Goal: Information Seeking & Learning: Learn about a topic

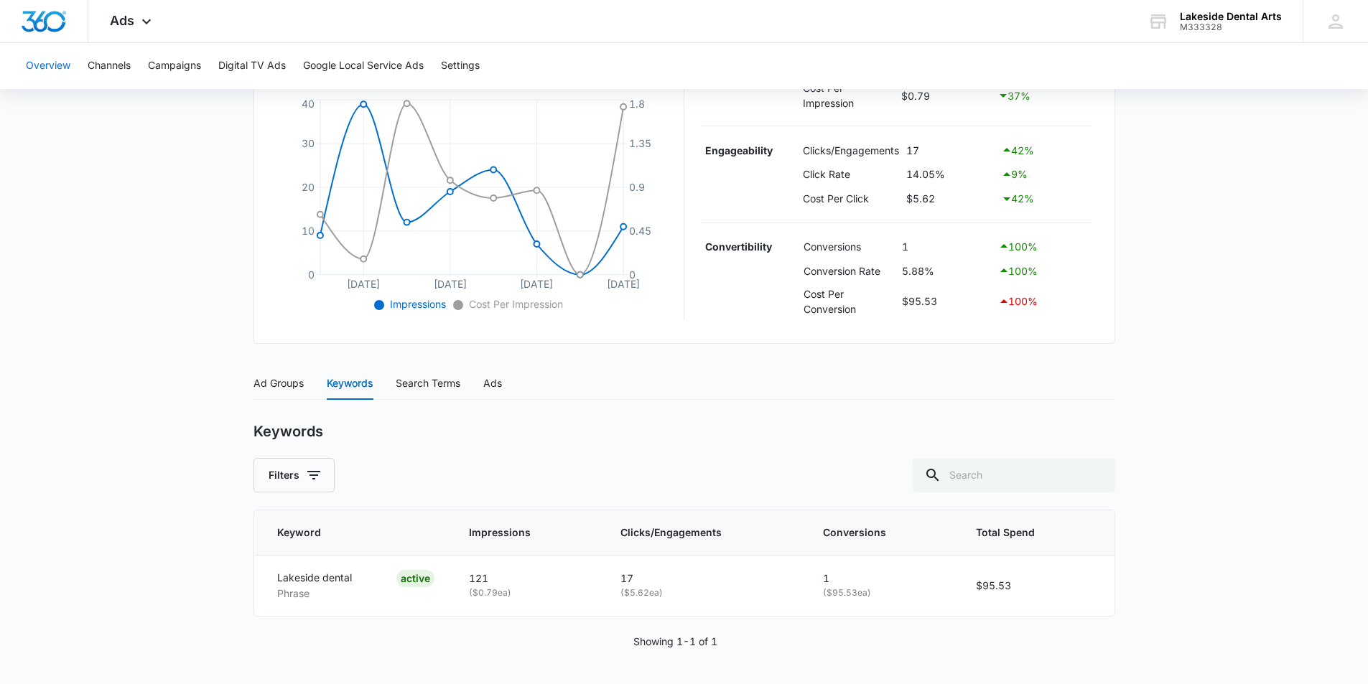
click at [42, 60] on button "Overview" at bounding box center [48, 66] width 45 height 46
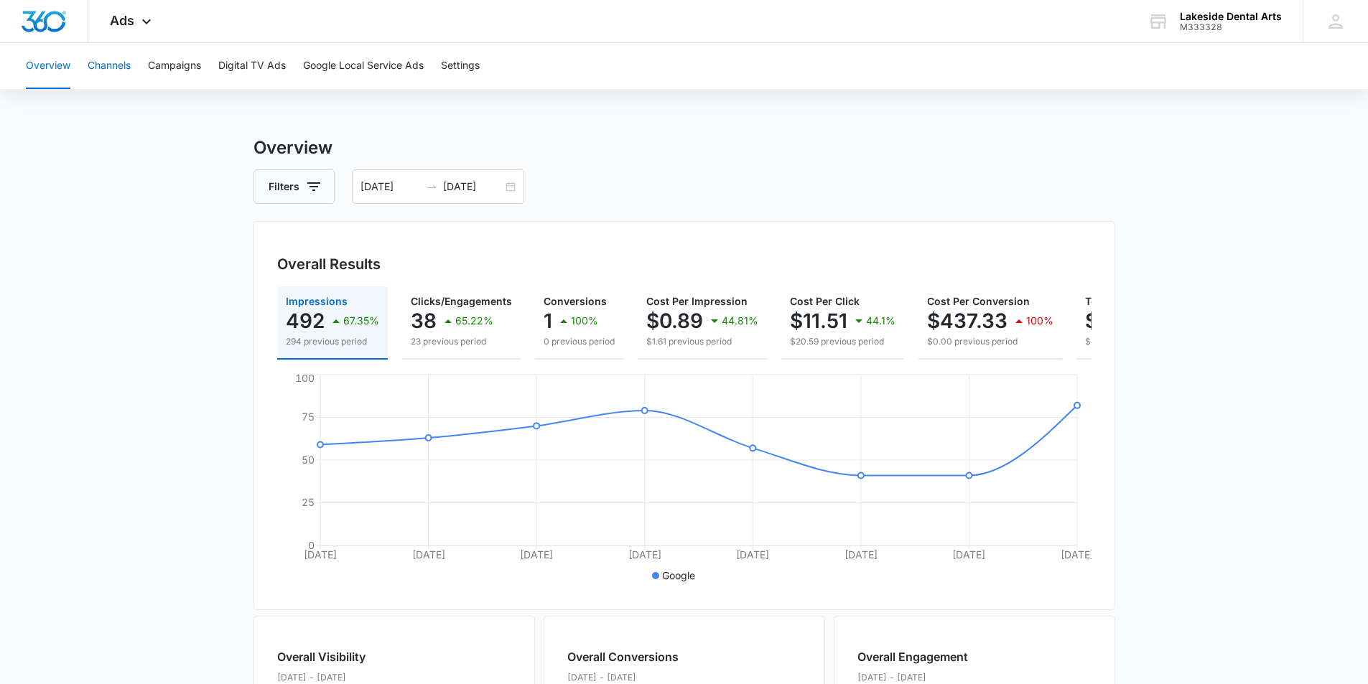
click at [111, 65] on button "Channels" at bounding box center [109, 66] width 43 height 46
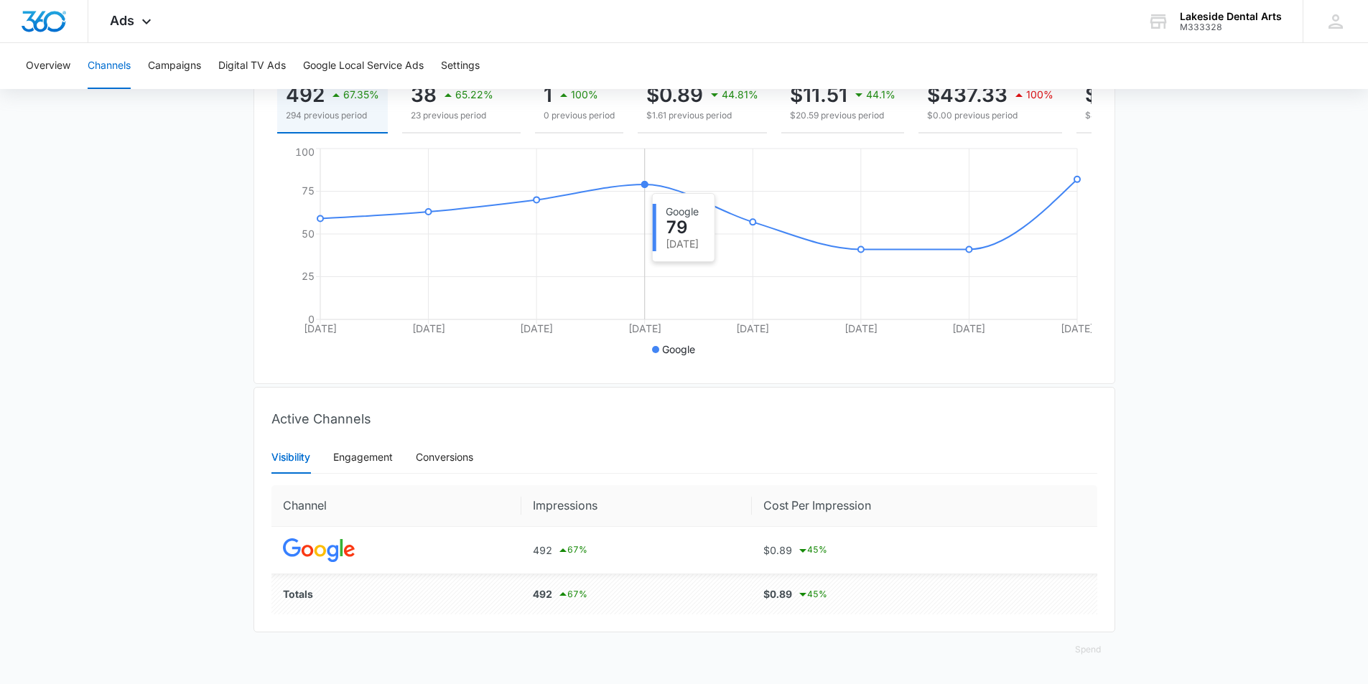
scroll to position [237, 0]
click at [365, 454] on div "Engagement" at bounding box center [363, 458] width 60 height 16
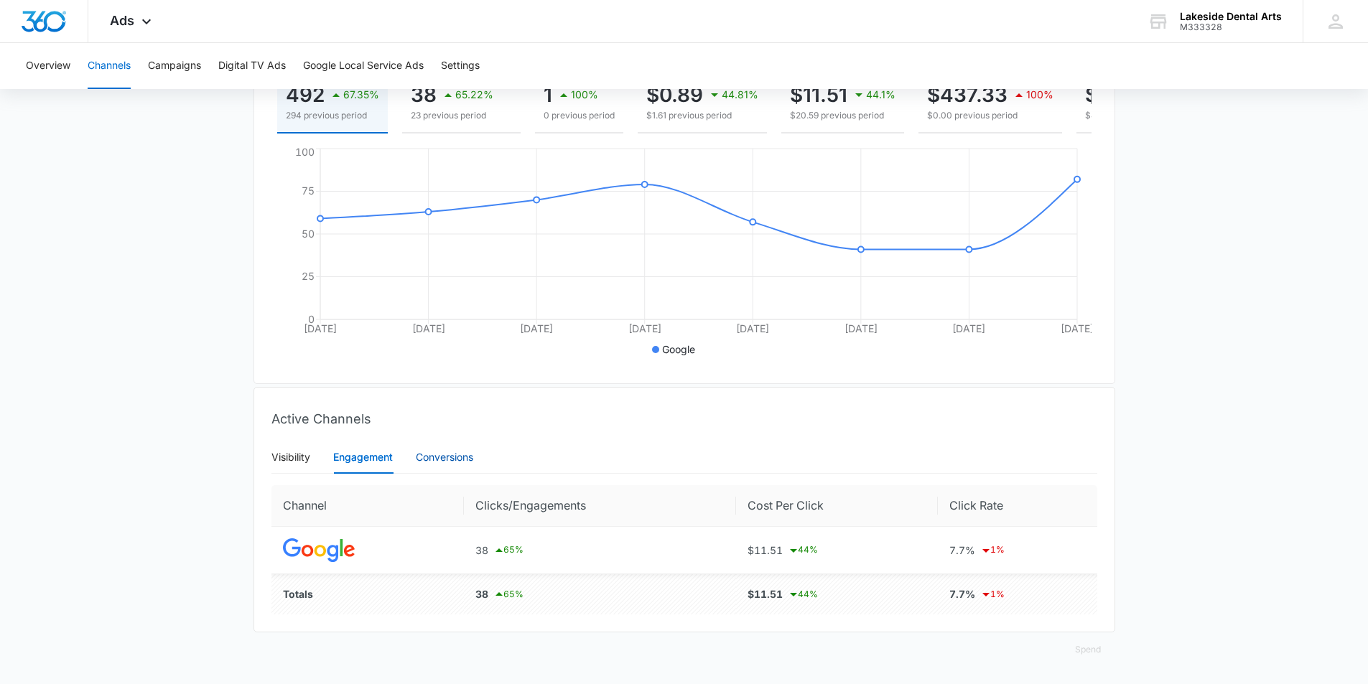
click at [442, 456] on div "Conversions" at bounding box center [444, 458] width 57 height 16
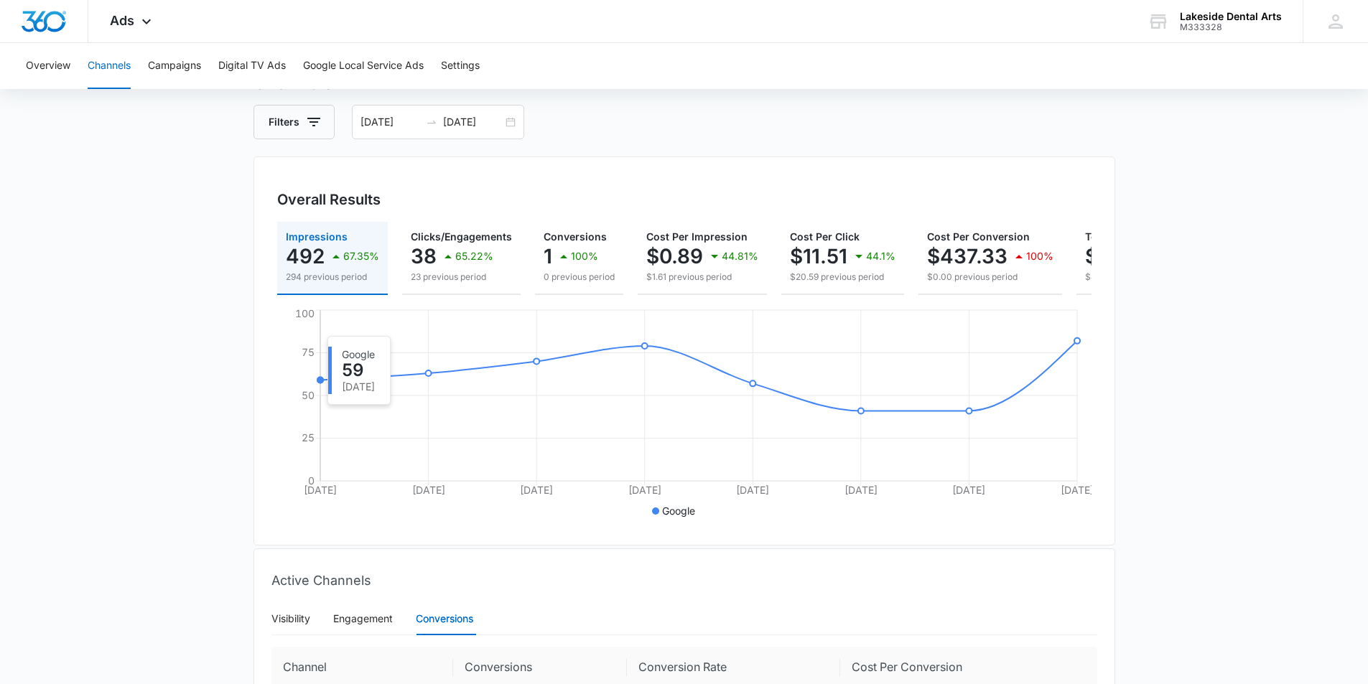
scroll to position [0, 0]
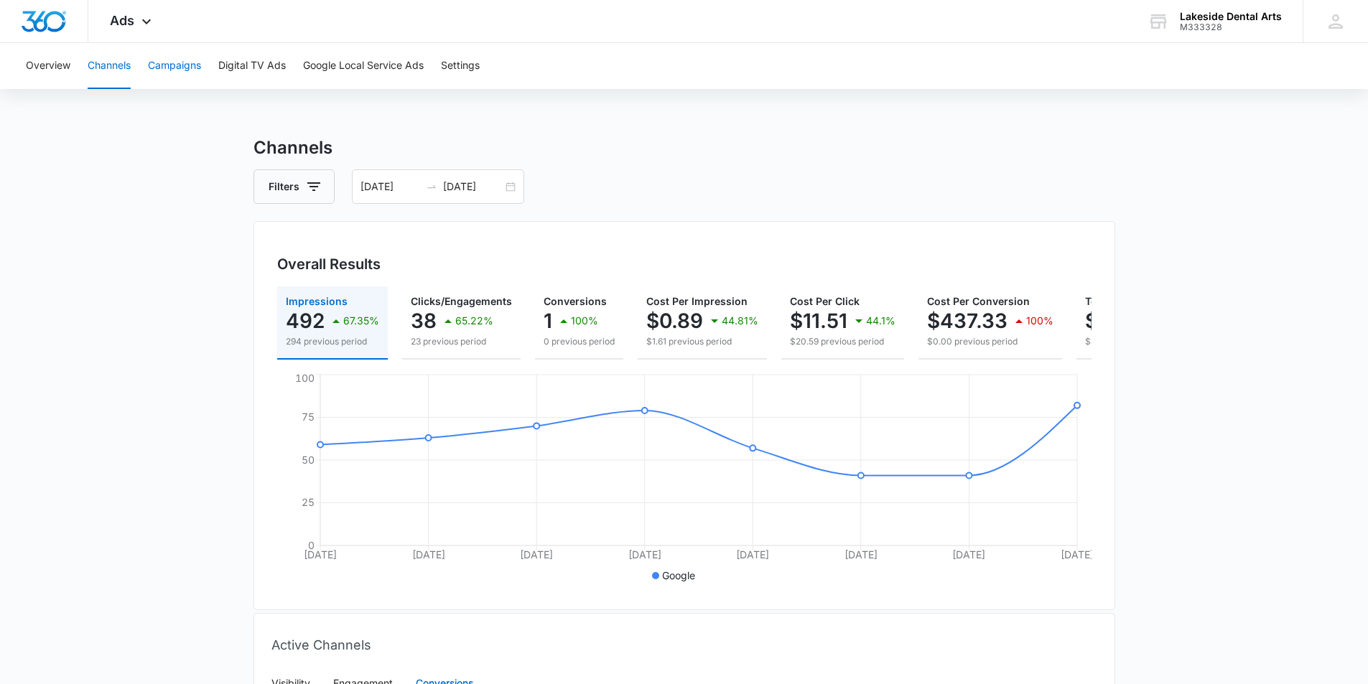
click at [177, 63] on button "Campaigns" at bounding box center [174, 66] width 53 height 46
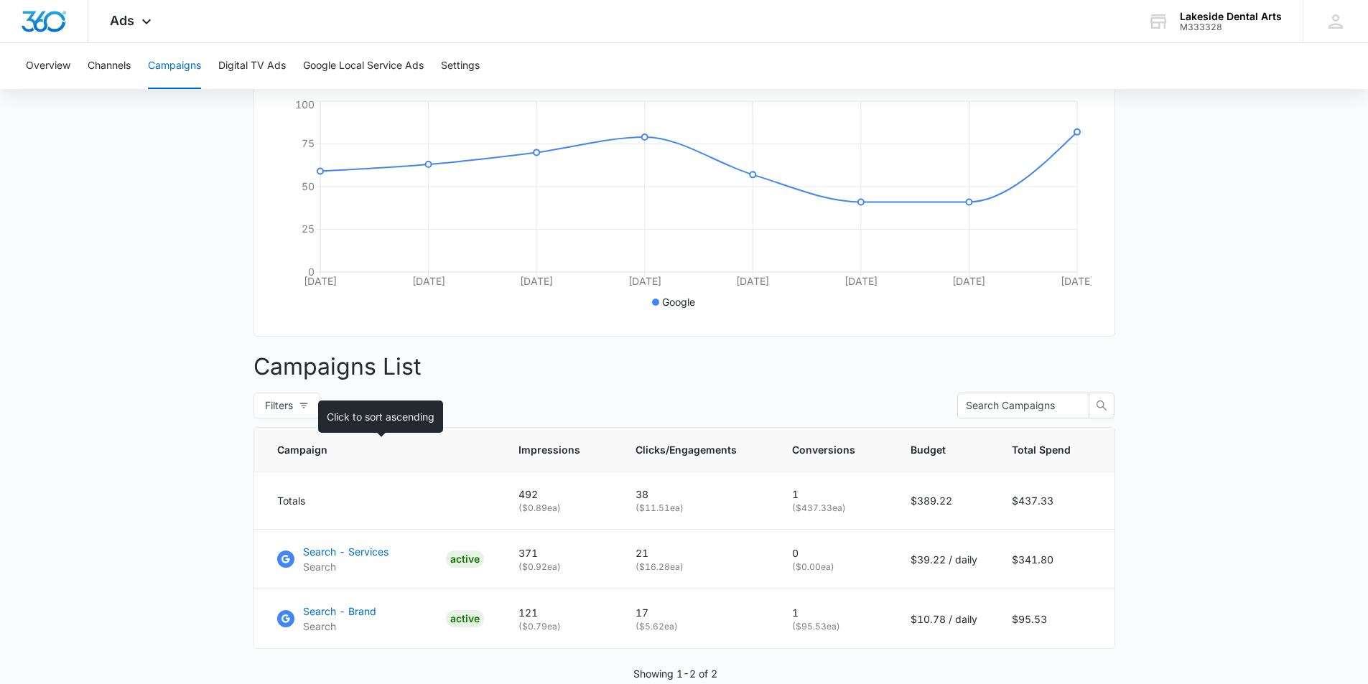
scroll to position [350, 0]
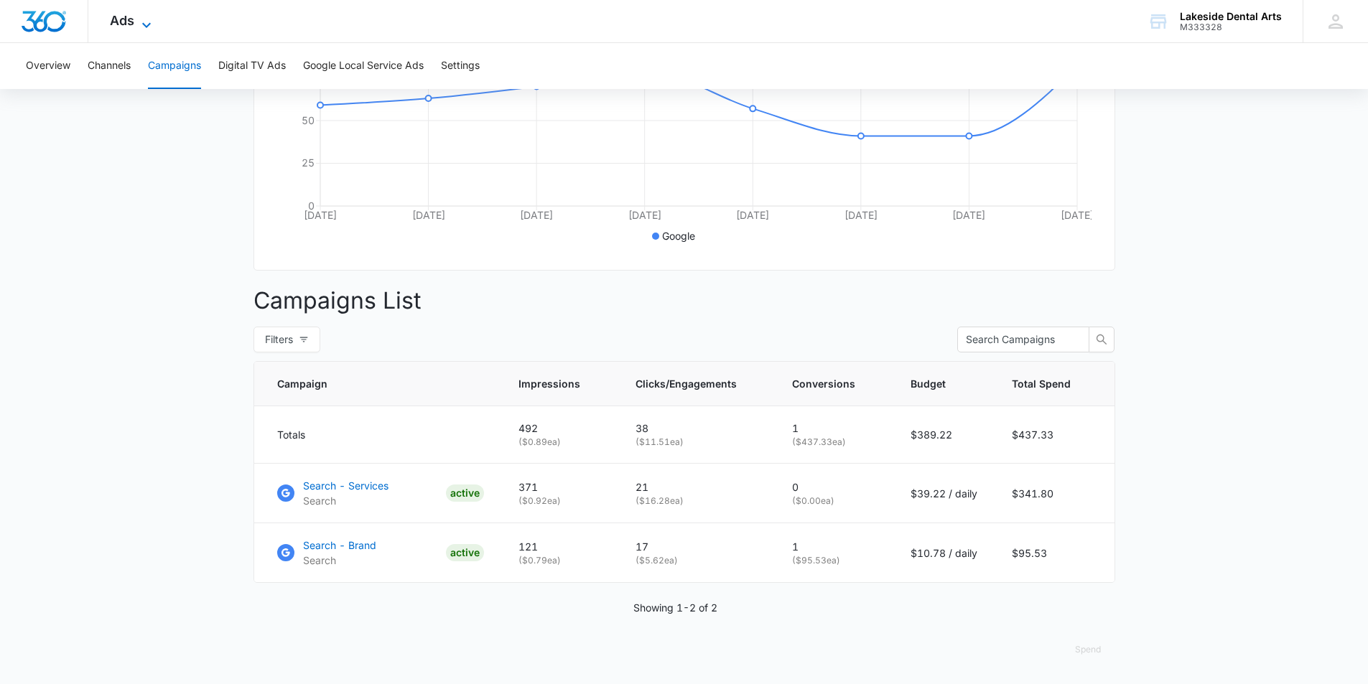
click at [143, 21] on icon at bounding box center [146, 25] width 17 height 17
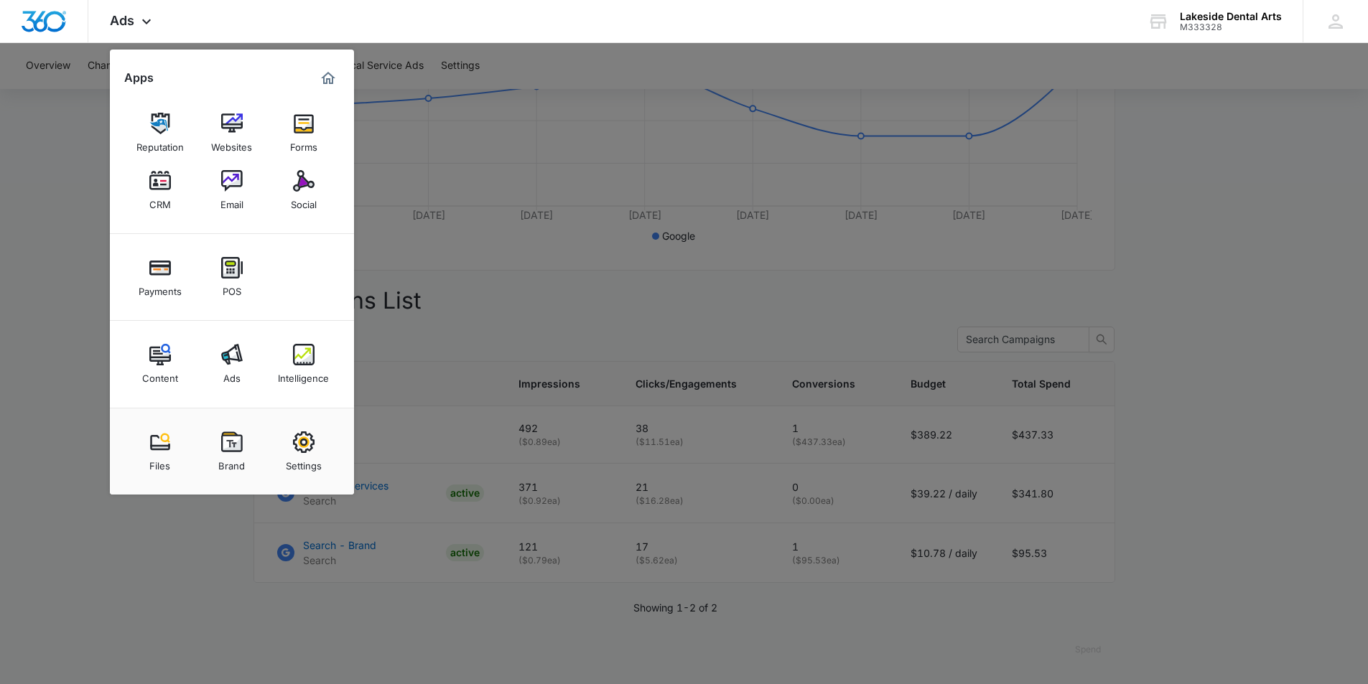
click at [309, 366] on div "Intelligence" at bounding box center [303, 375] width 51 height 19
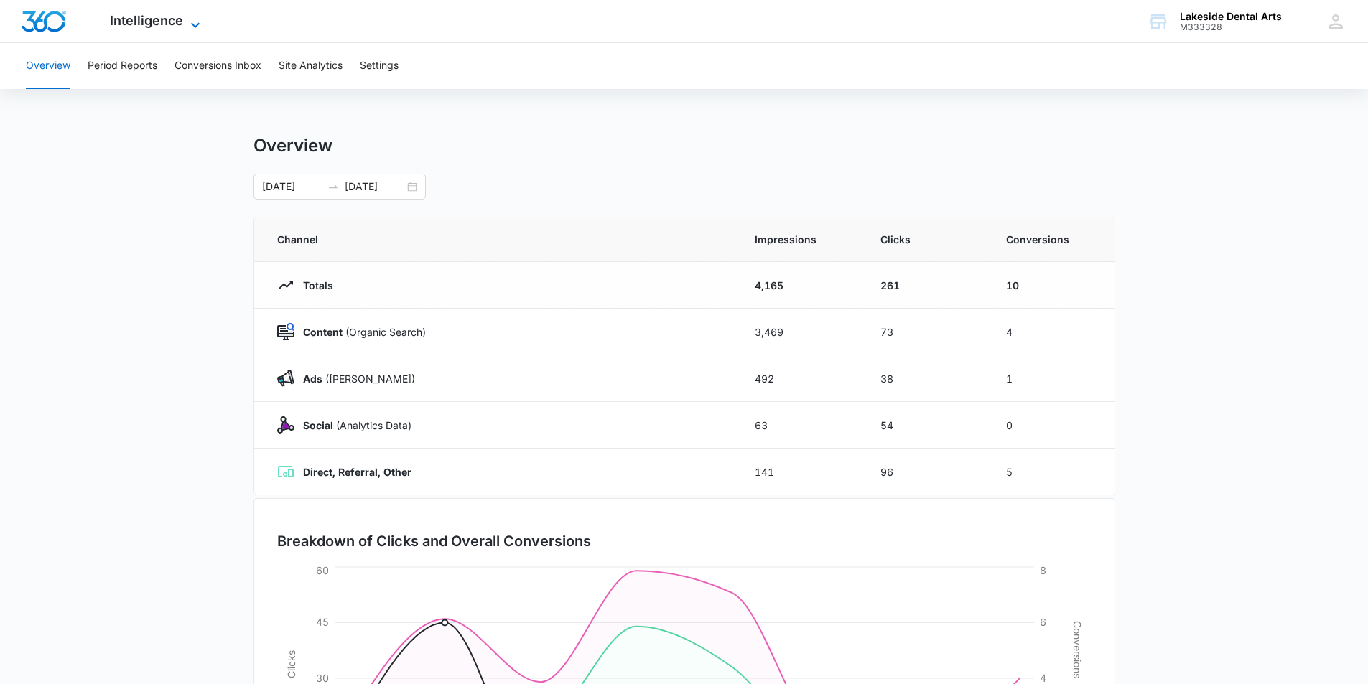
click at [140, 23] on span "Intelligence" at bounding box center [146, 20] width 73 height 15
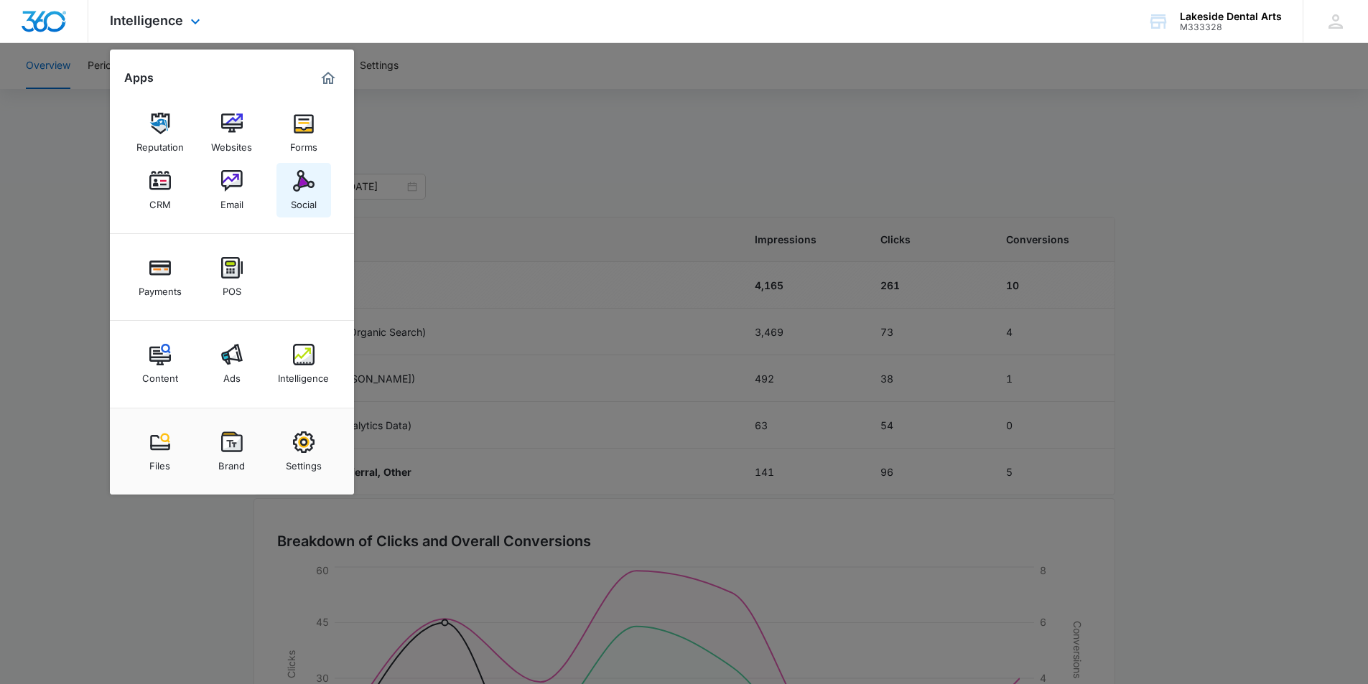
click at [308, 184] on img at bounding box center [304, 181] width 22 height 22
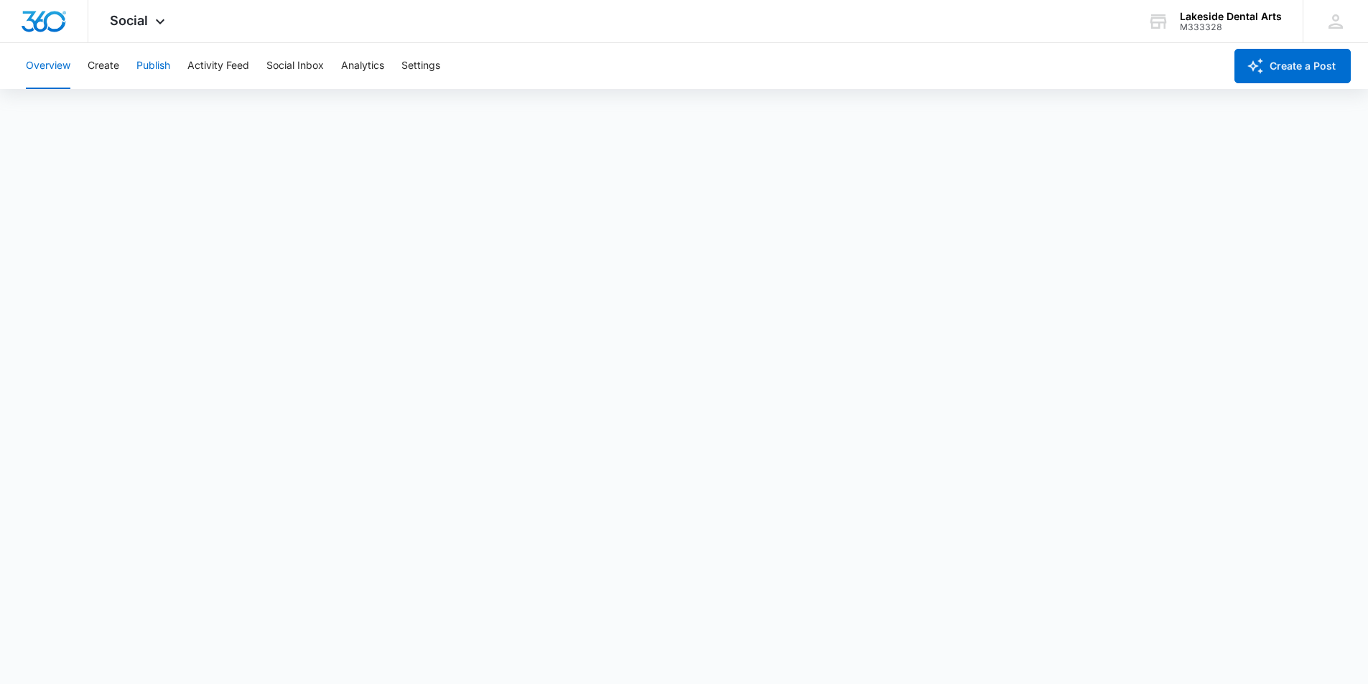
click at [144, 66] on button "Publish" at bounding box center [153, 66] width 34 height 46
click at [121, 110] on button "Schedules" at bounding box center [109, 110] width 49 height 40
click at [42, 108] on button "Calendar" at bounding box center [47, 110] width 42 height 40
click at [113, 110] on button "Schedules" at bounding box center [109, 110] width 49 height 40
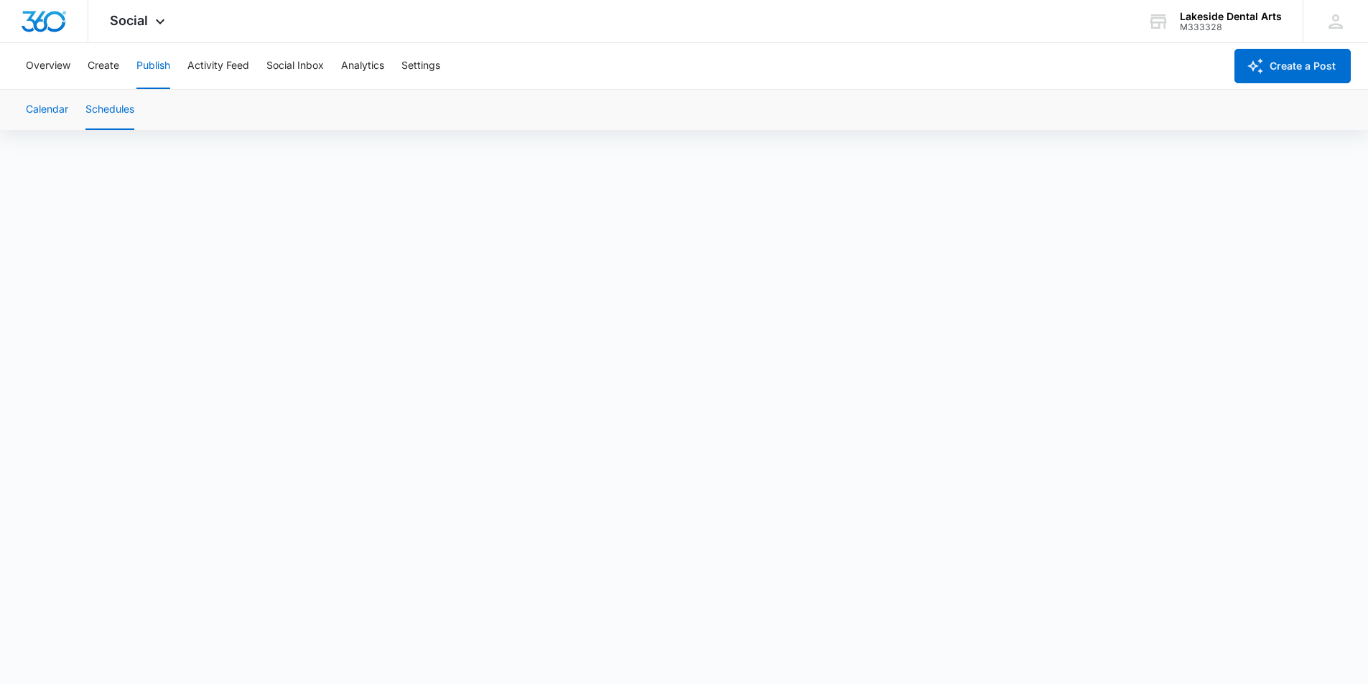
click at [40, 111] on button "Calendar" at bounding box center [47, 110] width 42 height 40
click at [205, 65] on button "Activity Feed" at bounding box center [218, 66] width 62 height 46
click at [289, 64] on button "Social Inbox" at bounding box center [294, 66] width 57 height 46
click at [366, 65] on button "Analytics" at bounding box center [362, 66] width 43 height 46
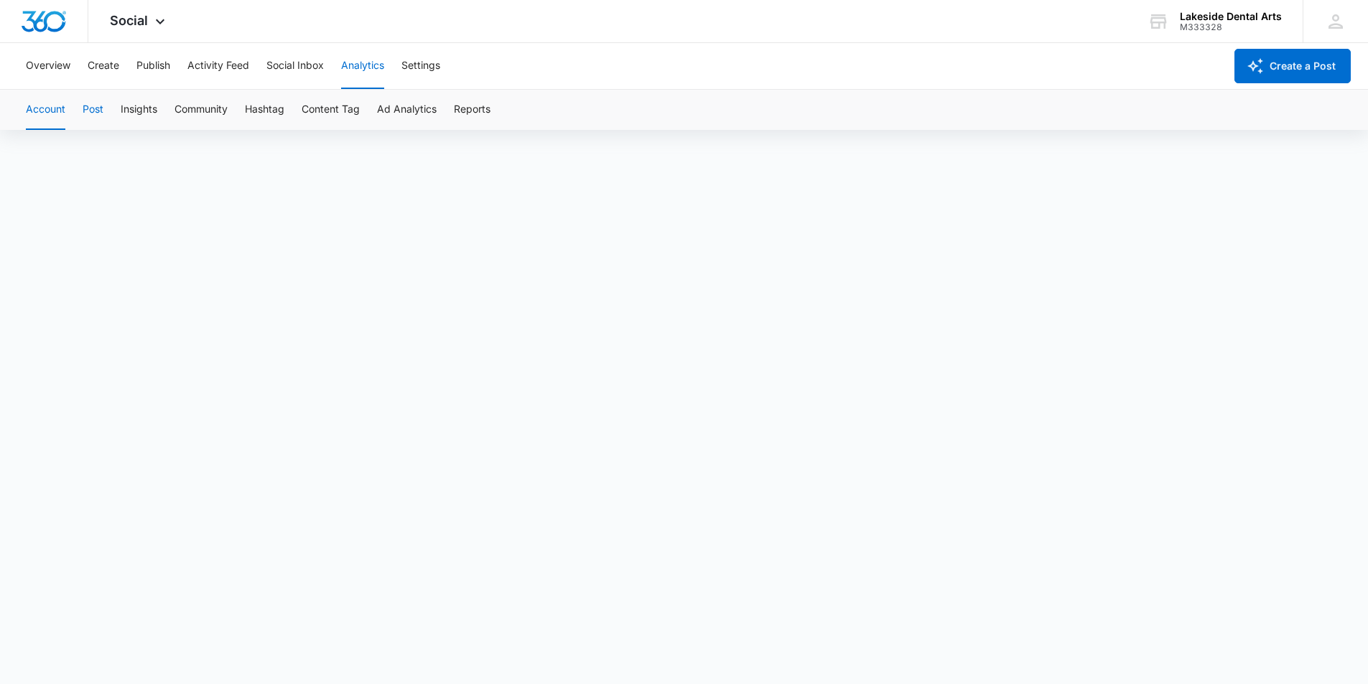
click at [93, 108] on button "Post" at bounding box center [93, 110] width 21 height 40
click at [137, 108] on button "Insights" at bounding box center [139, 110] width 37 height 40
click at [203, 108] on button "Community" at bounding box center [200, 110] width 53 height 40
click at [223, 67] on button "Activity Feed" at bounding box center [218, 66] width 62 height 46
click at [162, 62] on button "Publish" at bounding box center [153, 66] width 34 height 46
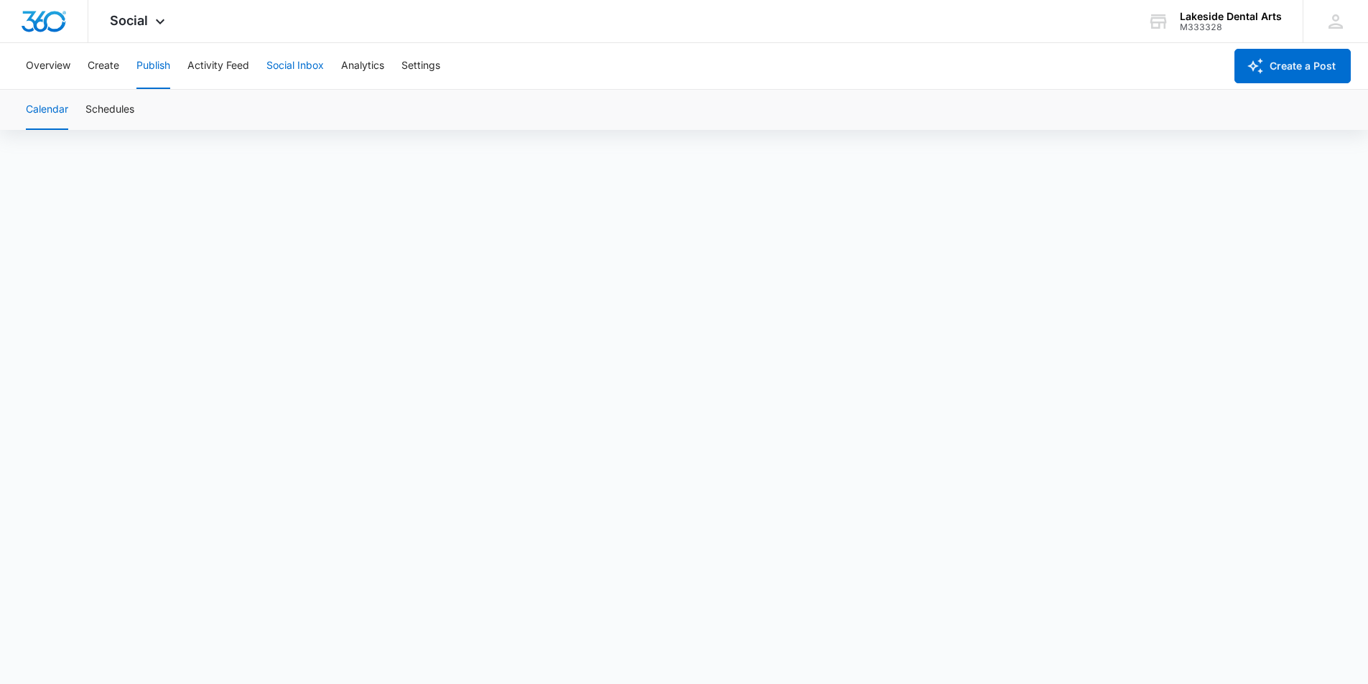
click at [288, 67] on button "Social Inbox" at bounding box center [294, 66] width 57 height 46
click at [358, 68] on button "Analytics" at bounding box center [362, 66] width 43 height 46
click at [210, 104] on button "Community" at bounding box center [200, 110] width 53 height 40
click at [271, 107] on button "Hashtag" at bounding box center [264, 110] width 39 height 40
click at [336, 108] on button "Content Tag" at bounding box center [331, 110] width 58 height 40
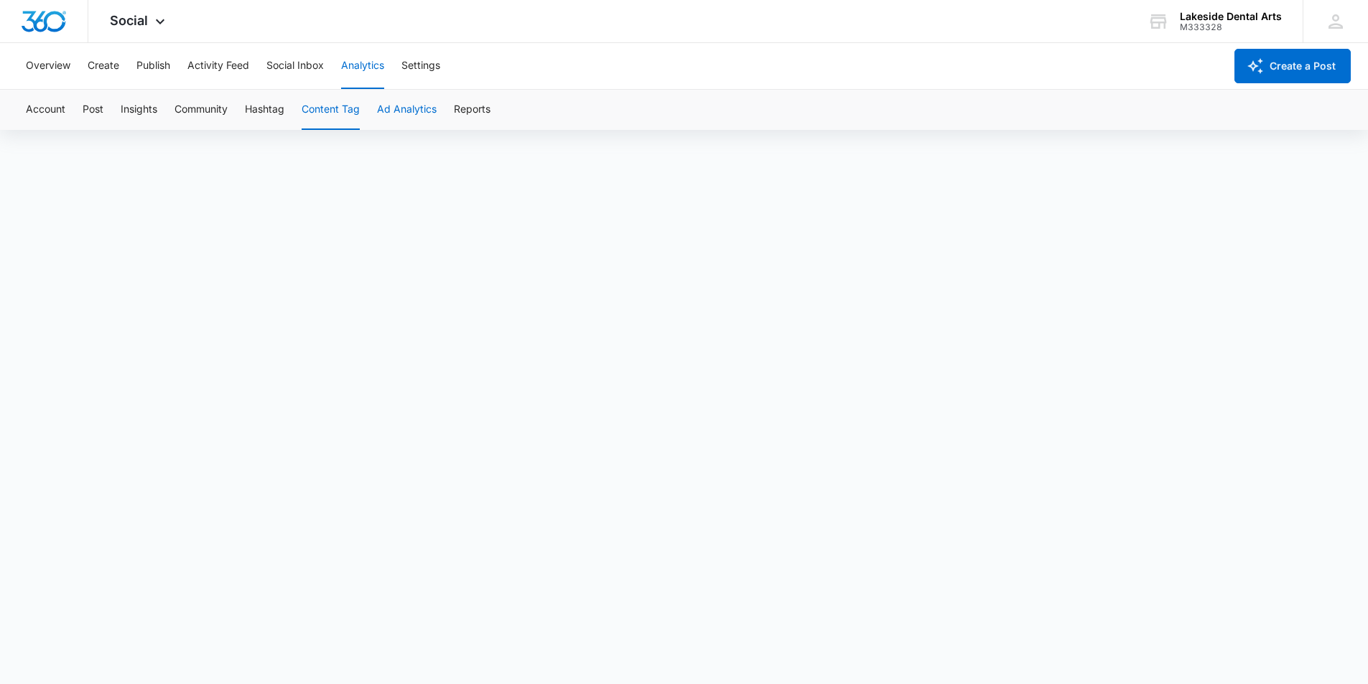
click at [398, 109] on button "Ad Analytics" at bounding box center [407, 110] width 60 height 40
click at [477, 106] on button "Reports" at bounding box center [472, 110] width 37 height 40
click at [401, 106] on button "Ad Analytics" at bounding box center [407, 110] width 60 height 40
click at [483, 108] on button "Reports" at bounding box center [472, 110] width 37 height 40
click at [414, 106] on button "Ad Analytics" at bounding box center [407, 110] width 60 height 40
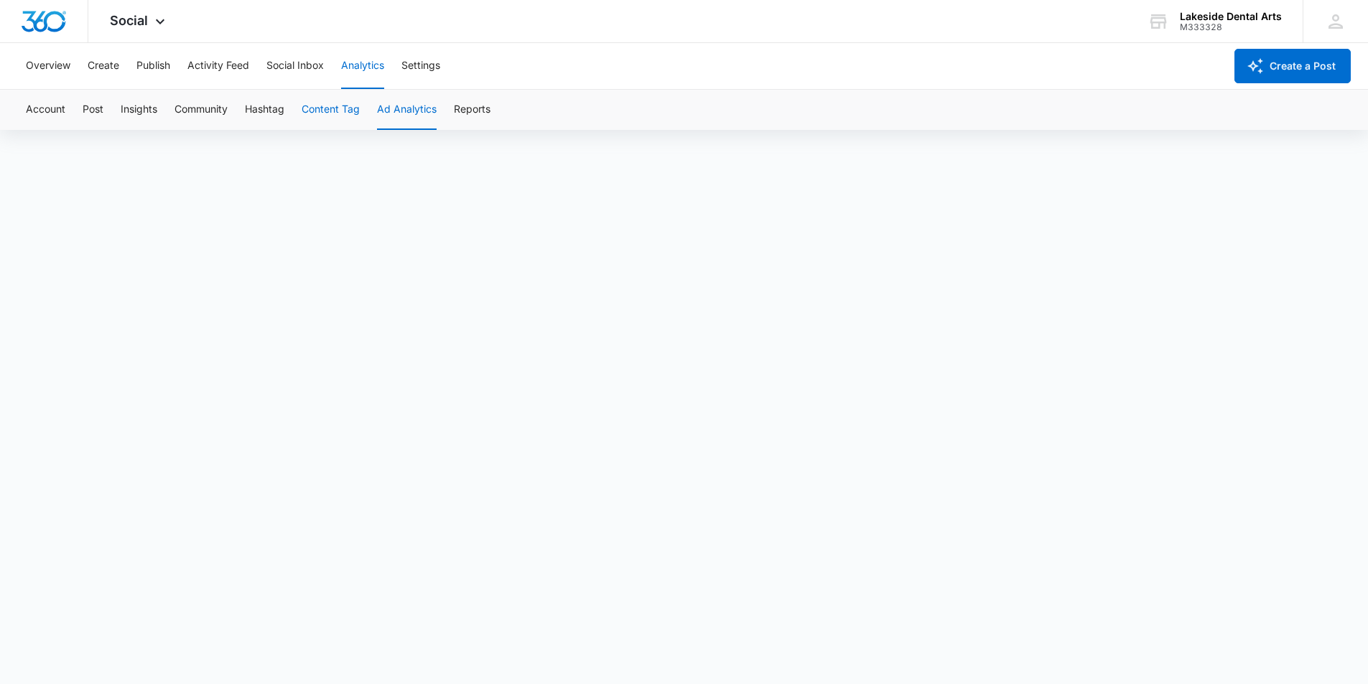
click at [329, 104] on button "Content Tag" at bounding box center [331, 110] width 58 height 40
click at [269, 111] on button "Hashtag" at bounding box center [264, 110] width 39 height 40
click at [210, 108] on button "Community" at bounding box center [200, 110] width 53 height 40
click at [145, 105] on button "Insights" at bounding box center [139, 110] width 37 height 40
click at [144, 17] on span "Social" at bounding box center [129, 20] width 38 height 15
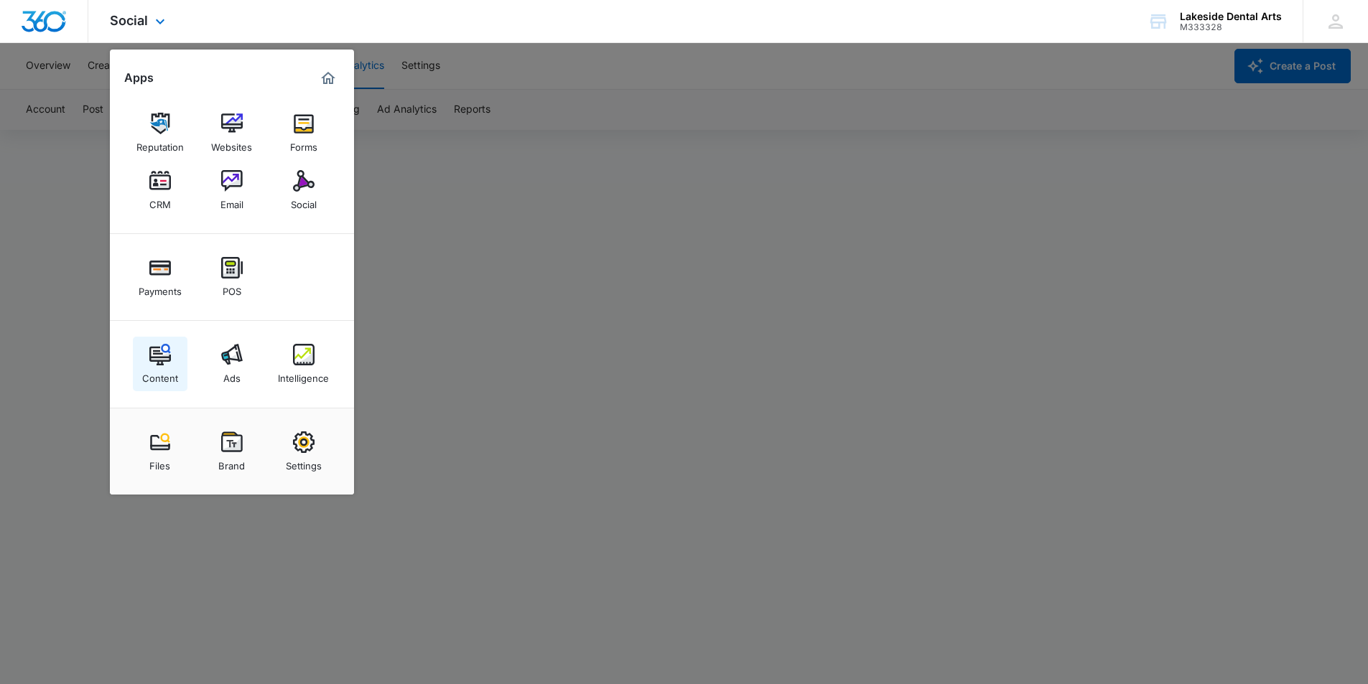
click at [163, 368] on div "Content" at bounding box center [160, 375] width 36 height 19
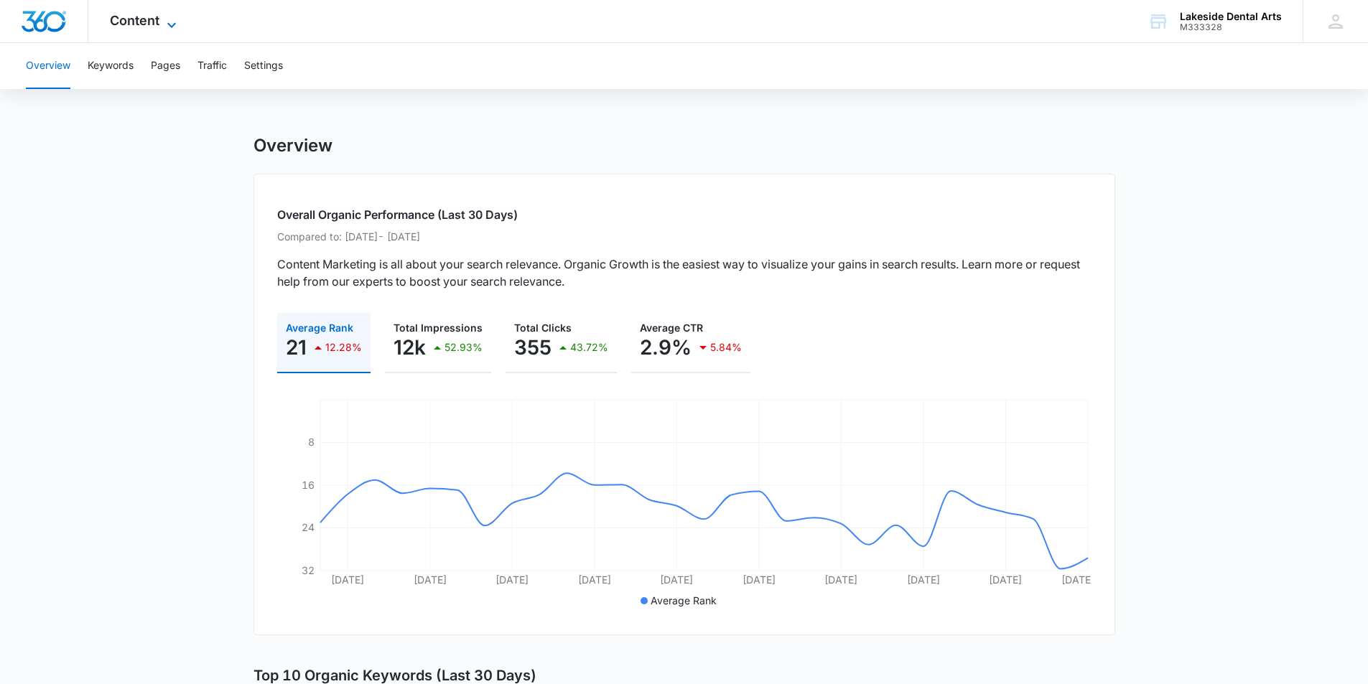
click at [172, 24] on icon at bounding box center [171, 25] width 17 height 17
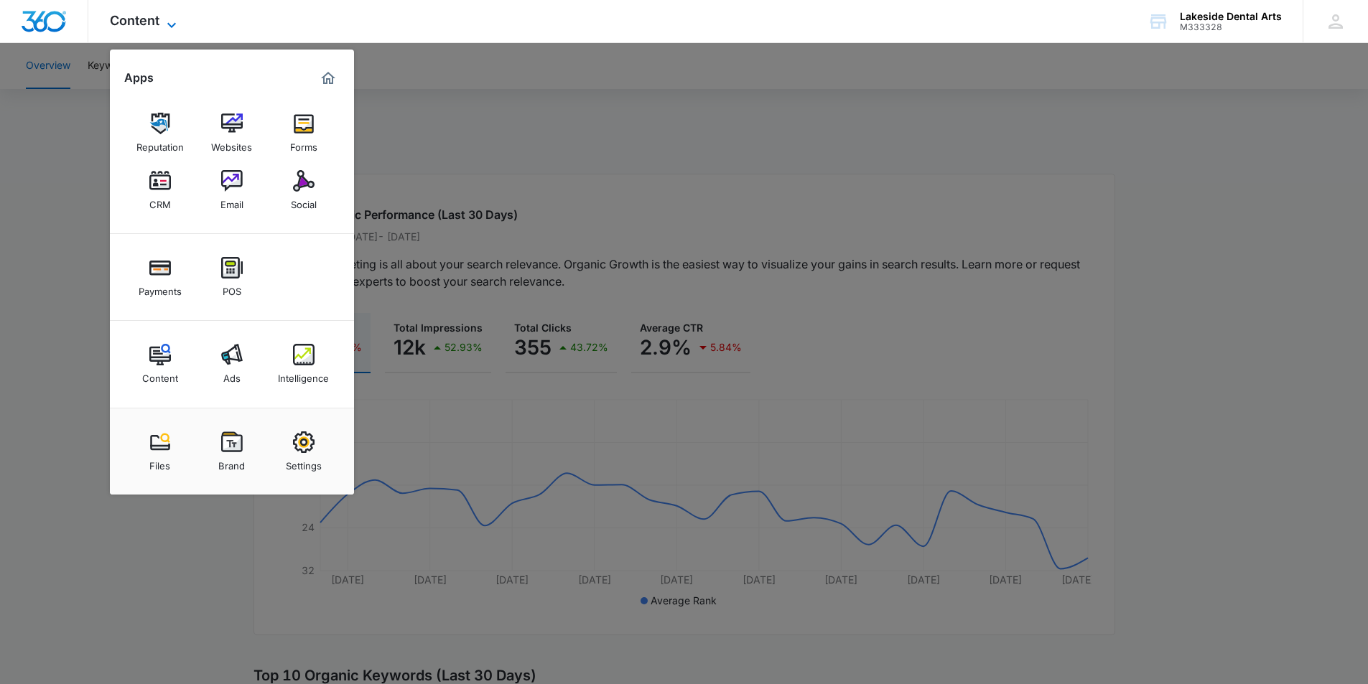
click at [172, 24] on icon at bounding box center [171, 25] width 17 height 17
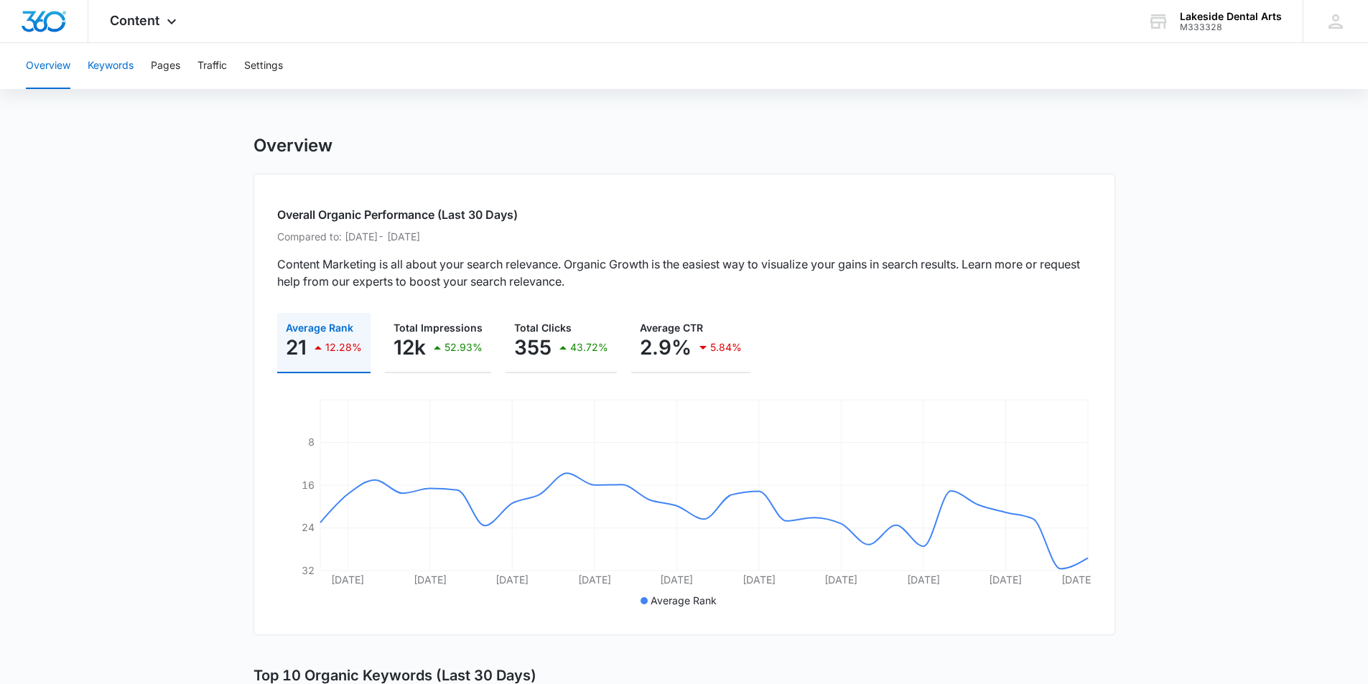
click at [110, 68] on button "Keywords" at bounding box center [111, 66] width 46 height 46
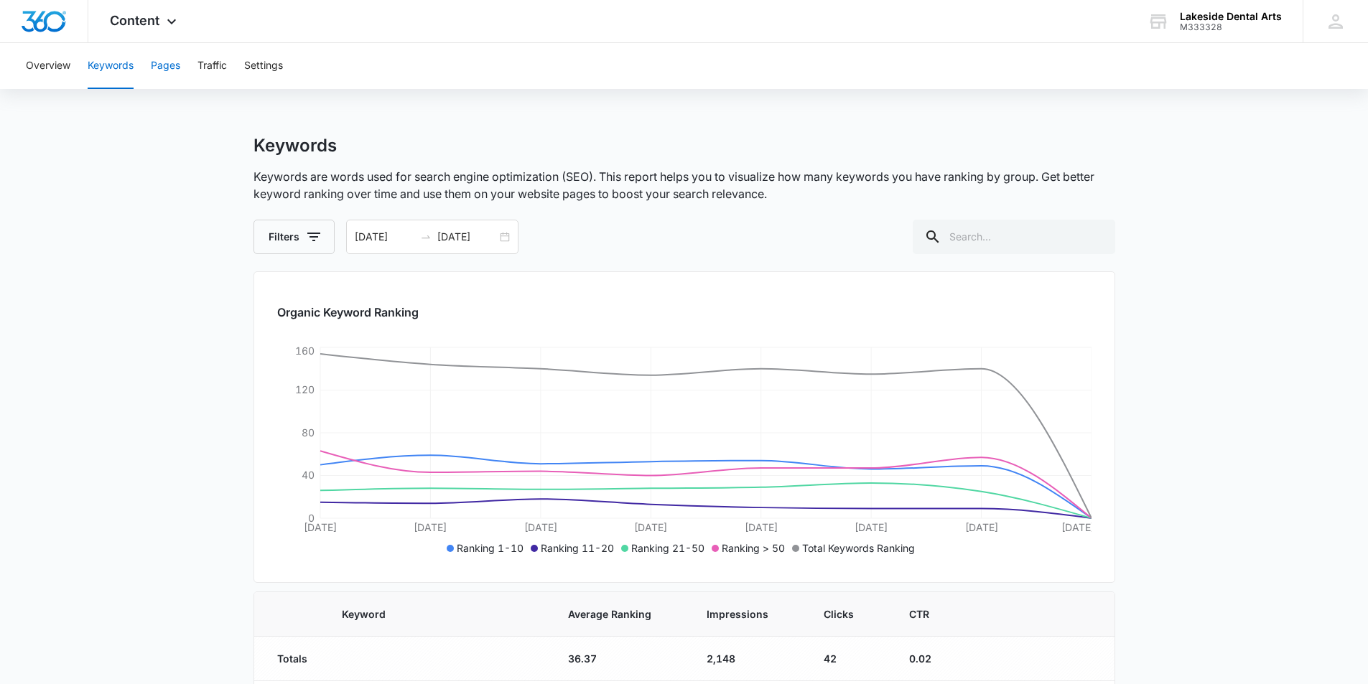
click at [167, 68] on button "Pages" at bounding box center [165, 66] width 29 height 46
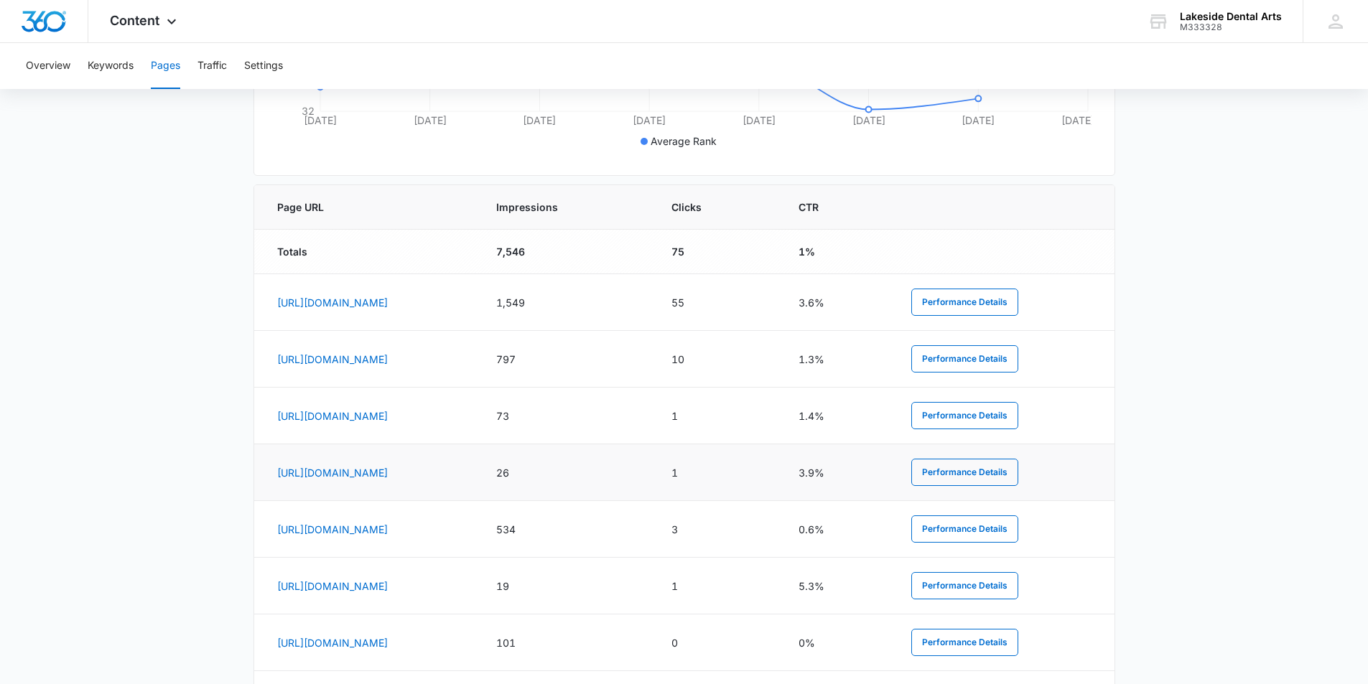
scroll to position [574, 0]
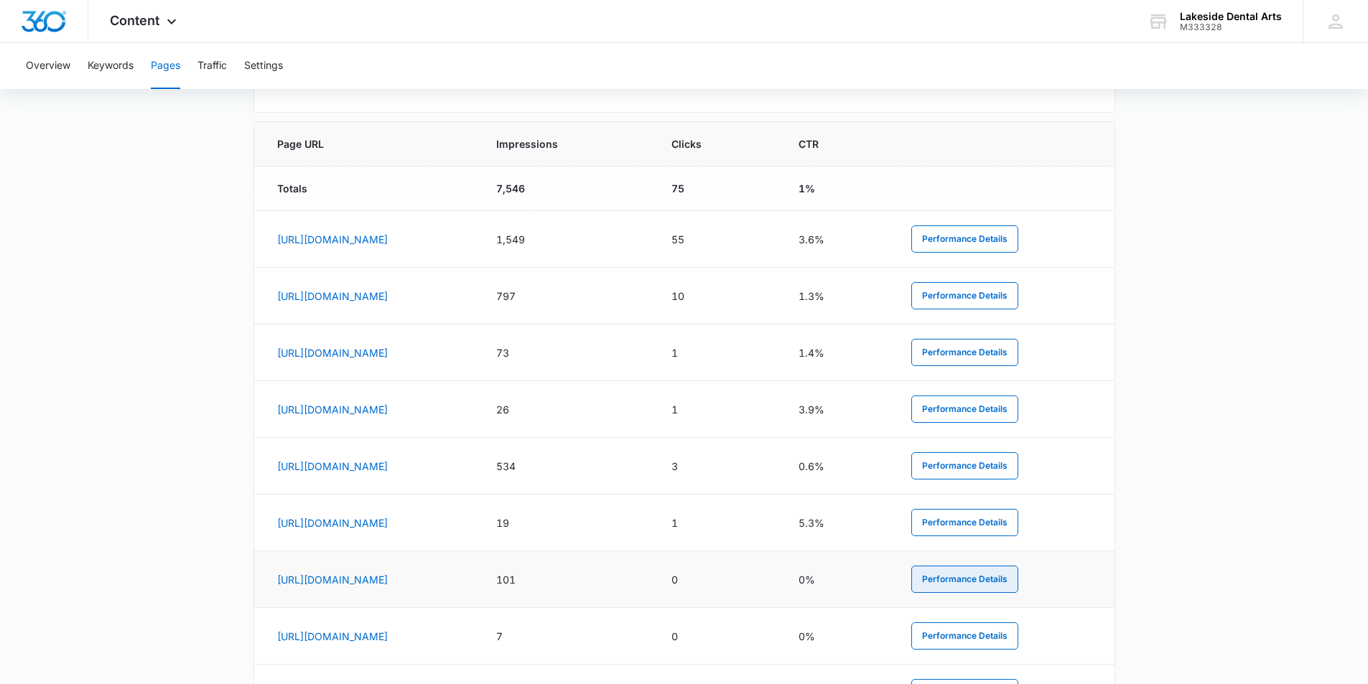
click at [1018, 582] on button "Performance Details" at bounding box center [964, 579] width 107 height 27
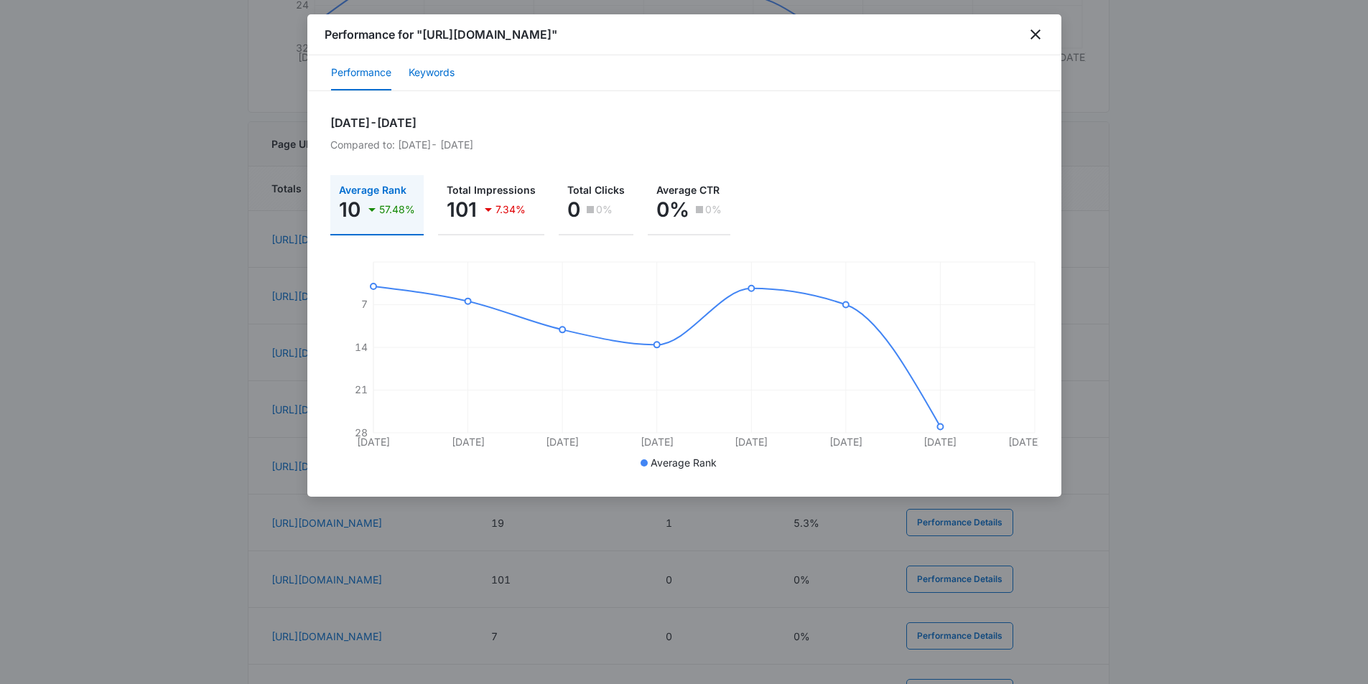
click at [427, 71] on button "Keywords" at bounding box center [432, 73] width 46 height 34
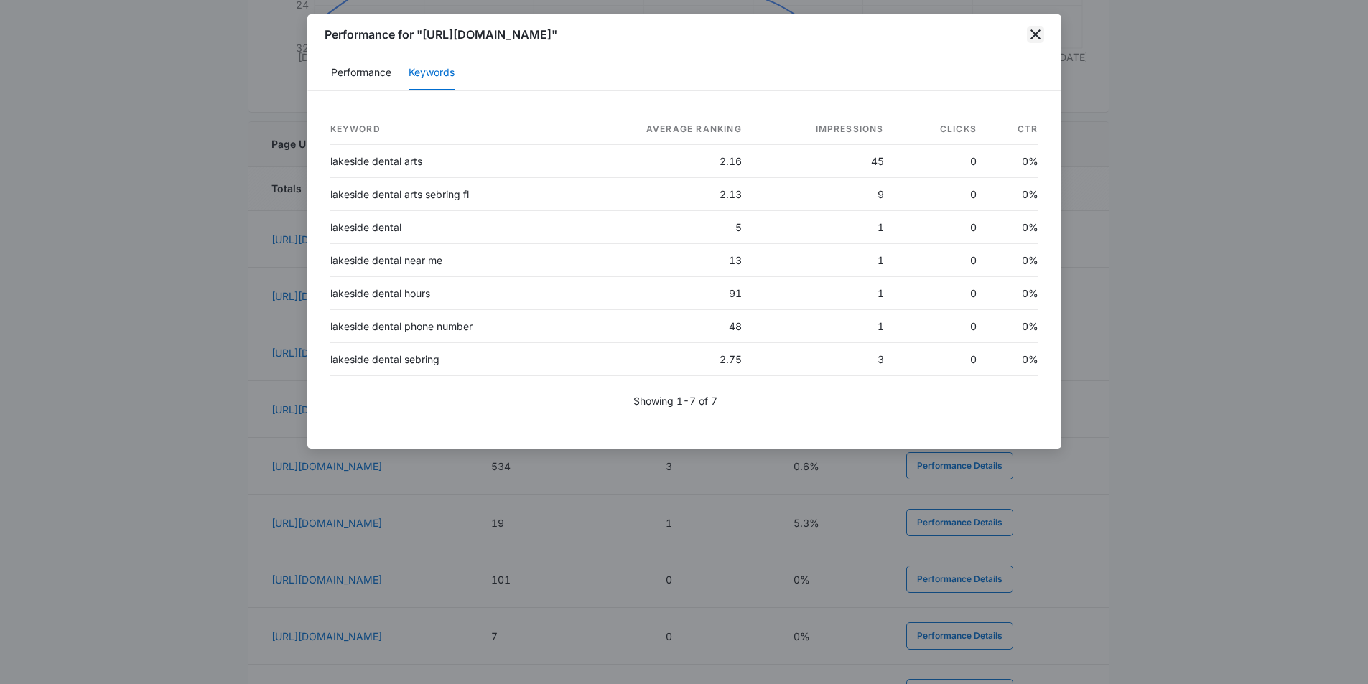
click at [1030, 32] on icon "close" at bounding box center [1035, 34] width 17 height 17
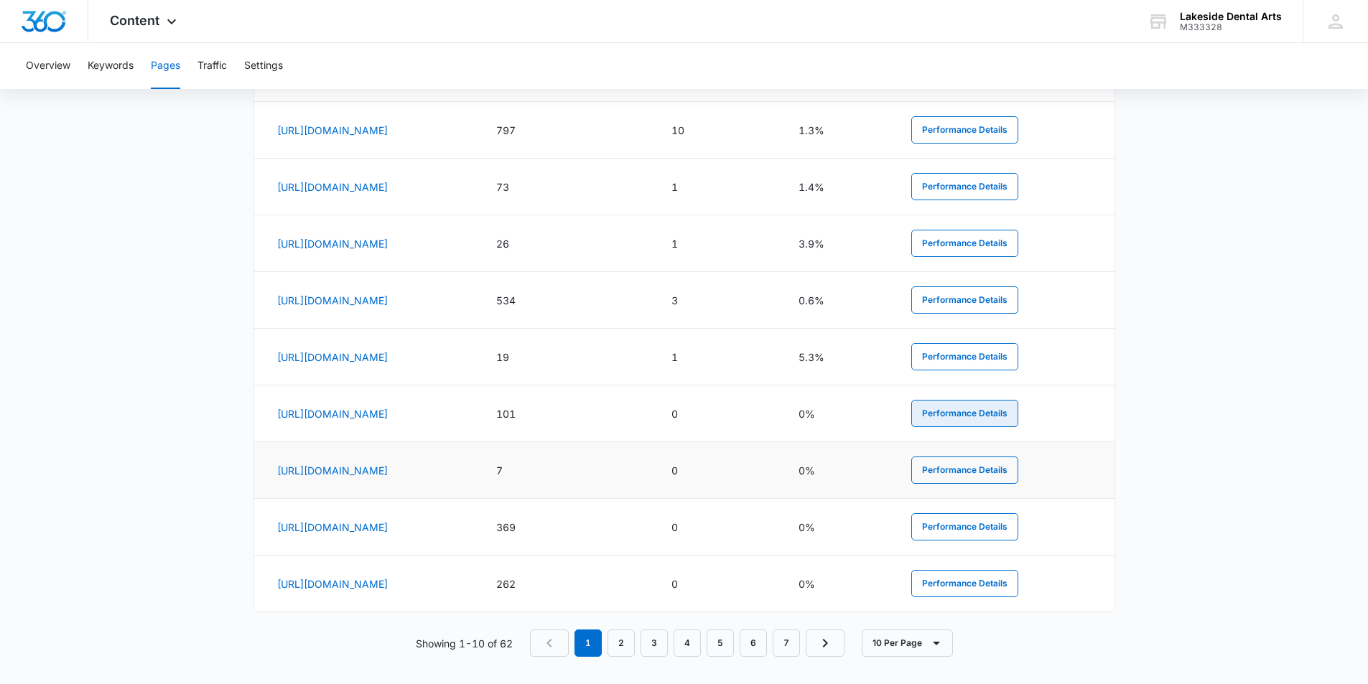
scroll to position [750, 0]
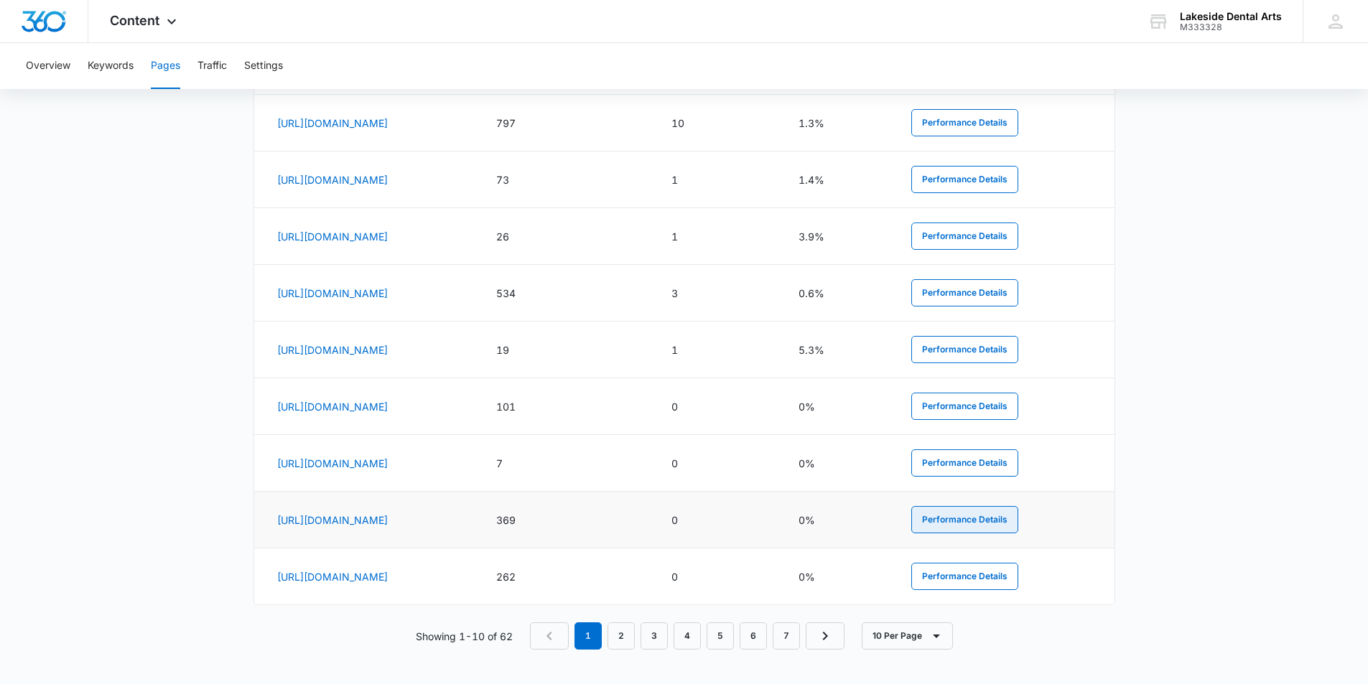
click at [1013, 516] on button "Performance Details" at bounding box center [964, 519] width 107 height 27
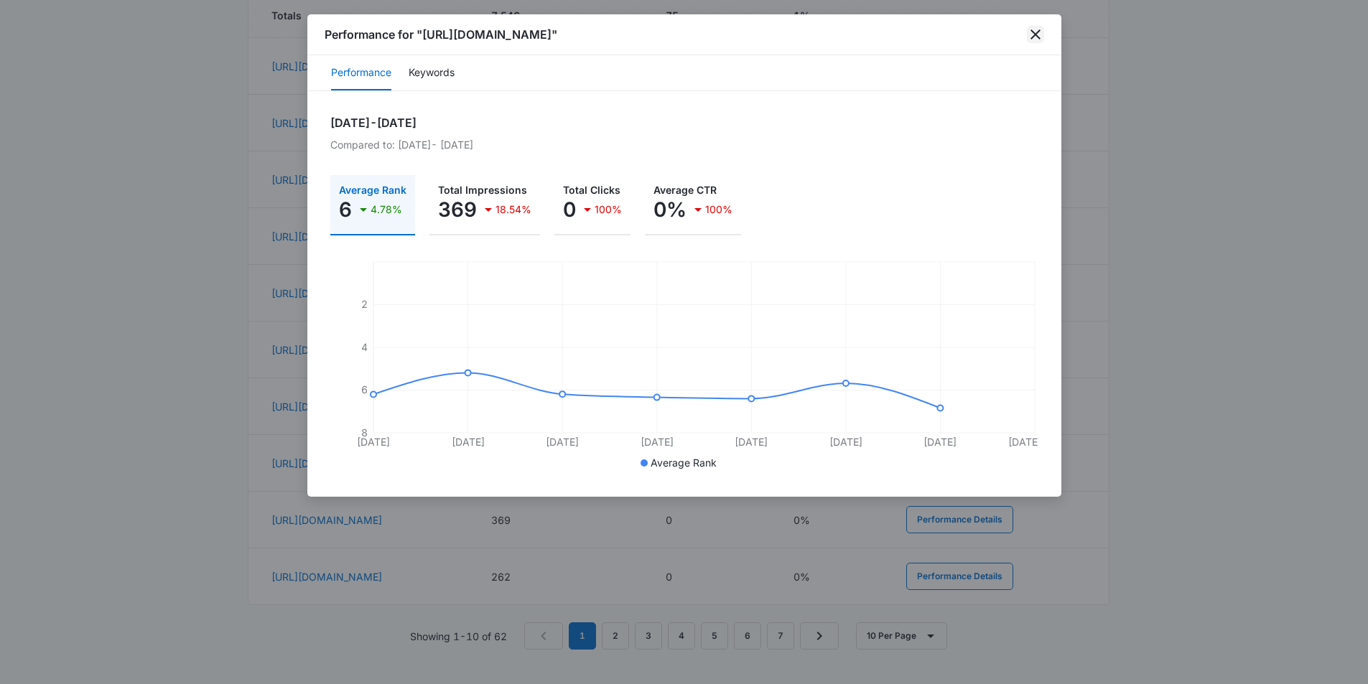
click at [1036, 35] on icon "close" at bounding box center [1035, 34] width 10 height 10
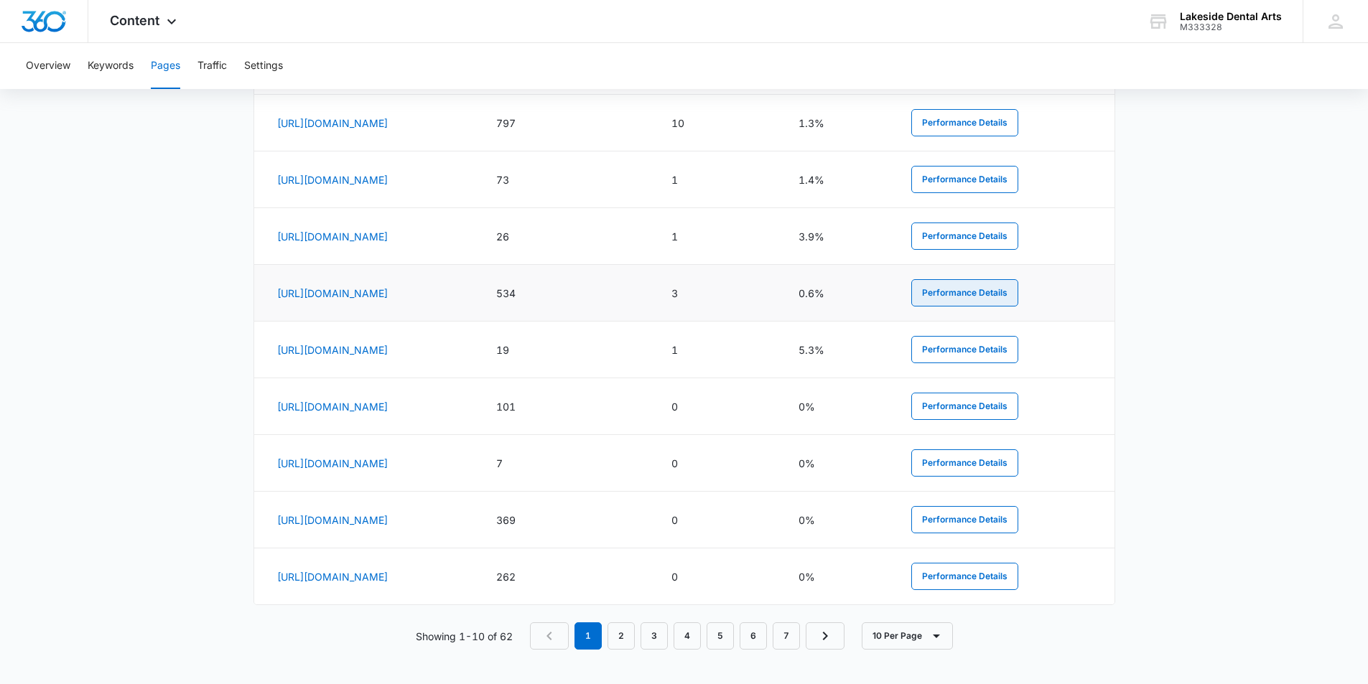
click at [1018, 285] on button "Performance Details" at bounding box center [964, 292] width 107 height 27
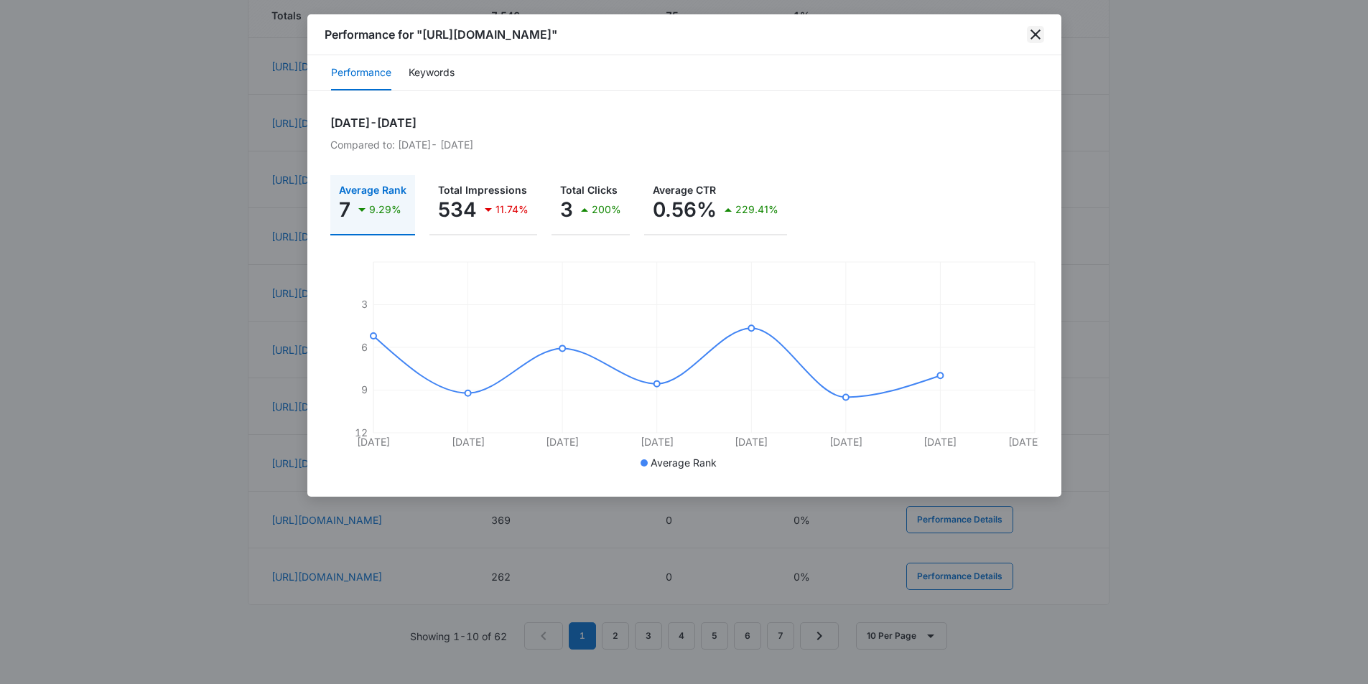
click at [1030, 38] on icon "close" at bounding box center [1035, 34] width 17 height 17
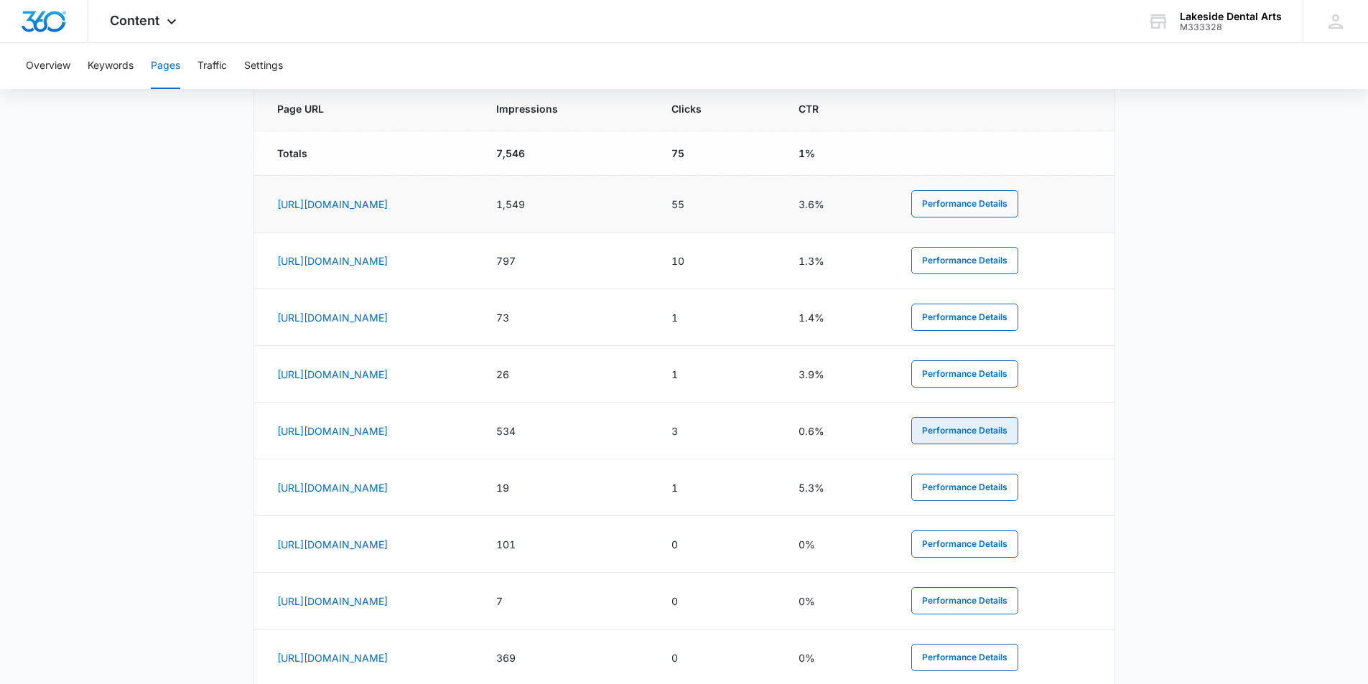
scroll to position [607, 0]
click at [1018, 200] on button "Performance Details" at bounding box center [964, 206] width 107 height 27
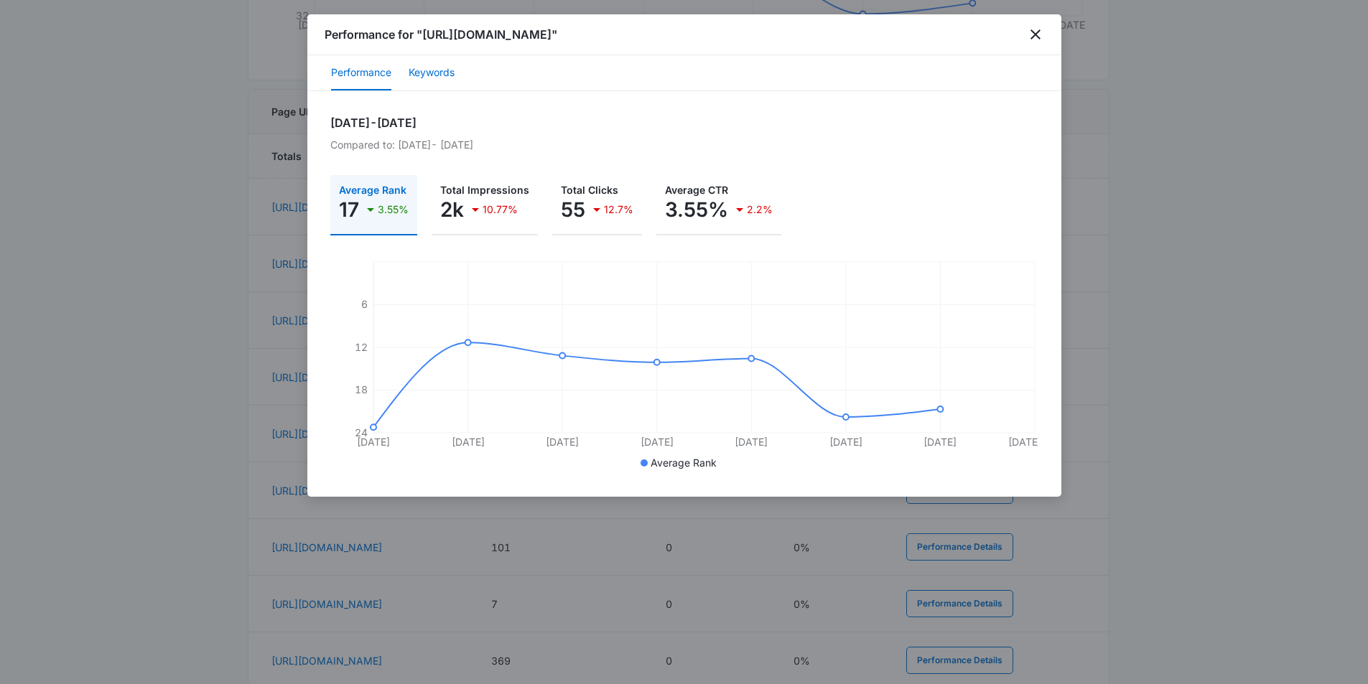
click at [431, 73] on button "Keywords" at bounding box center [432, 73] width 46 height 34
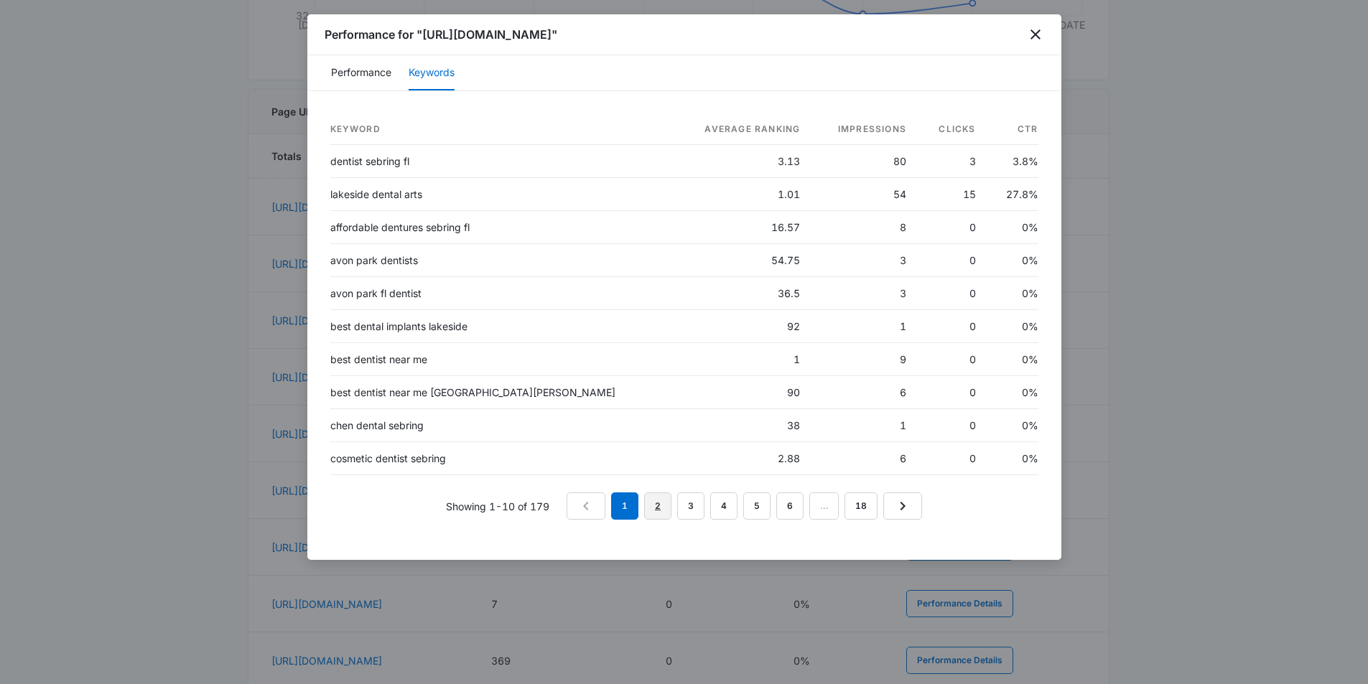
click at [656, 511] on link "2" at bounding box center [657, 506] width 27 height 27
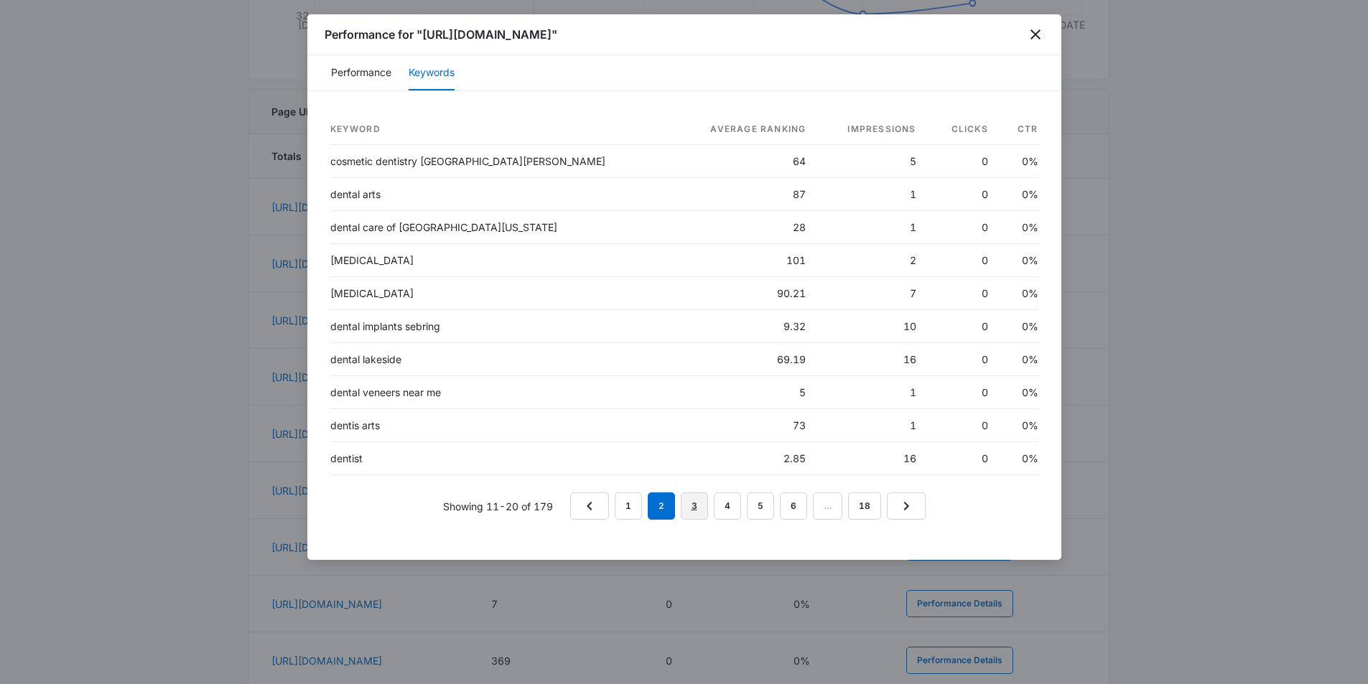
click at [697, 510] on link "3" at bounding box center [694, 506] width 27 height 27
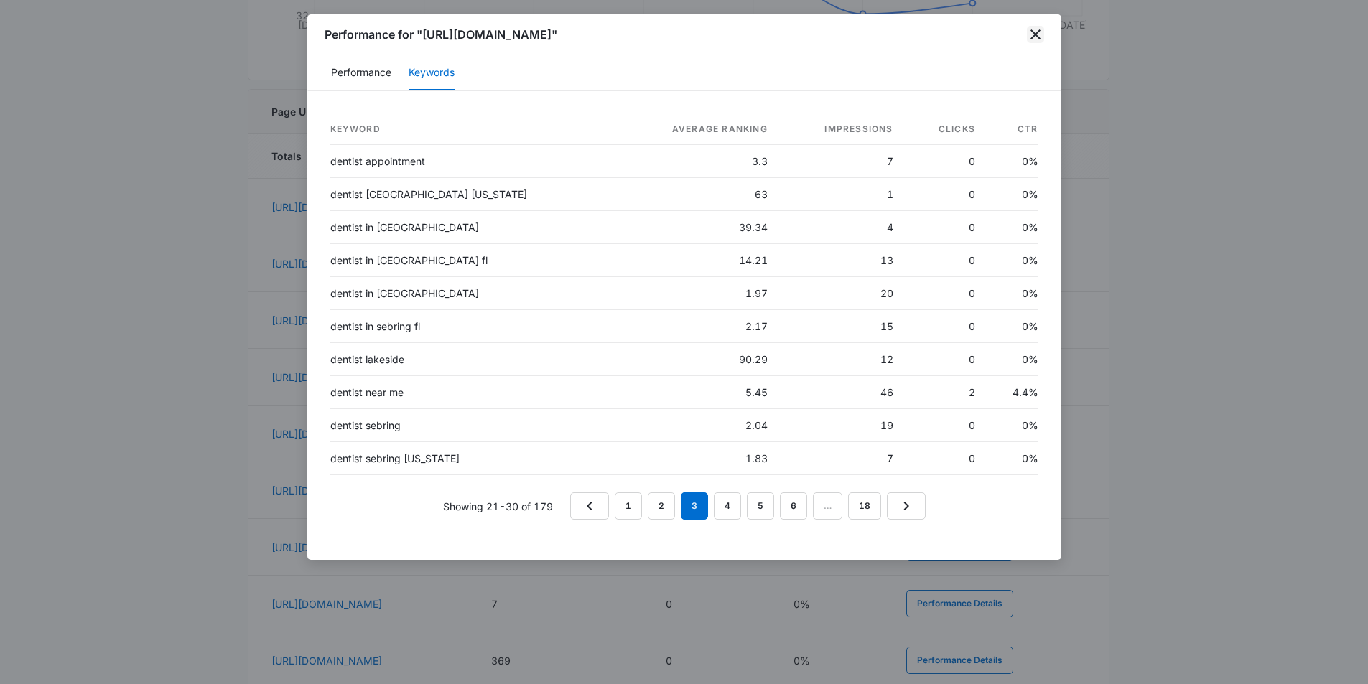
click at [1041, 33] on icon "close" at bounding box center [1035, 34] width 17 height 17
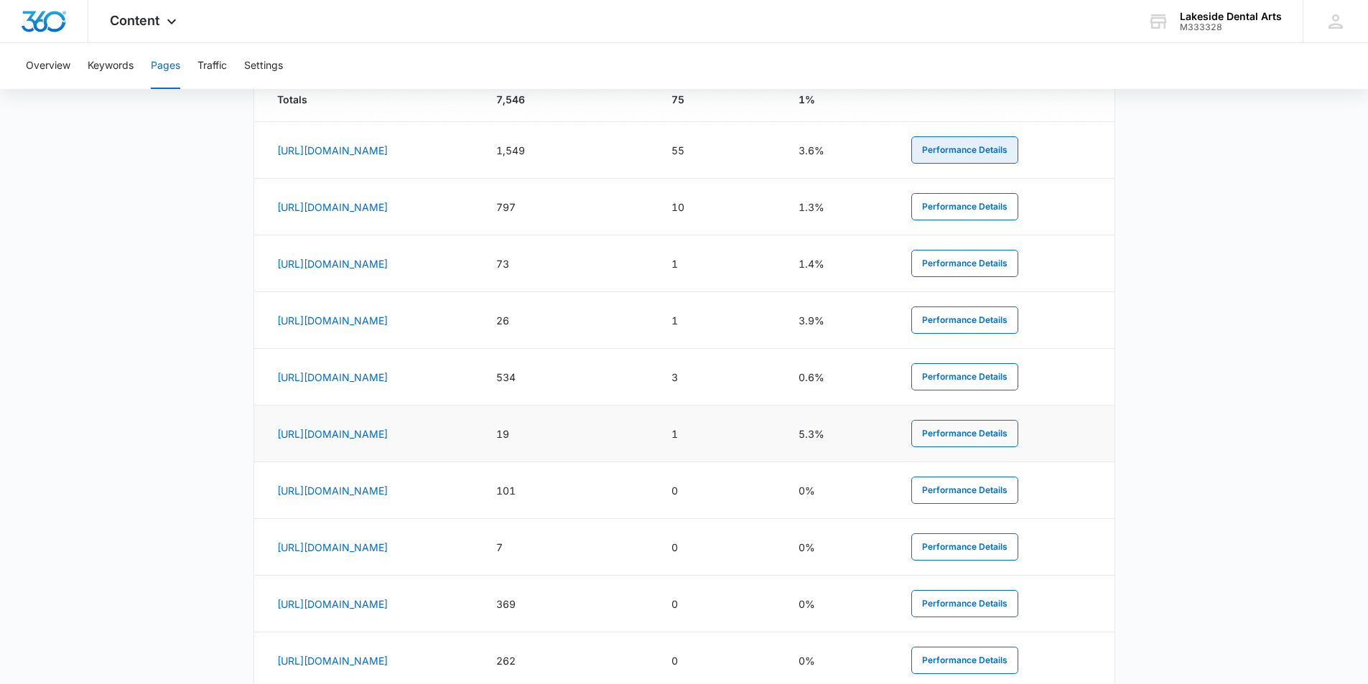
scroll to position [750, 0]
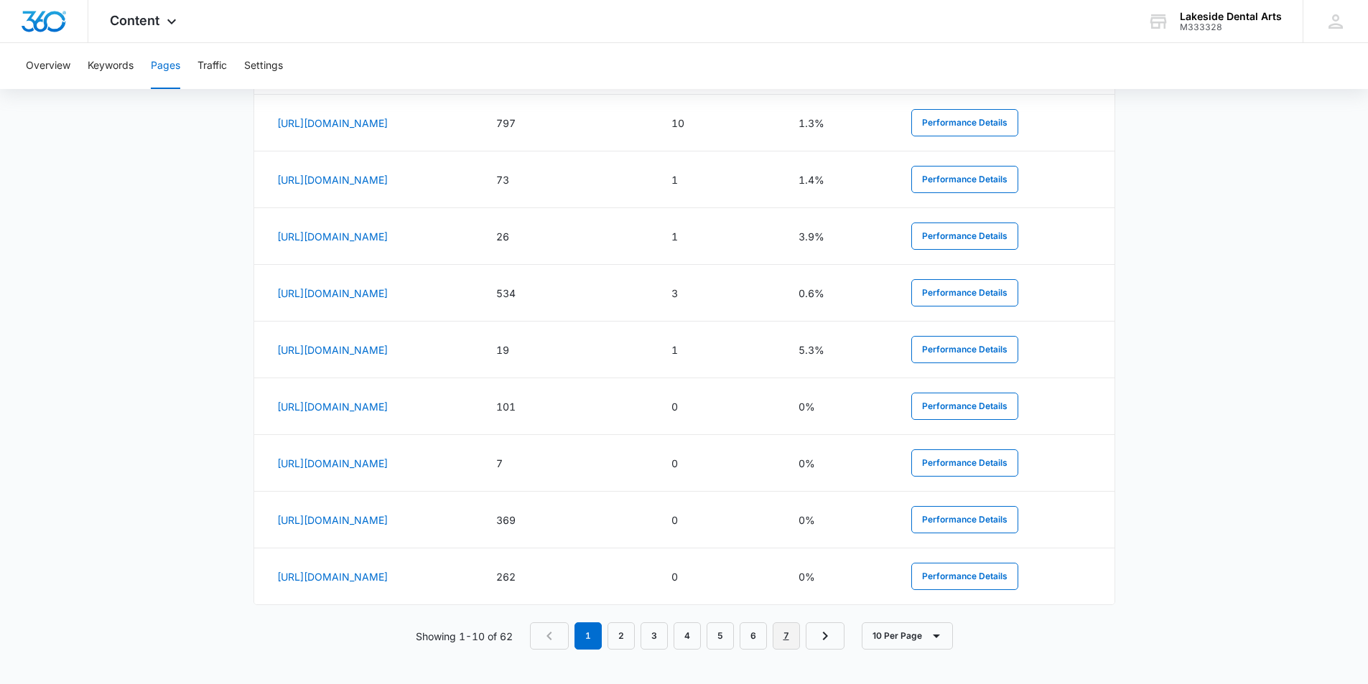
click at [789, 637] on link "7" at bounding box center [786, 636] width 27 height 27
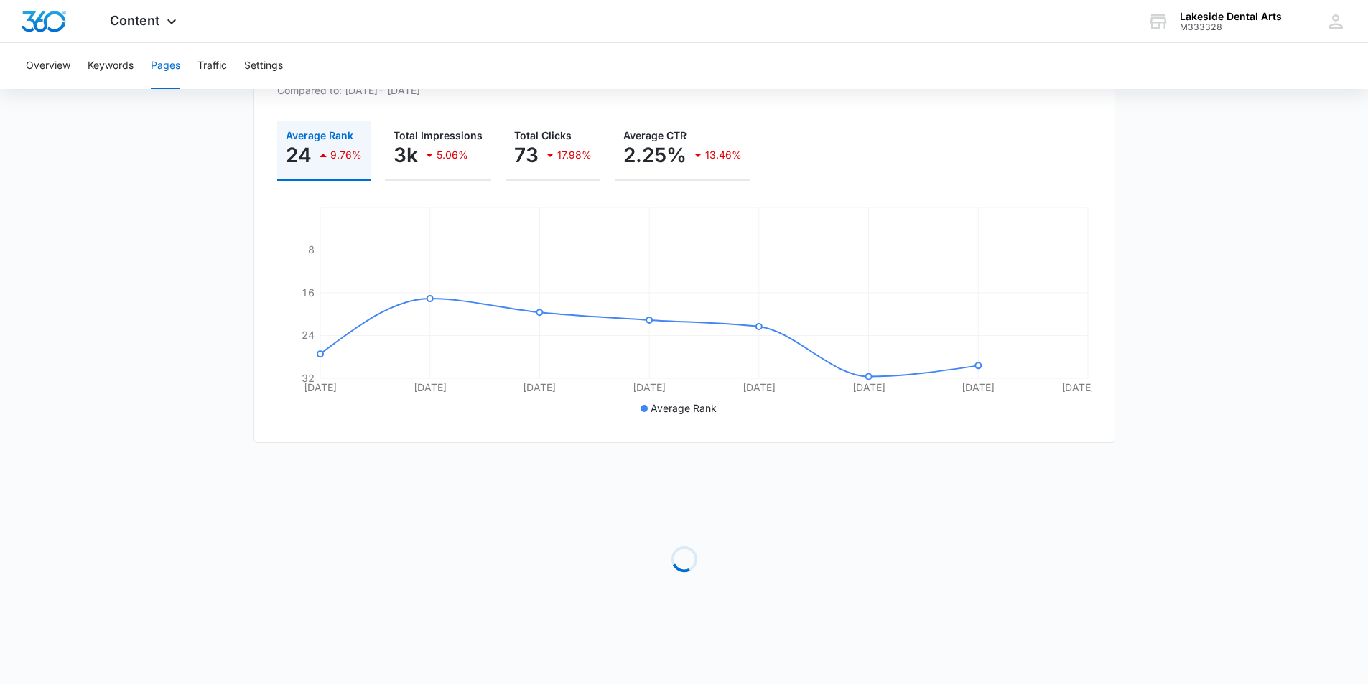
scroll to position [299, 0]
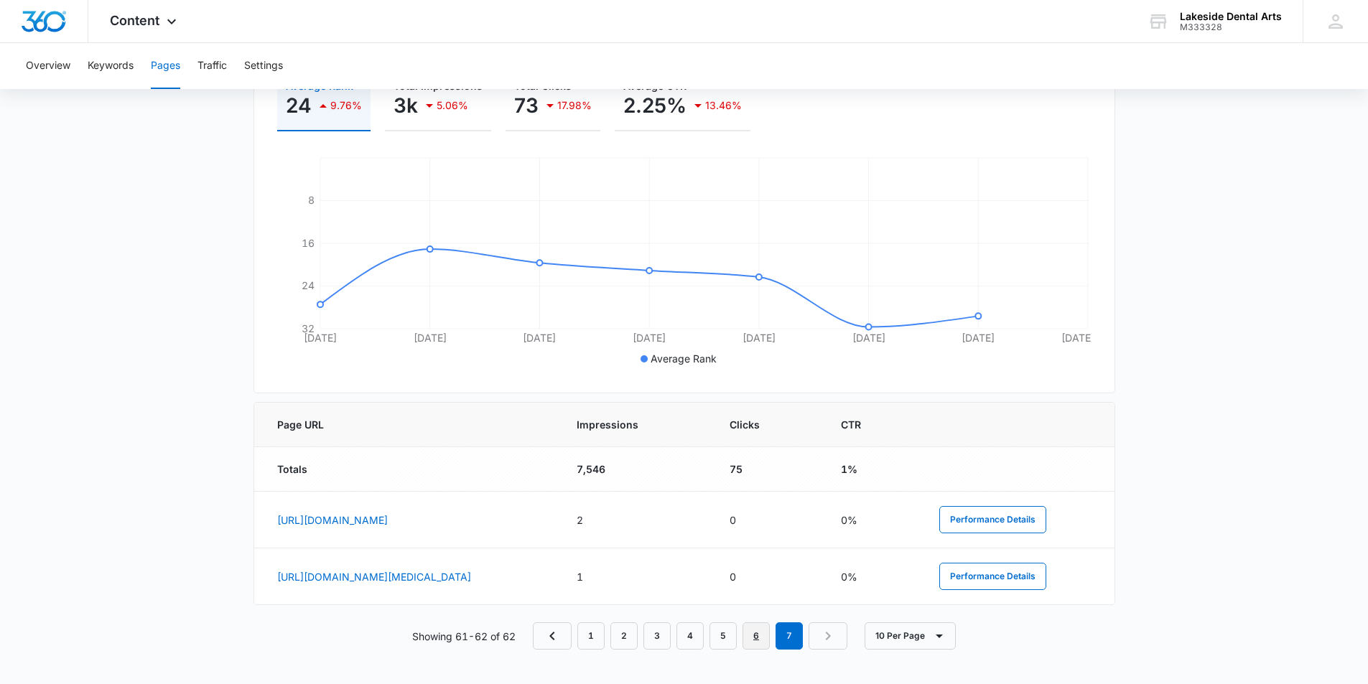
click at [759, 638] on link "6" at bounding box center [756, 636] width 27 height 27
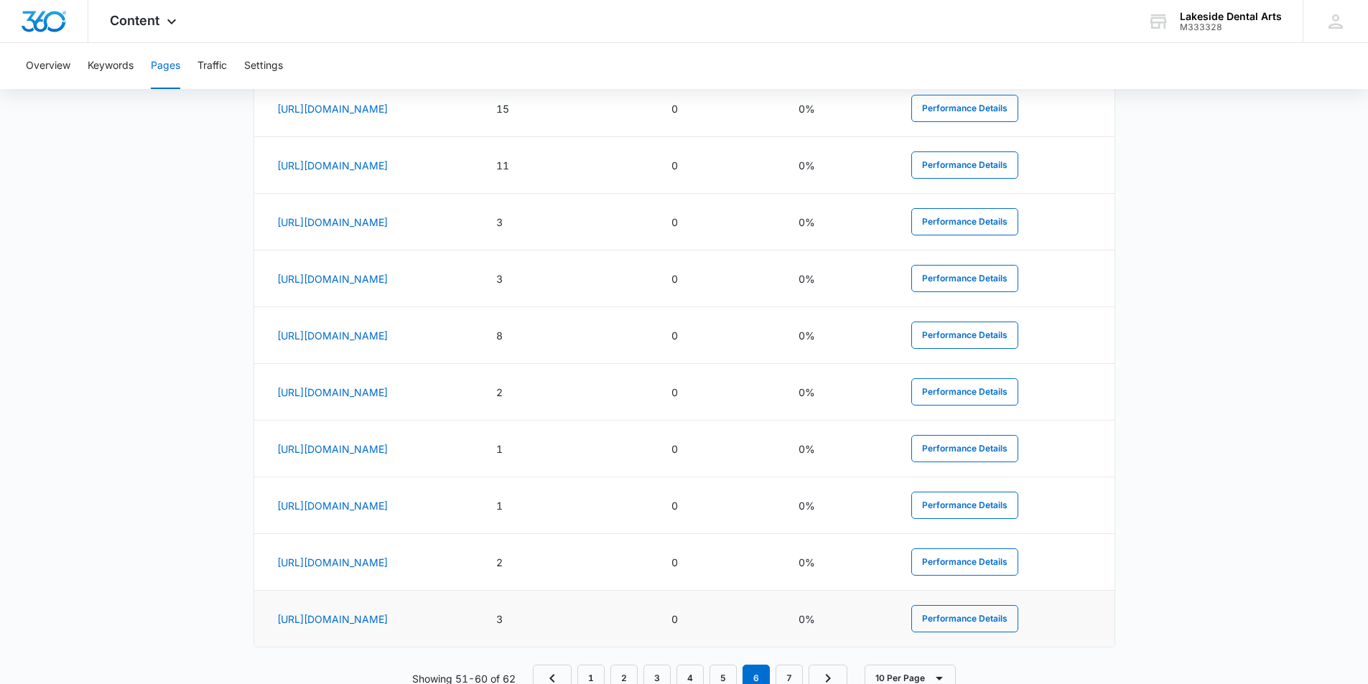
scroll to position [730, 0]
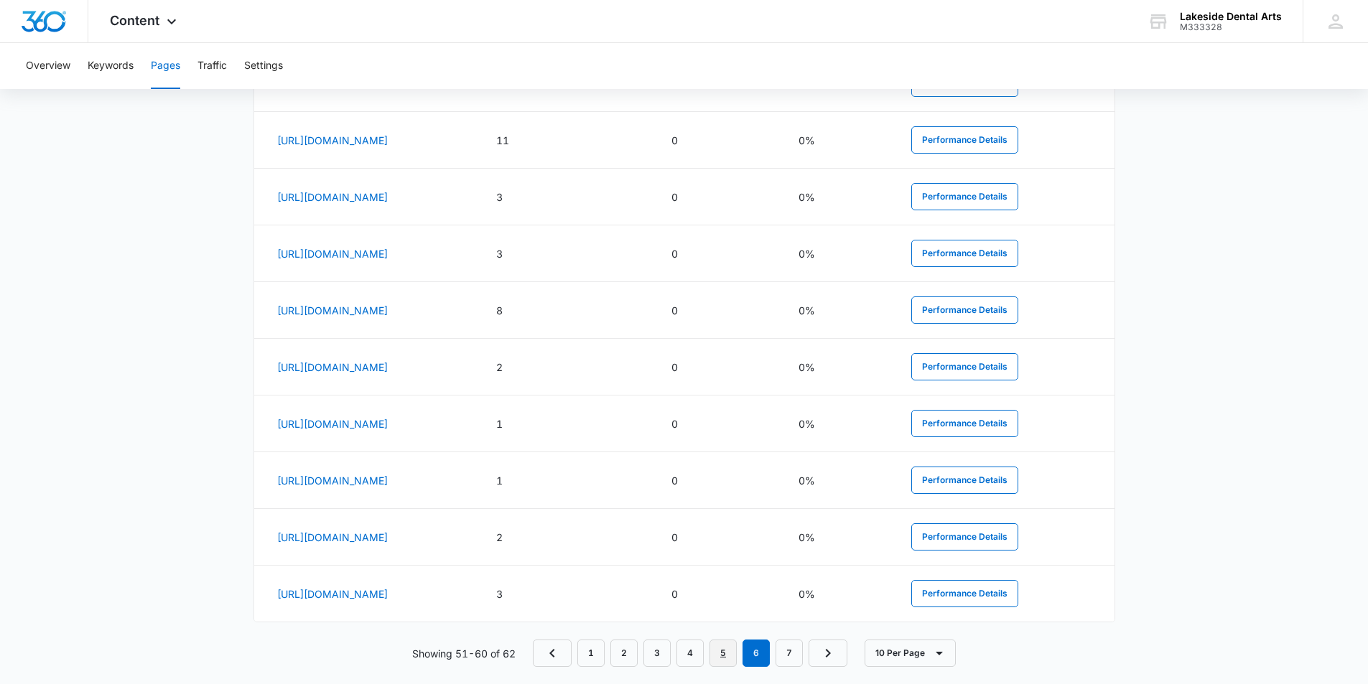
click at [725, 662] on link "5" at bounding box center [722, 653] width 27 height 27
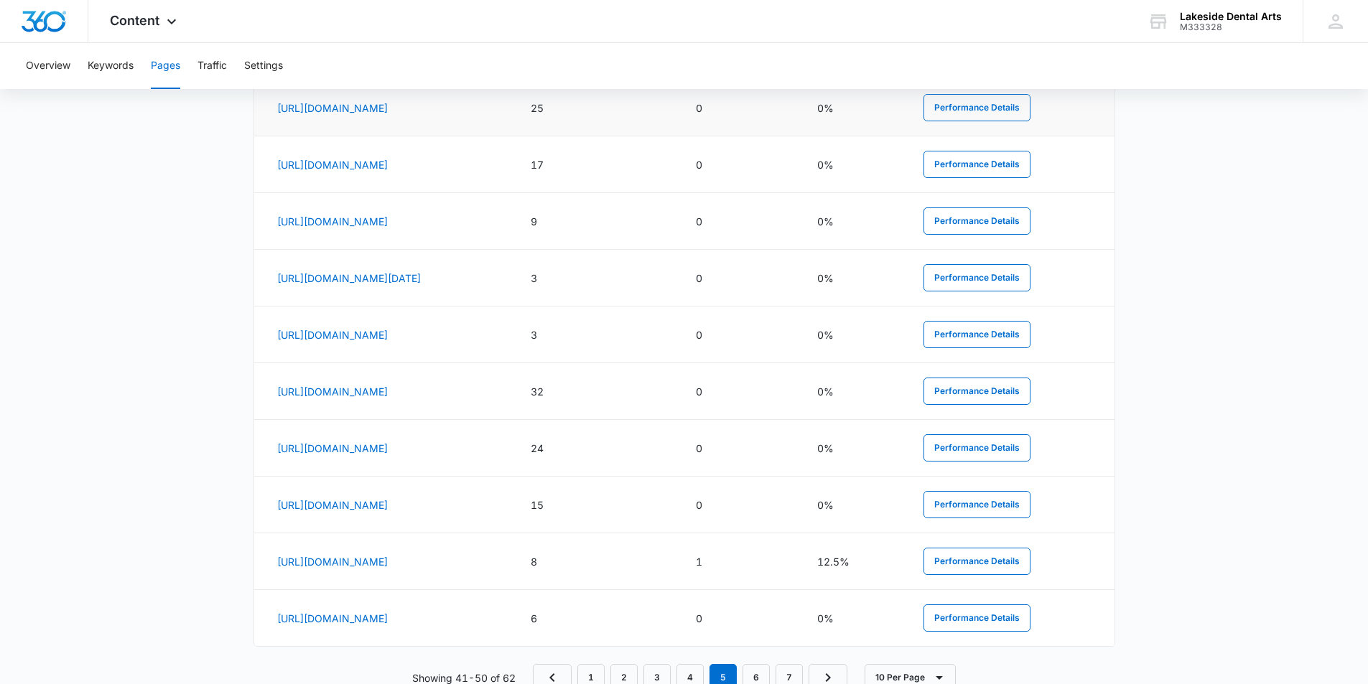
scroll to position [756, 0]
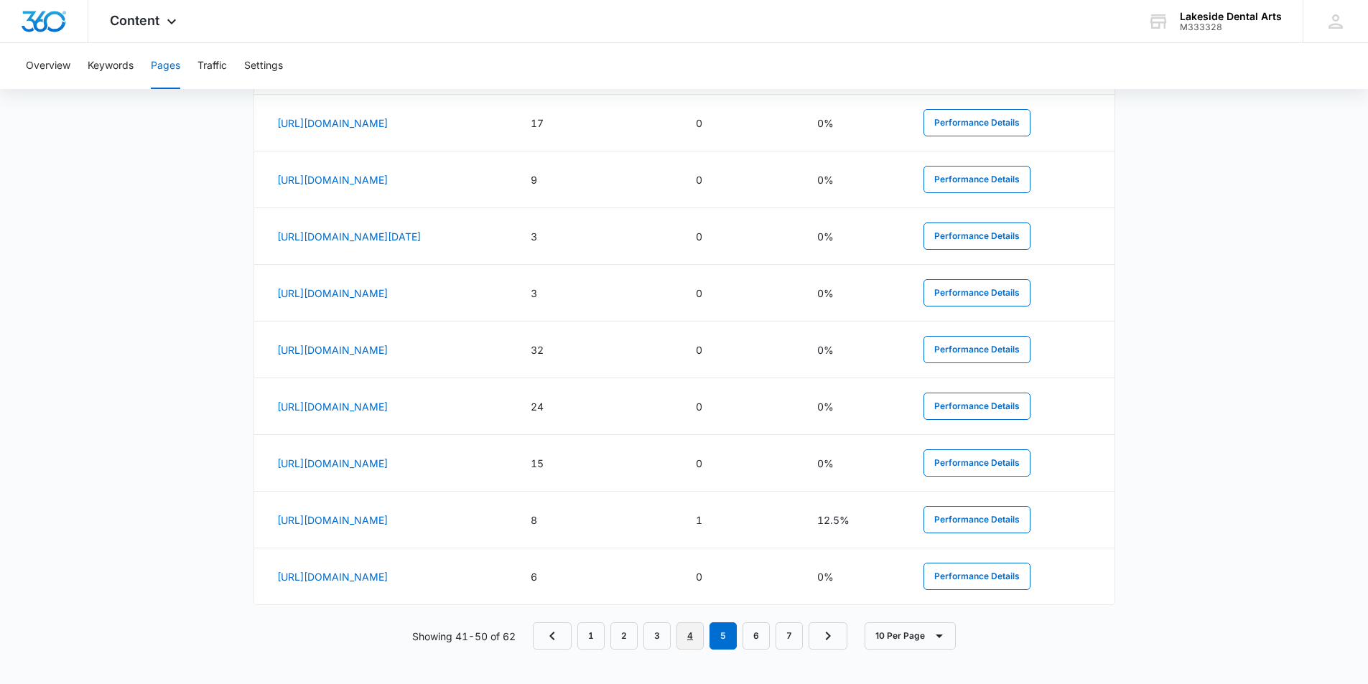
click at [688, 639] on link "4" at bounding box center [689, 636] width 27 height 27
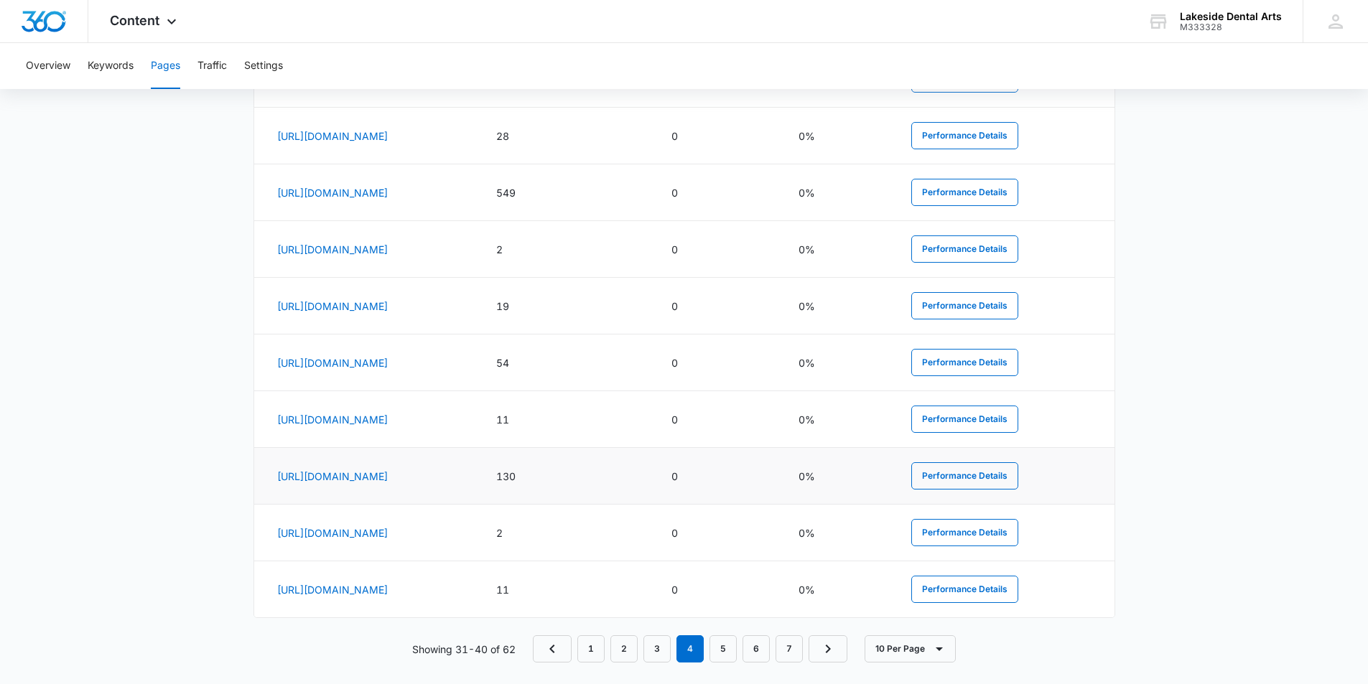
scroll to position [750, 0]
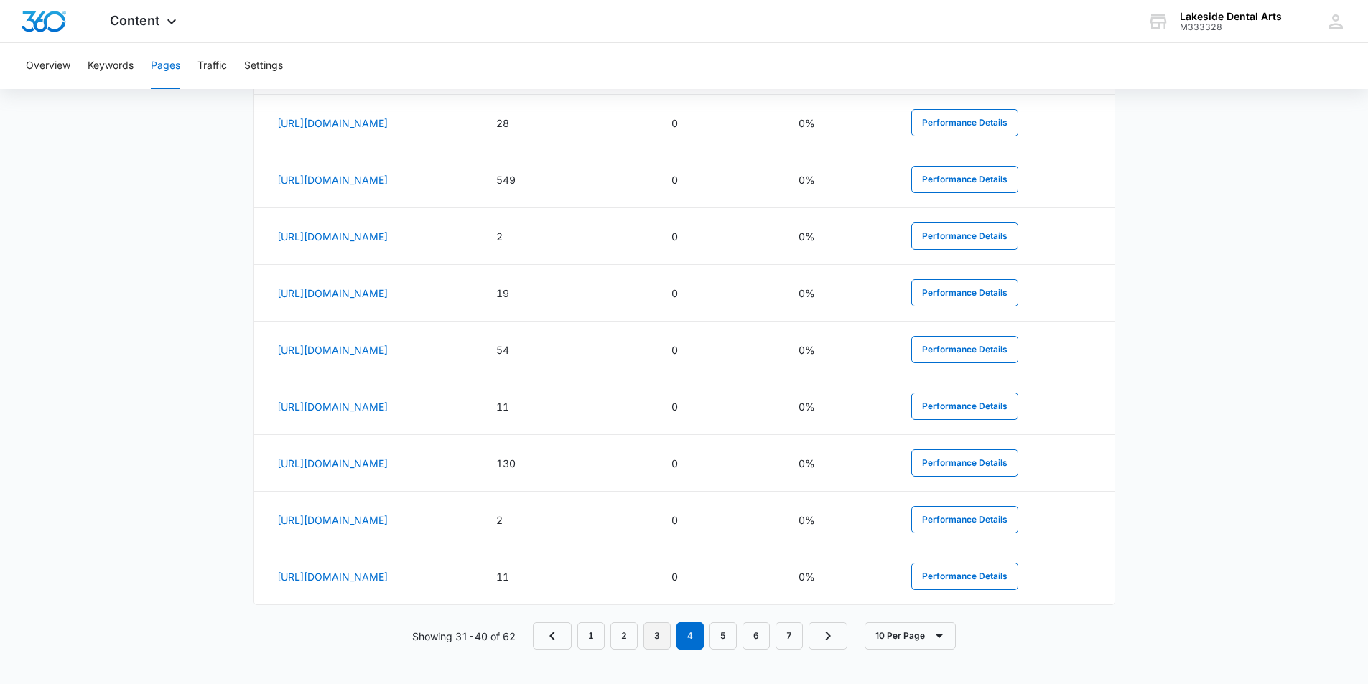
click at [658, 639] on link "3" at bounding box center [656, 636] width 27 height 27
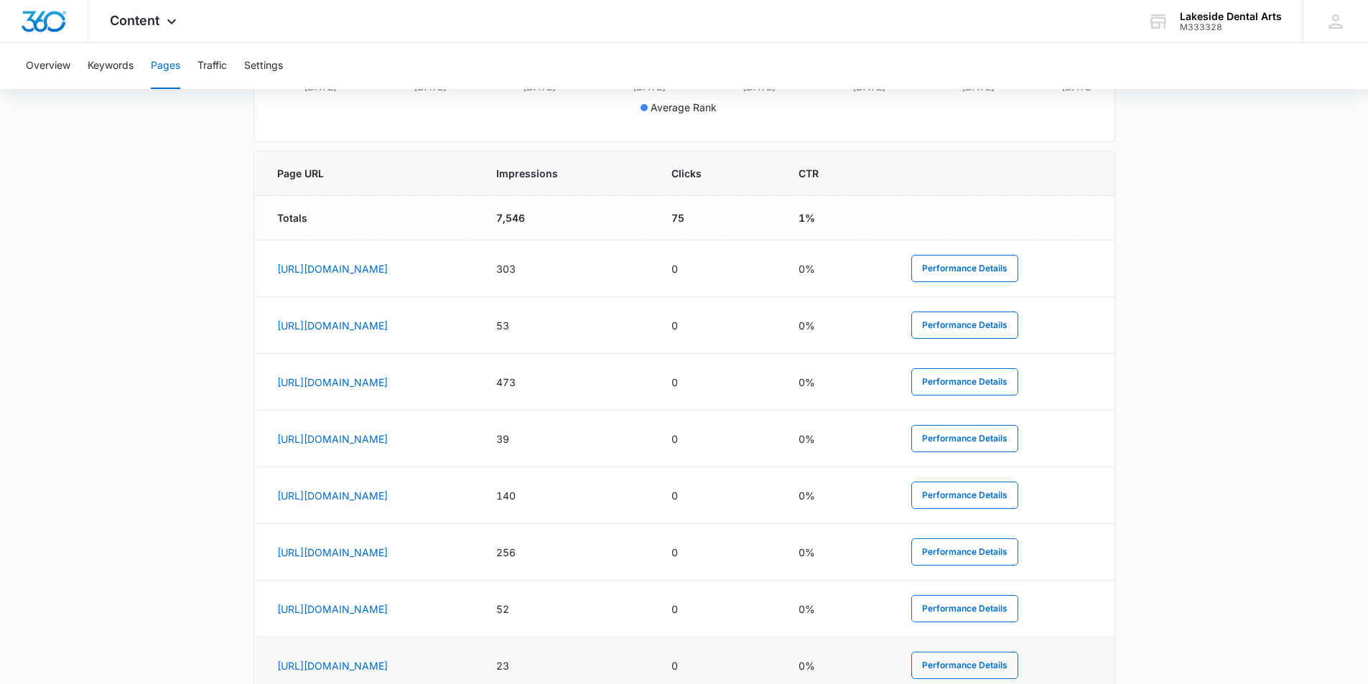
scroll to position [676, 0]
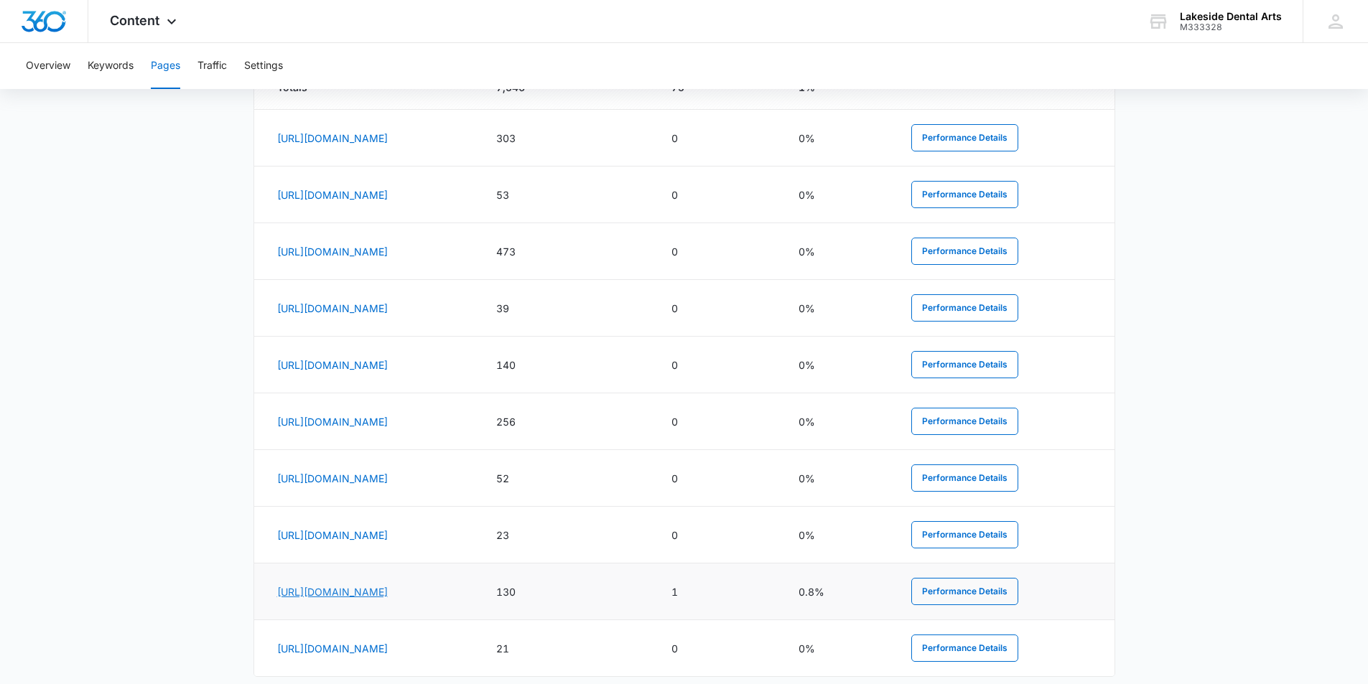
click at [388, 597] on link "[URL][DOMAIN_NAME]" at bounding box center [332, 592] width 111 height 12
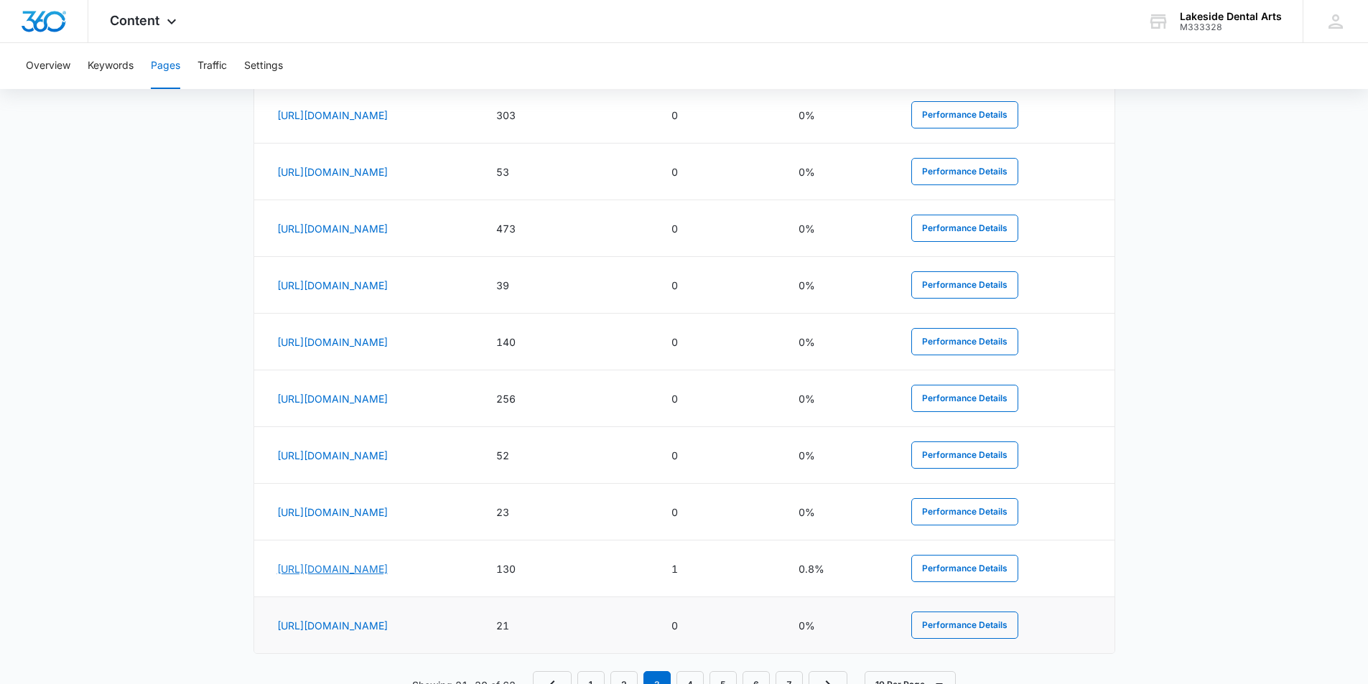
scroll to position [748, 0]
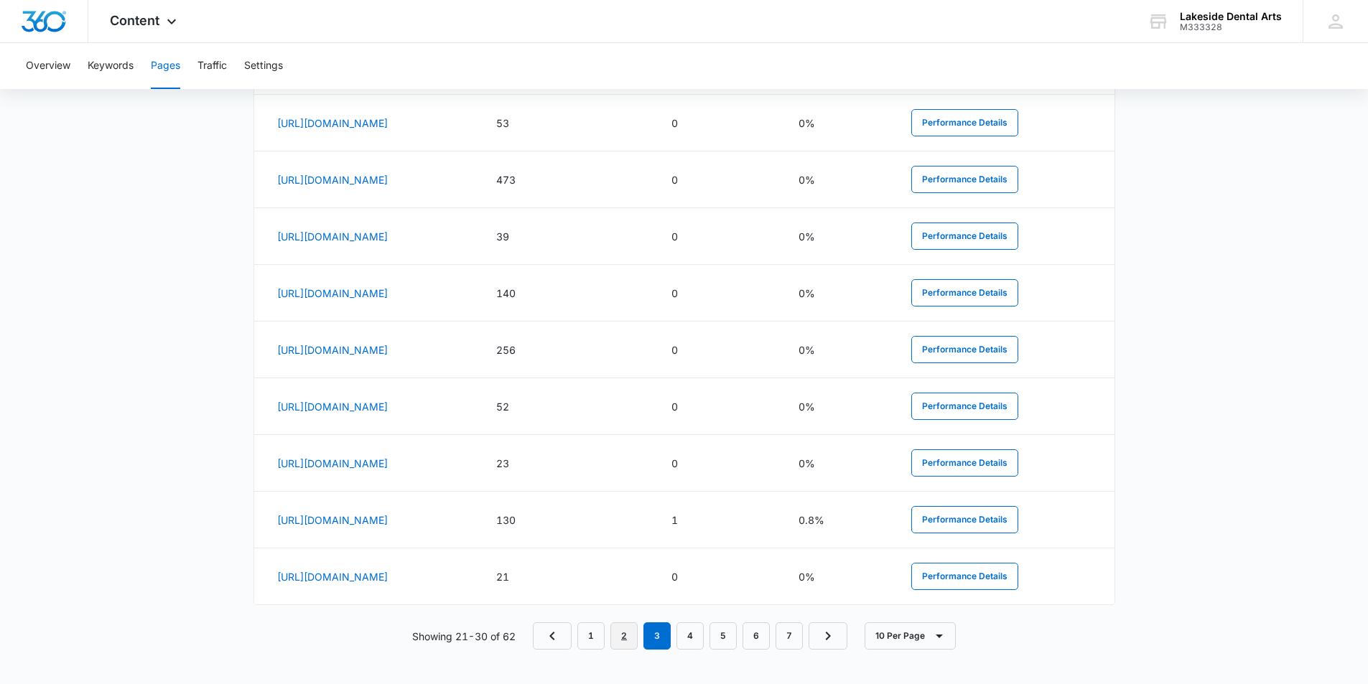
click at [621, 641] on link "2" at bounding box center [623, 636] width 27 height 27
click at [388, 526] on link "[URL][DOMAIN_NAME]" at bounding box center [332, 520] width 111 height 12
click at [388, 470] on link "[URL][DOMAIN_NAME]" at bounding box center [332, 463] width 111 height 12
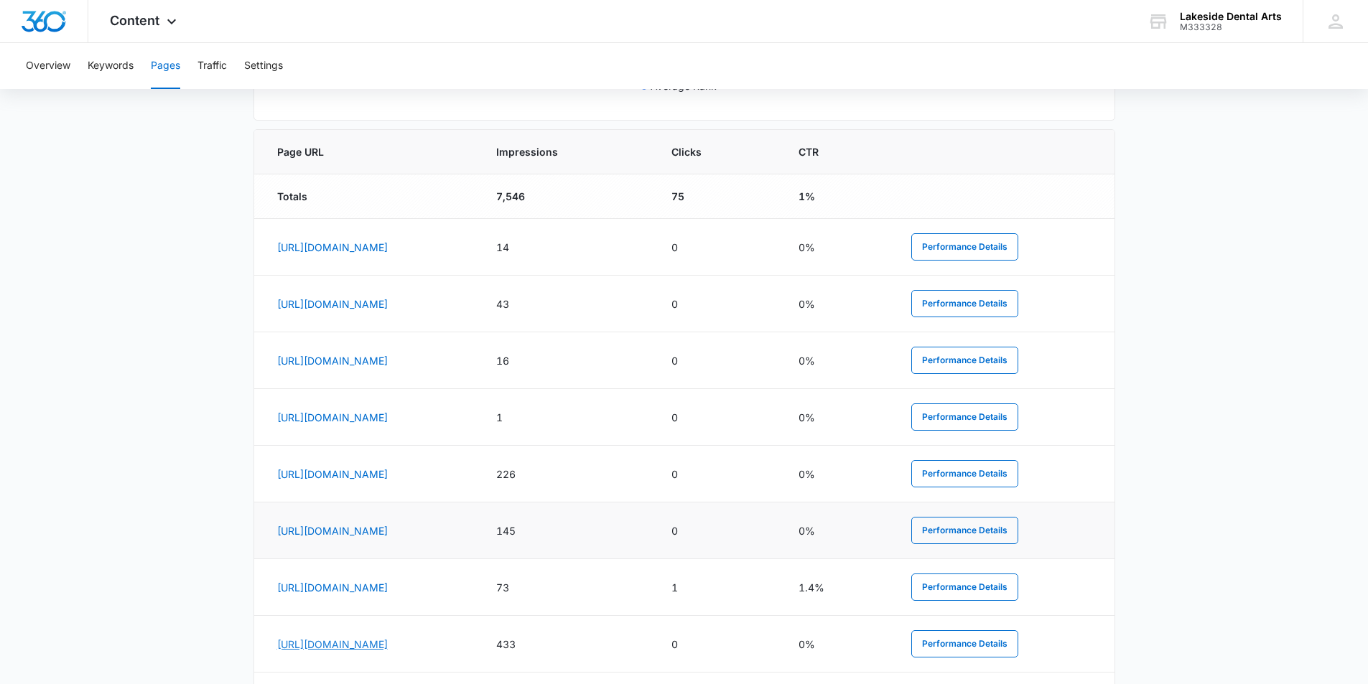
scroll to position [532, 0]
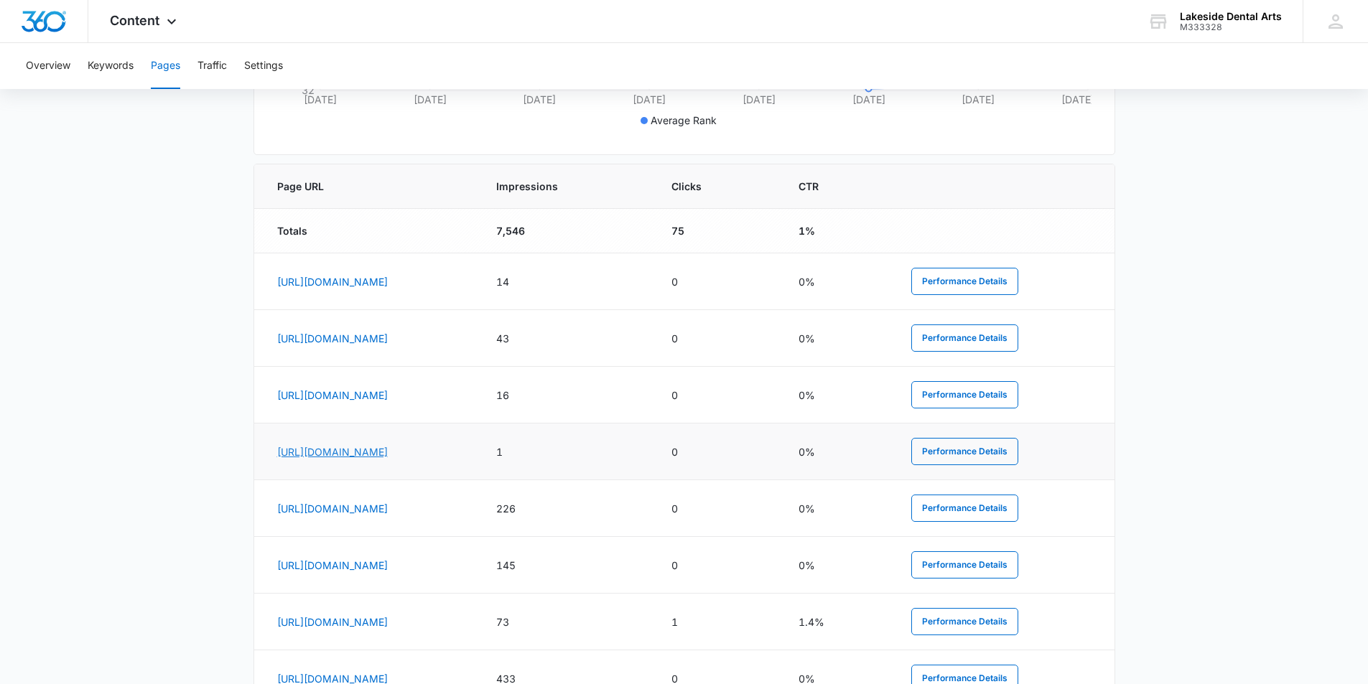
click at [388, 452] on link "[URL][DOMAIN_NAME]" at bounding box center [332, 452] width 111 height 12
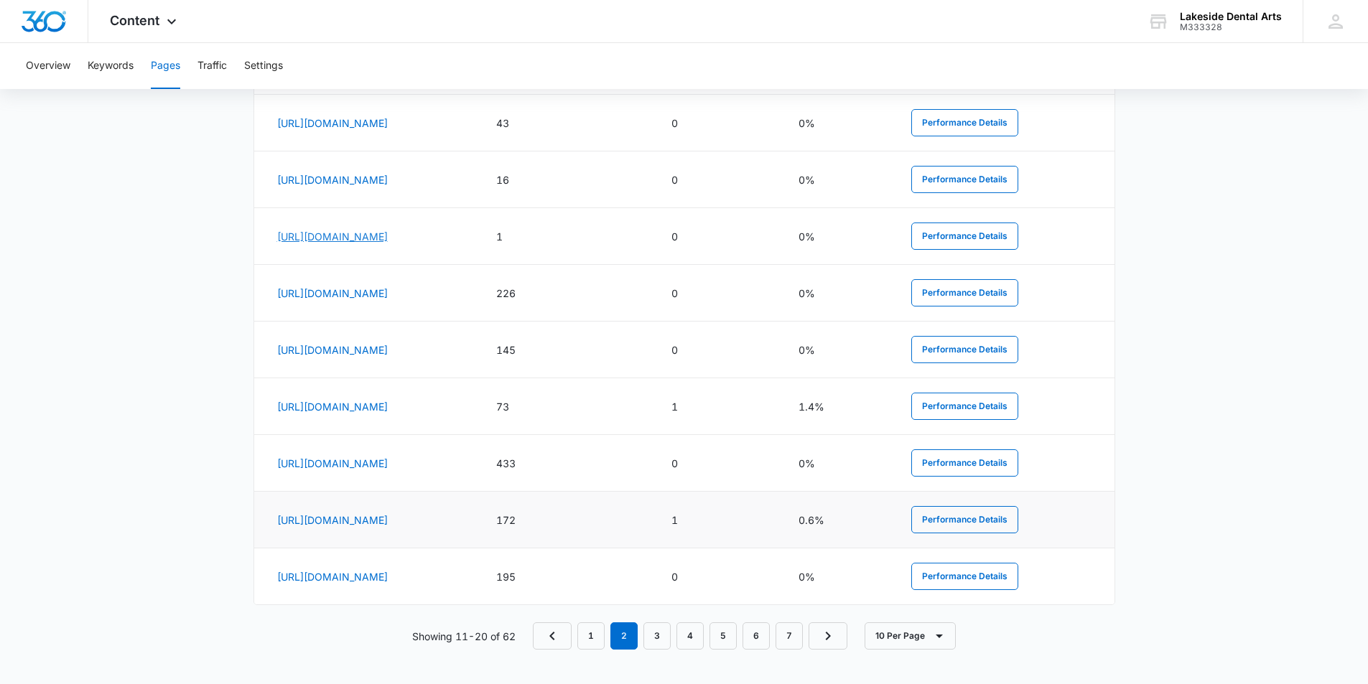
scroll to position [756, 0]
click at [589, 635] on link "1" at bounding box center [590, 636] width 27 height 27
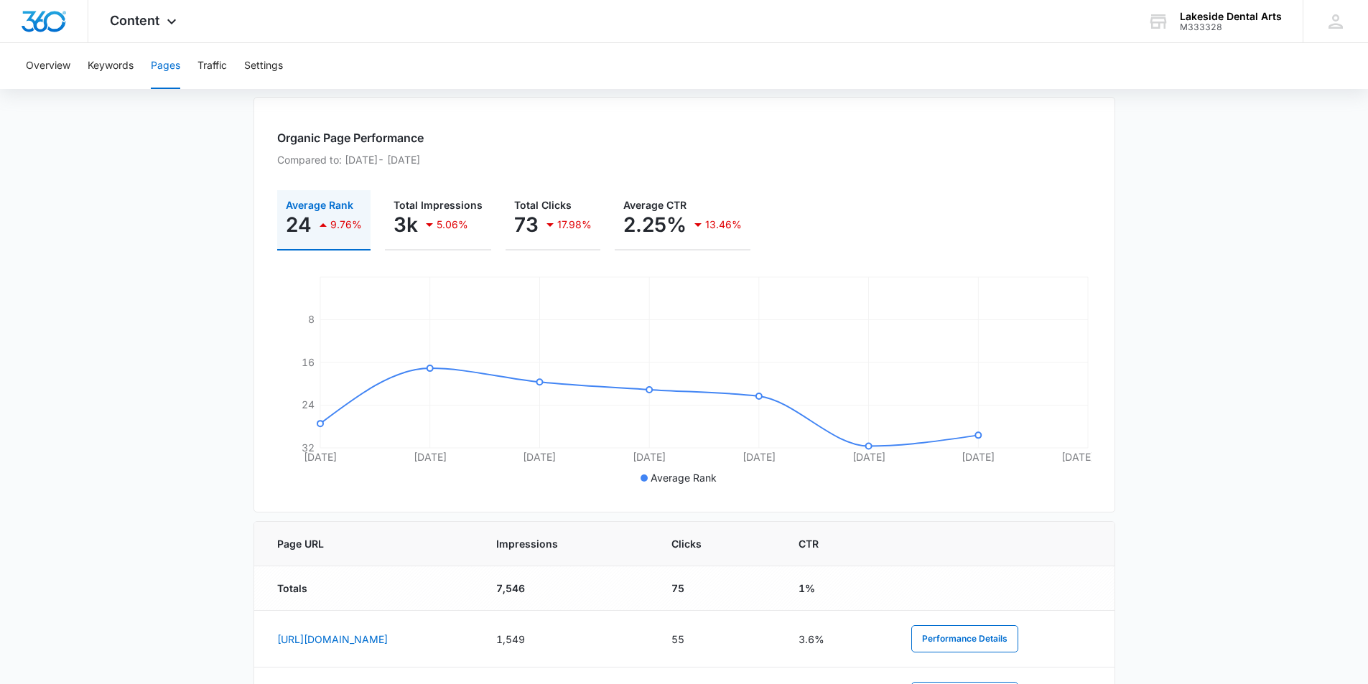
scroll to position [0, 0]
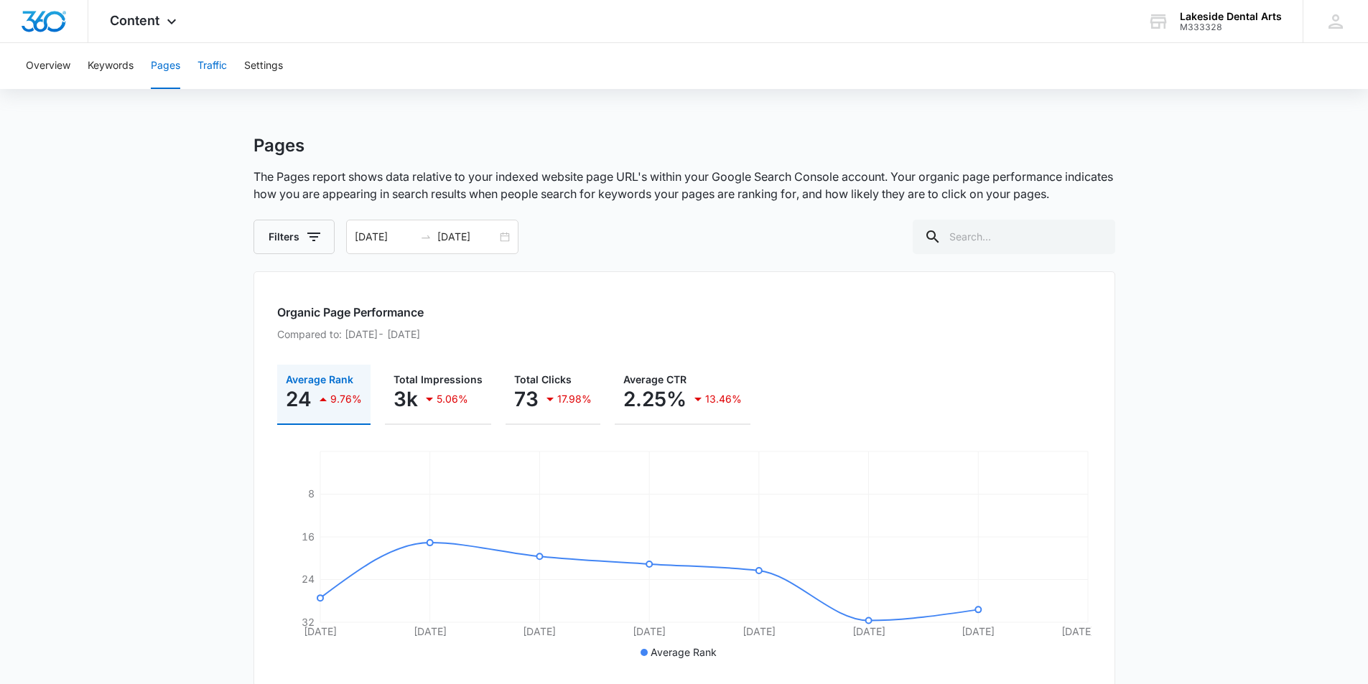
click at [212, 65] on button "Traffic" at bounding box center [211, 66] width 29 height 46
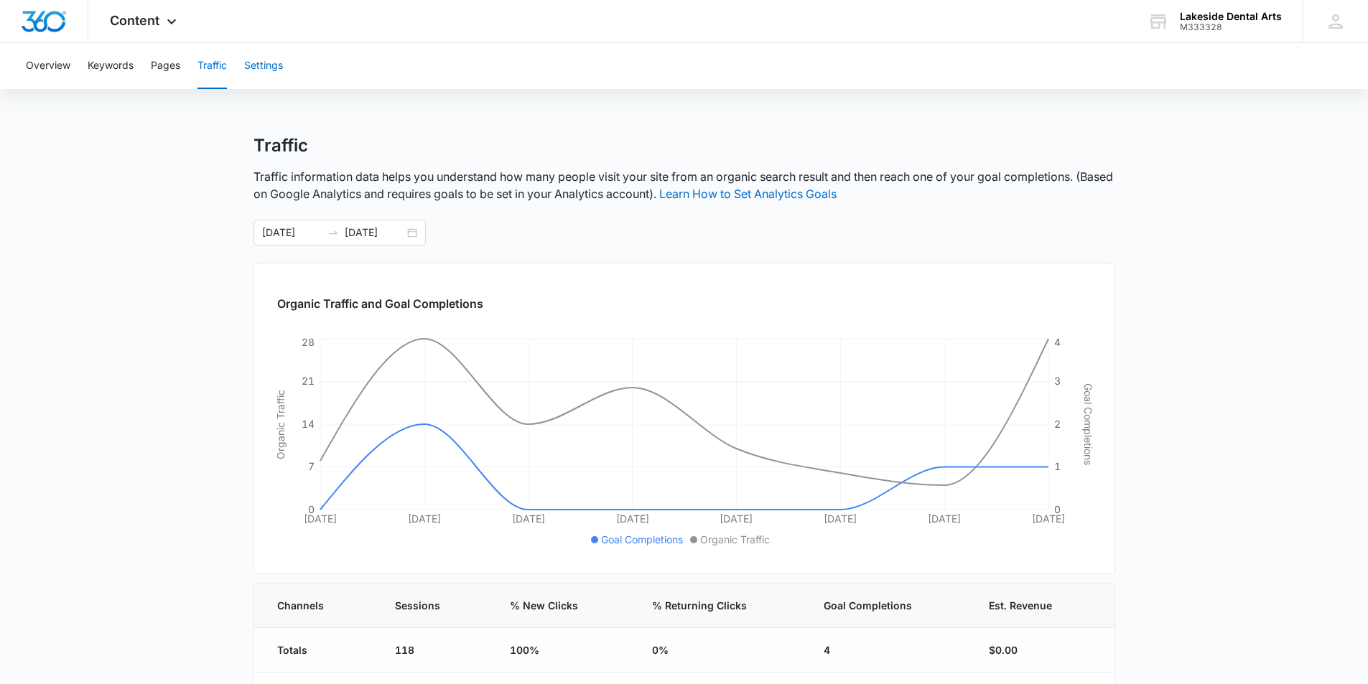
click at [256, 64] on button "Settings" at bounding box center [263, 66] width 39 height 46
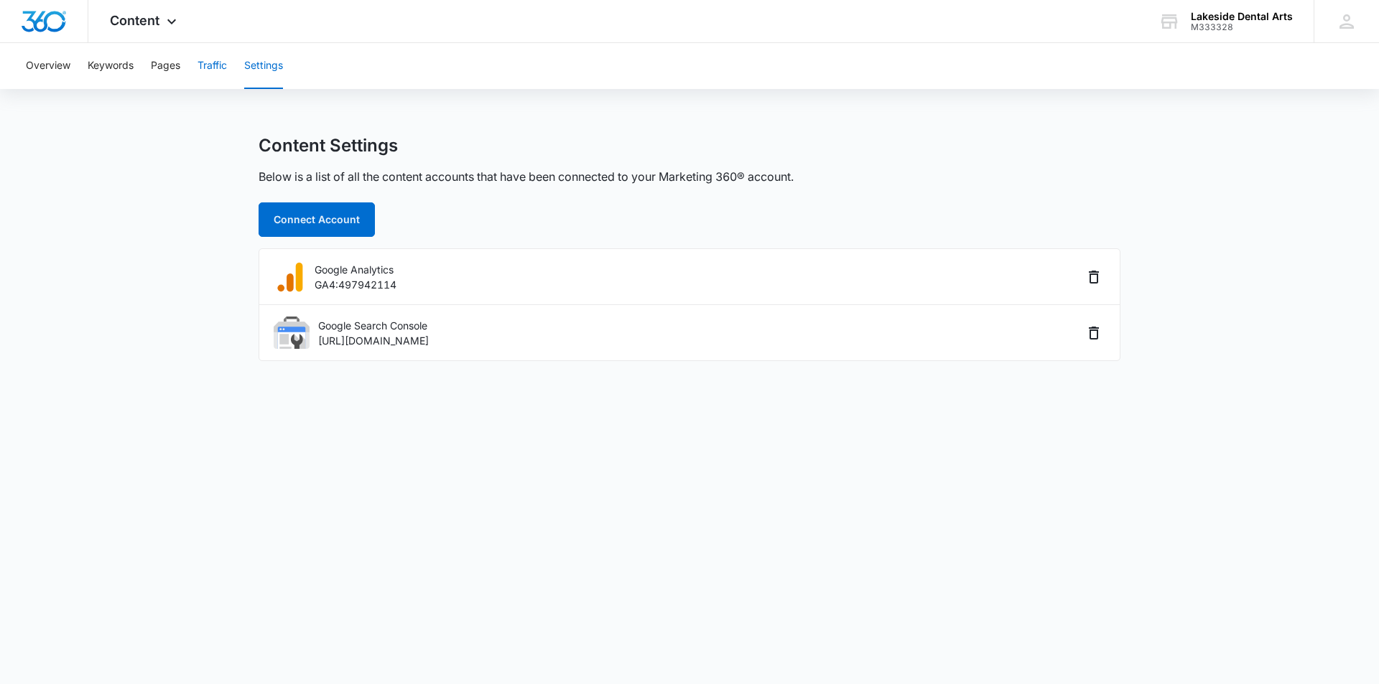
click at [210, 65] on button "Traffic" at bounding box center [211, 66] width 29 height 46
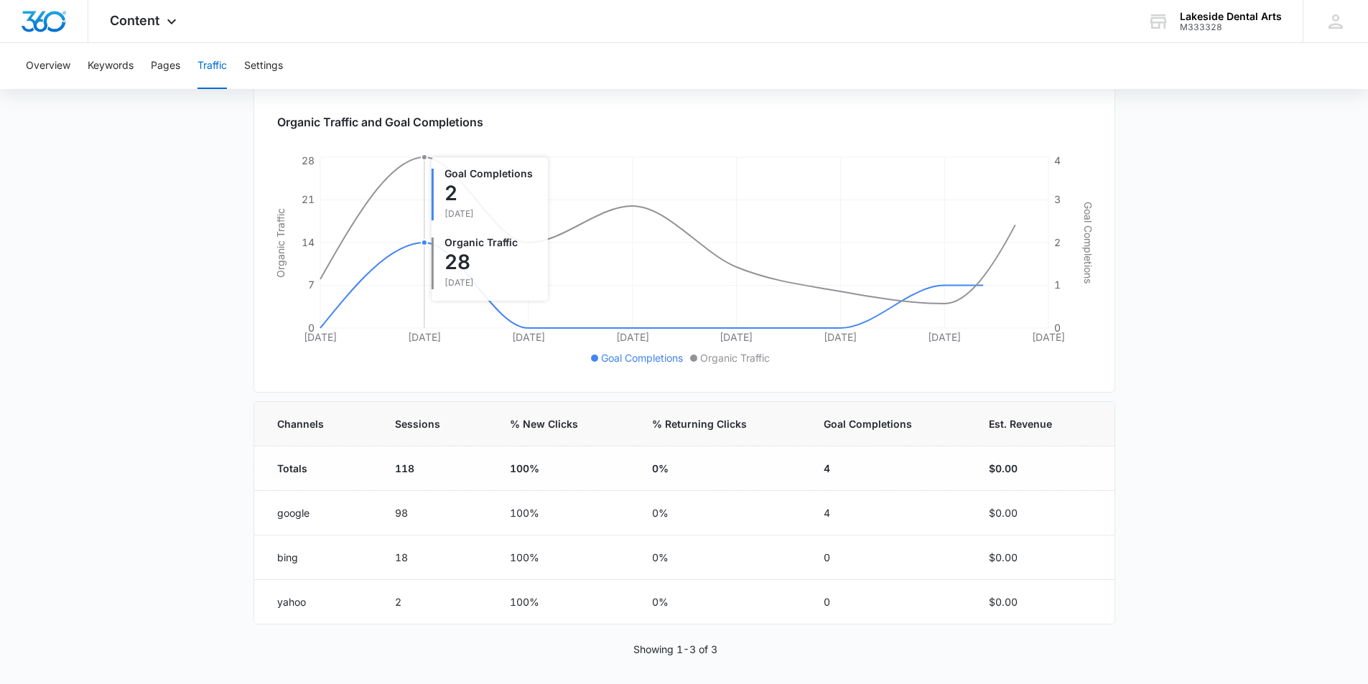
scroll to position [189, 0]
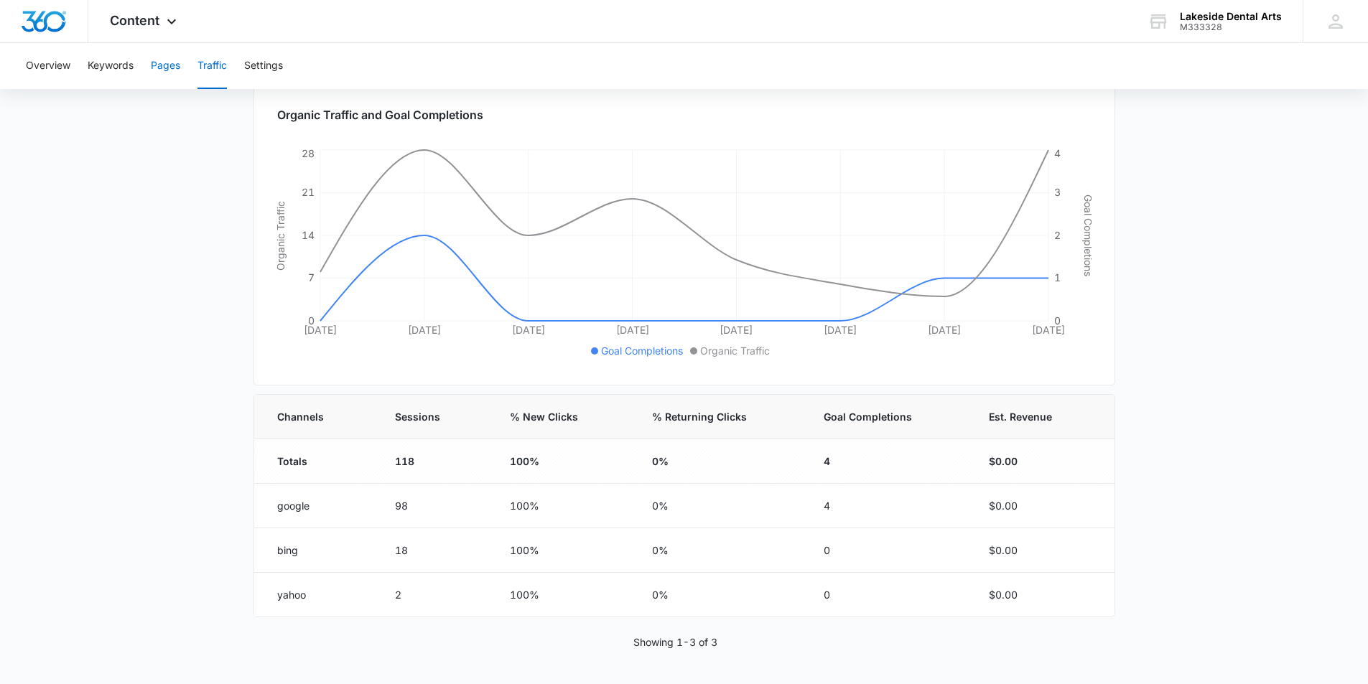
click at [174, 67] on button "Pages" at bounding box center [165, 66] width 29 height 46
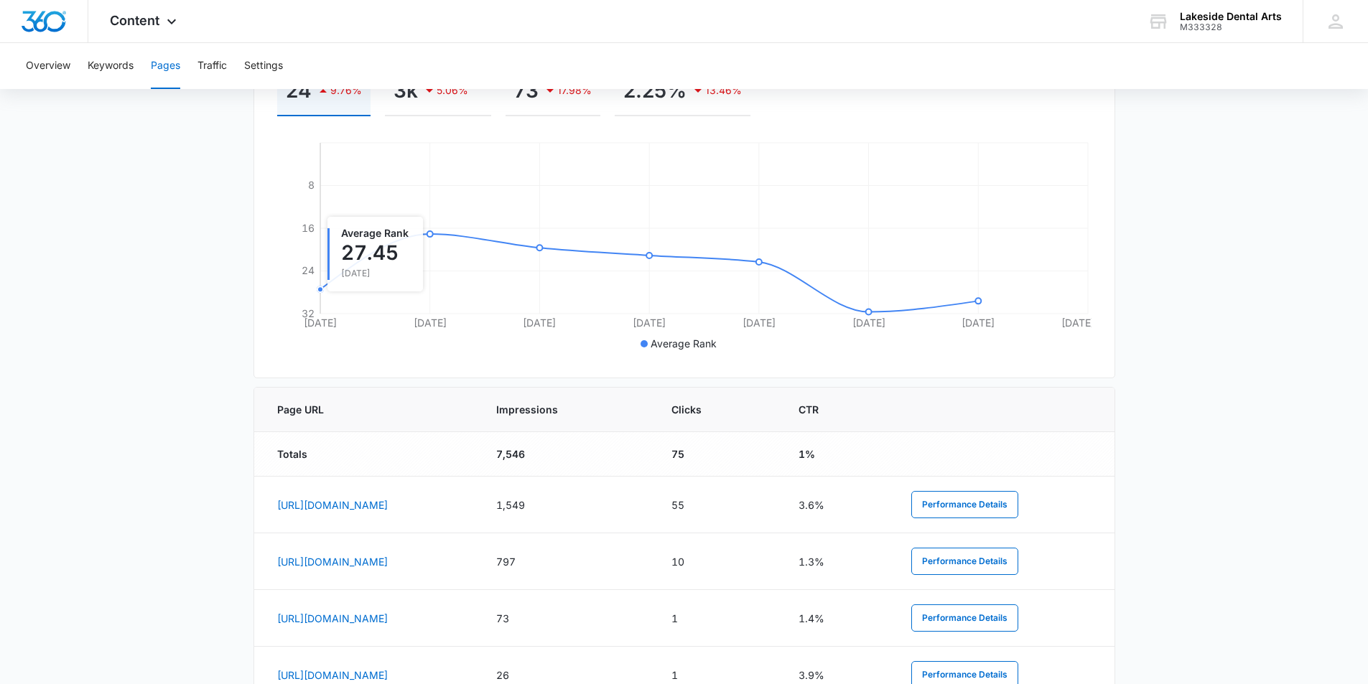
scroll to position [215, 0]
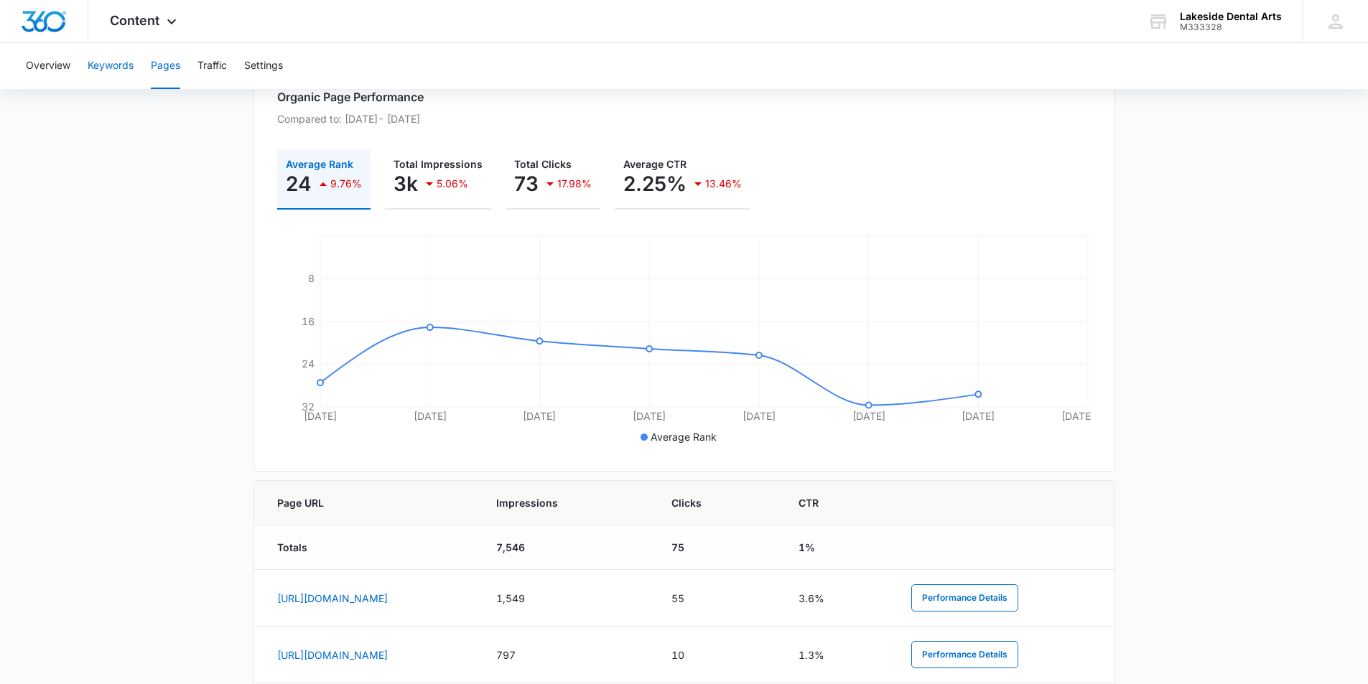
click at [120, 65] on button "Keywords" at bounding box center [111, 66] width 46 height 46
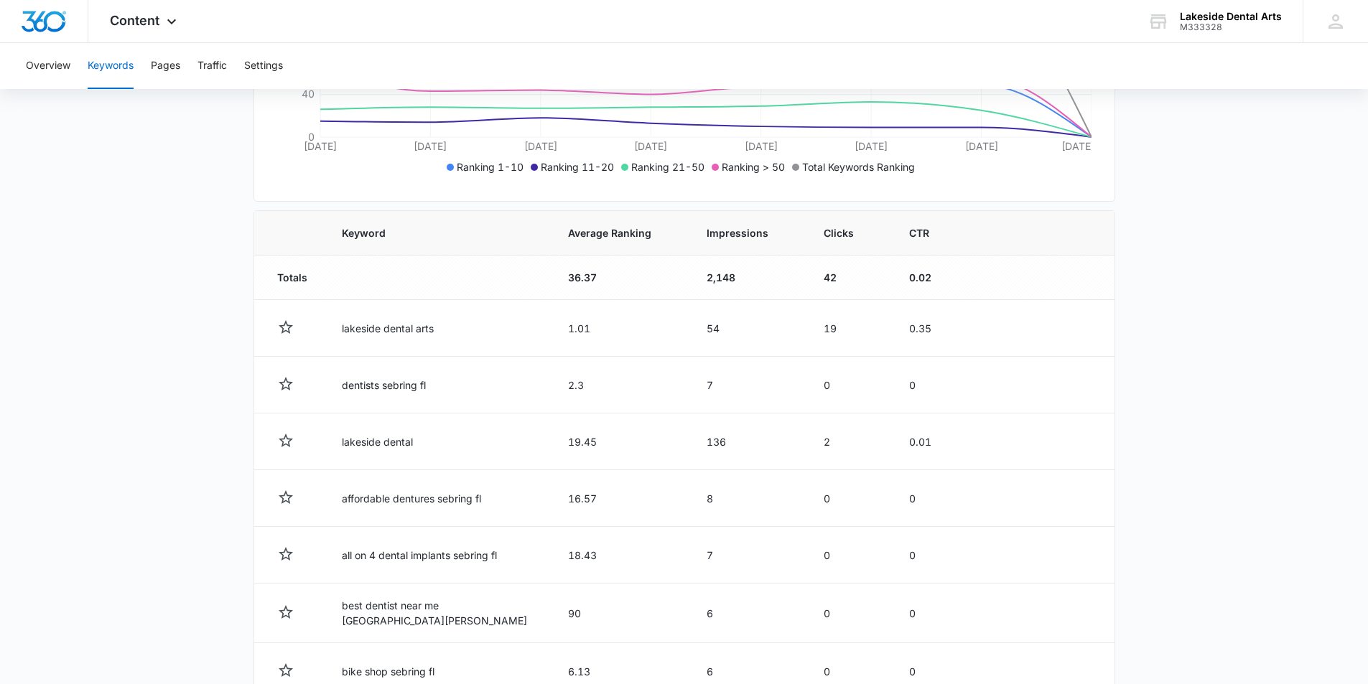
scroll to position [356, 0]
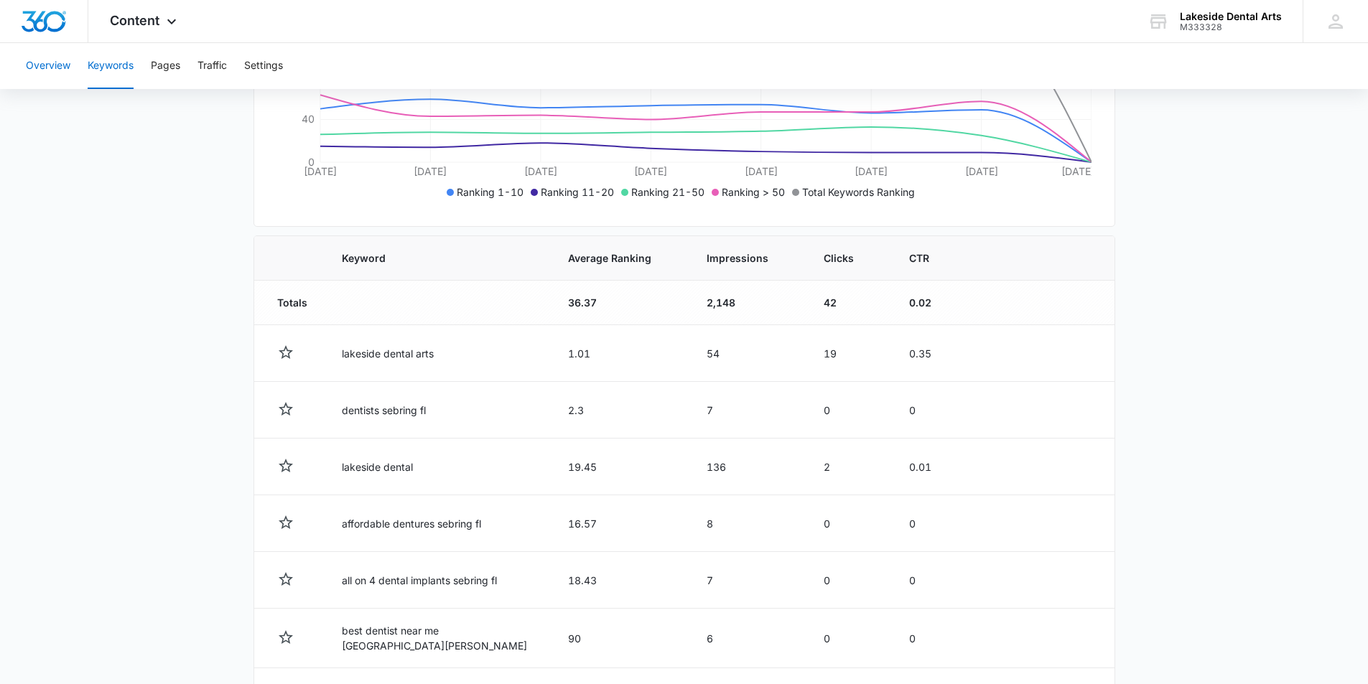
click at [41, 63] on button "Overview" at bounding box center [48, 66] width 45 height 46
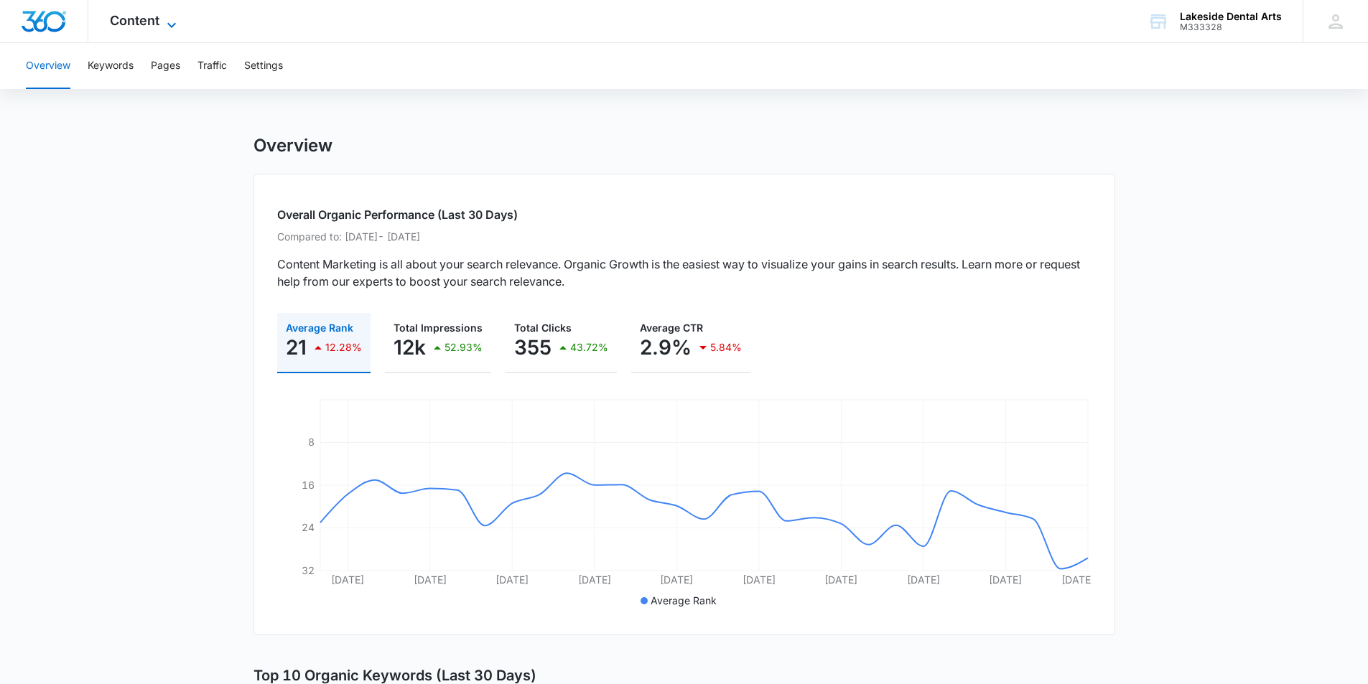
click at [164, 22] on icon at bounding box center [171, 25] width 17 height 17
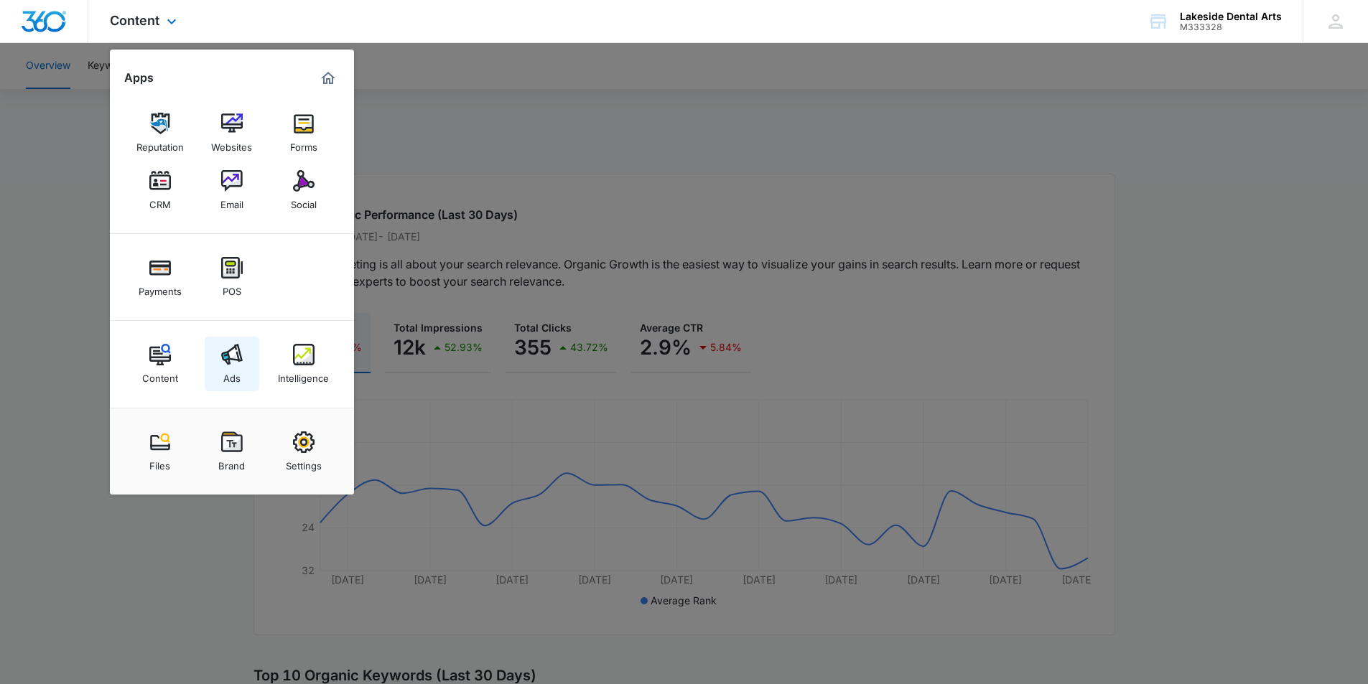
click at [221, 347] on img at bounding box center [232, 355] width 22 height 22
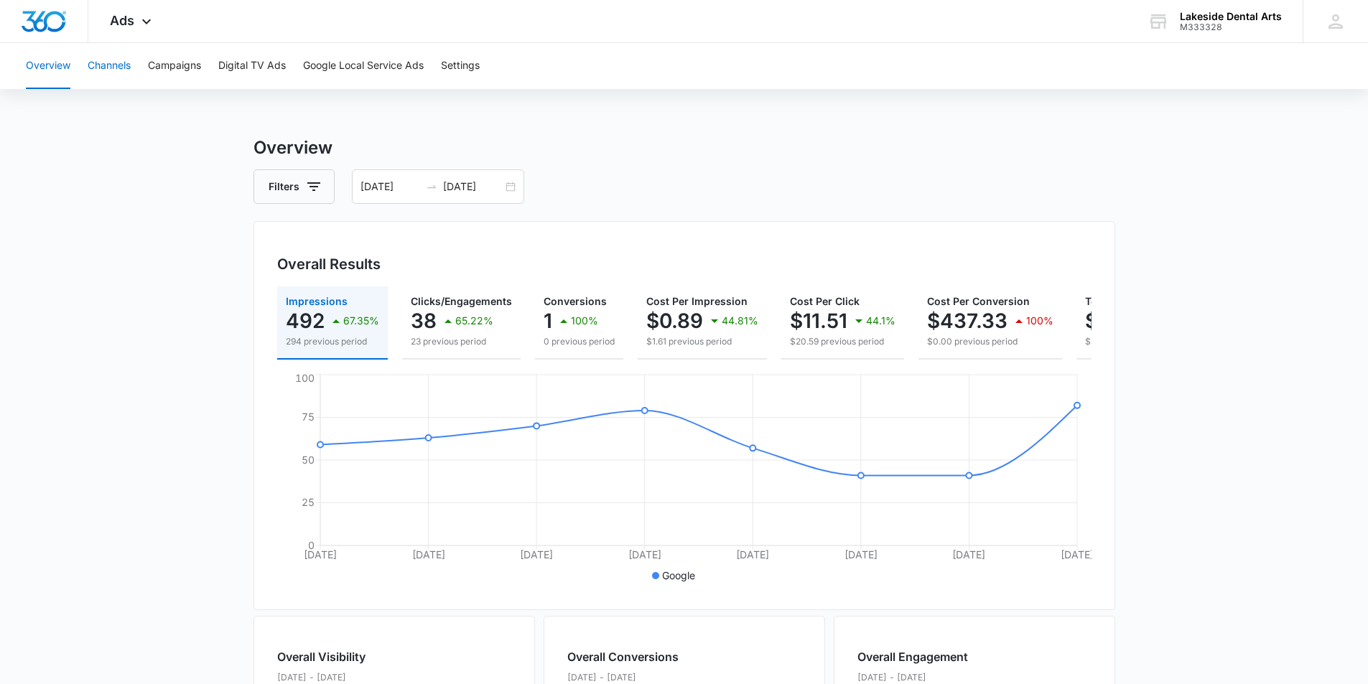
click at [106, 65] on button "Channels" at bounding box center [109, 66] width 43 height 46
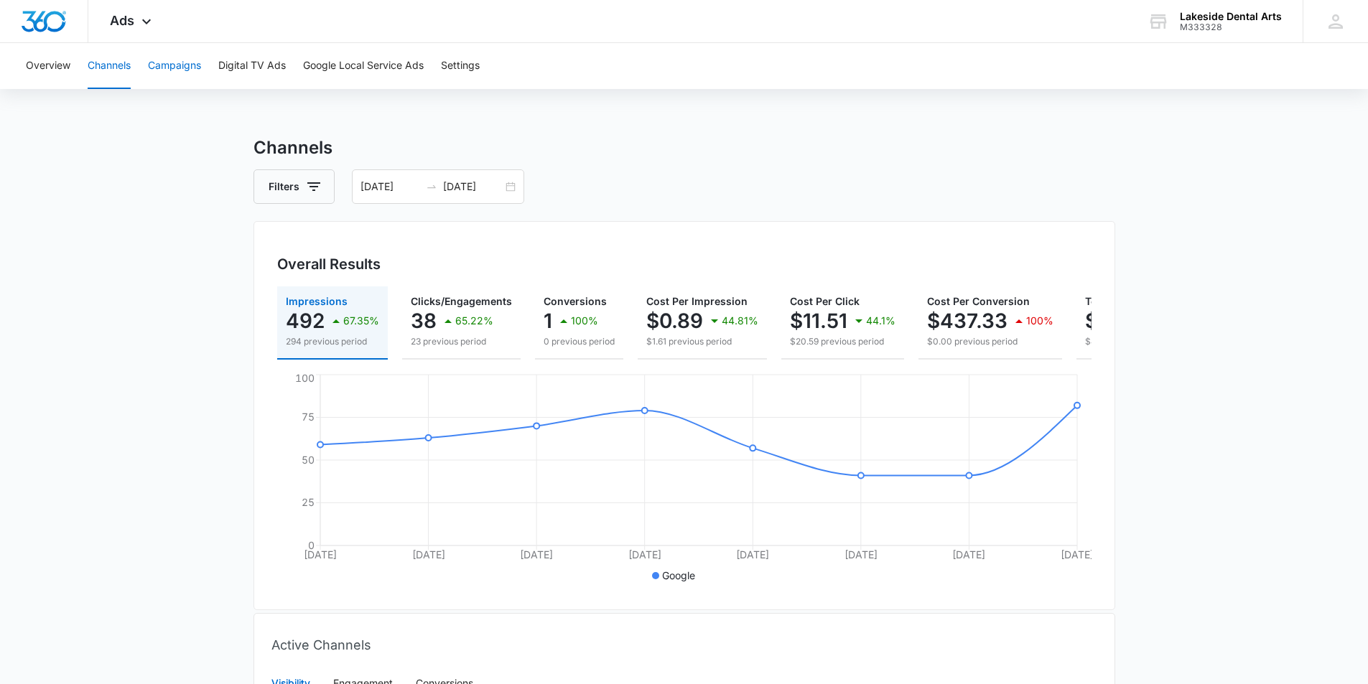
click at [177, 68] on button "Campaigns" at bounding box center [174, 66] width 53 height 46
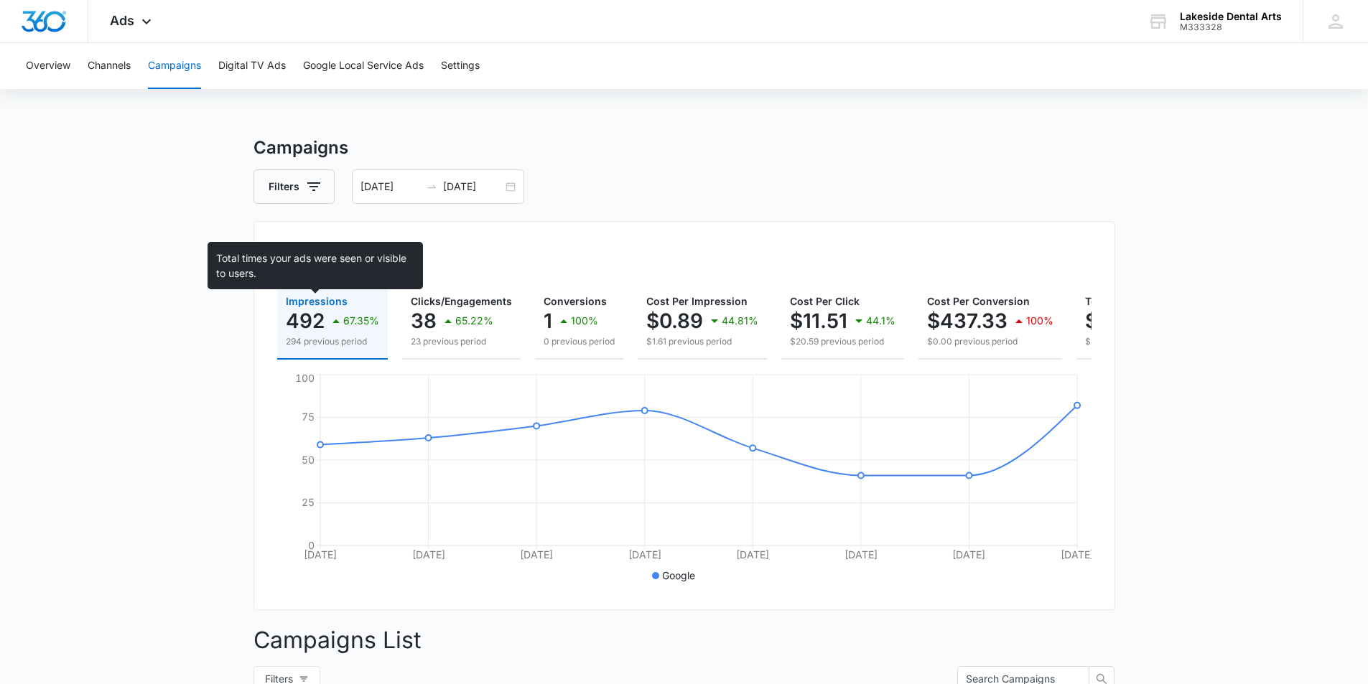
click at [316, 299] on span "Impressions" at bounding box center [317, 301] width 62 height 12
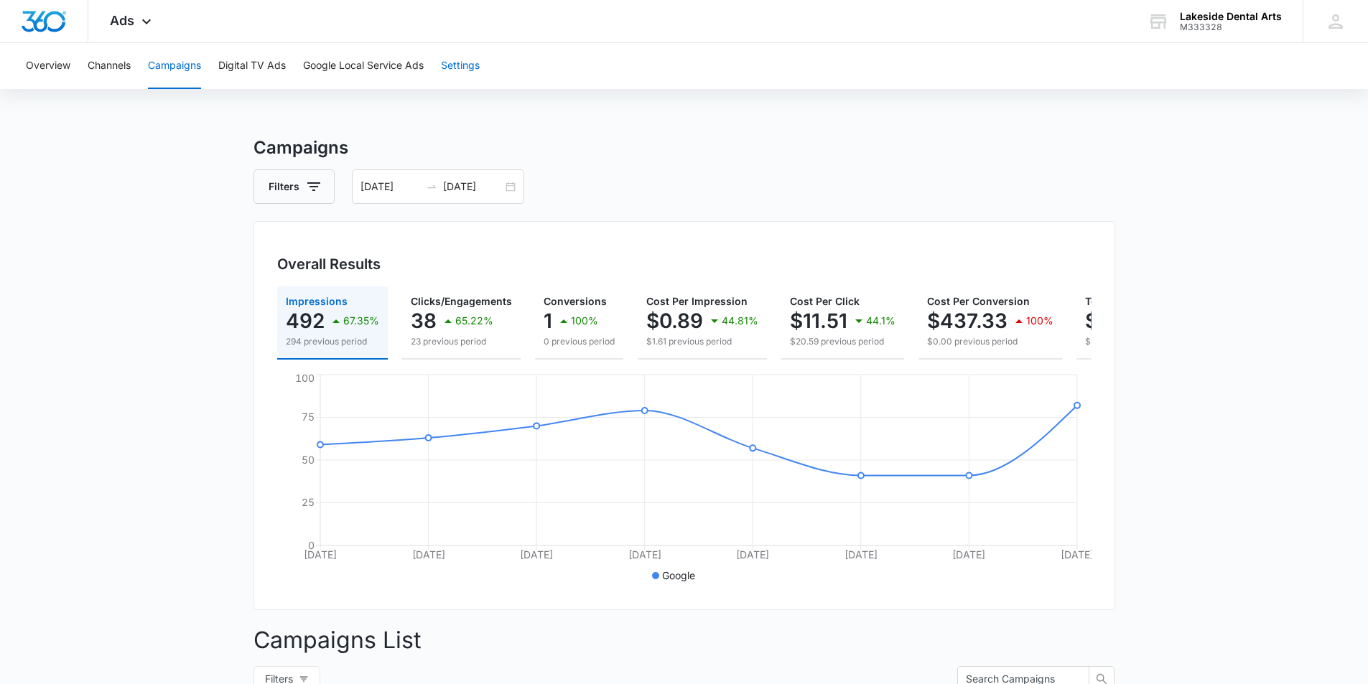
click at [459, 68] on button "Settings" at bounding box center [460, 66] width 39 height 46
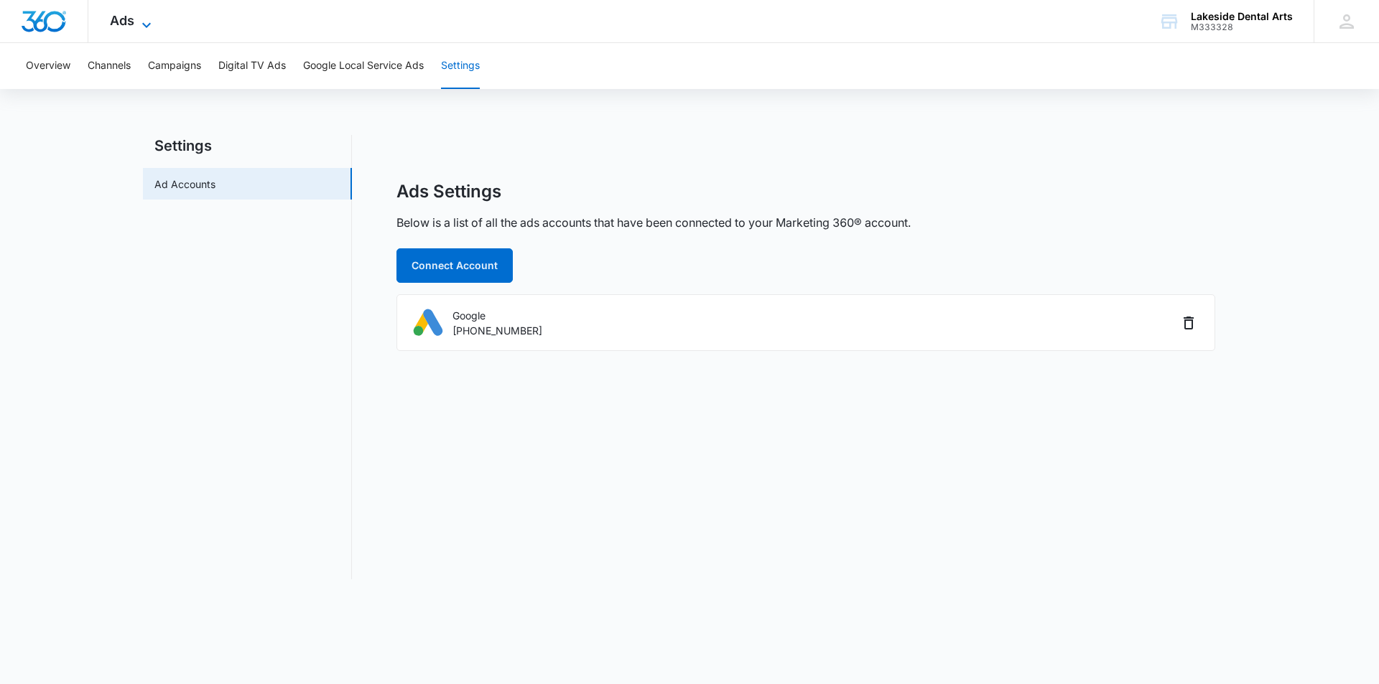
click at [146, 25] on icon at bounding box center [146, 25] width 17 height 17
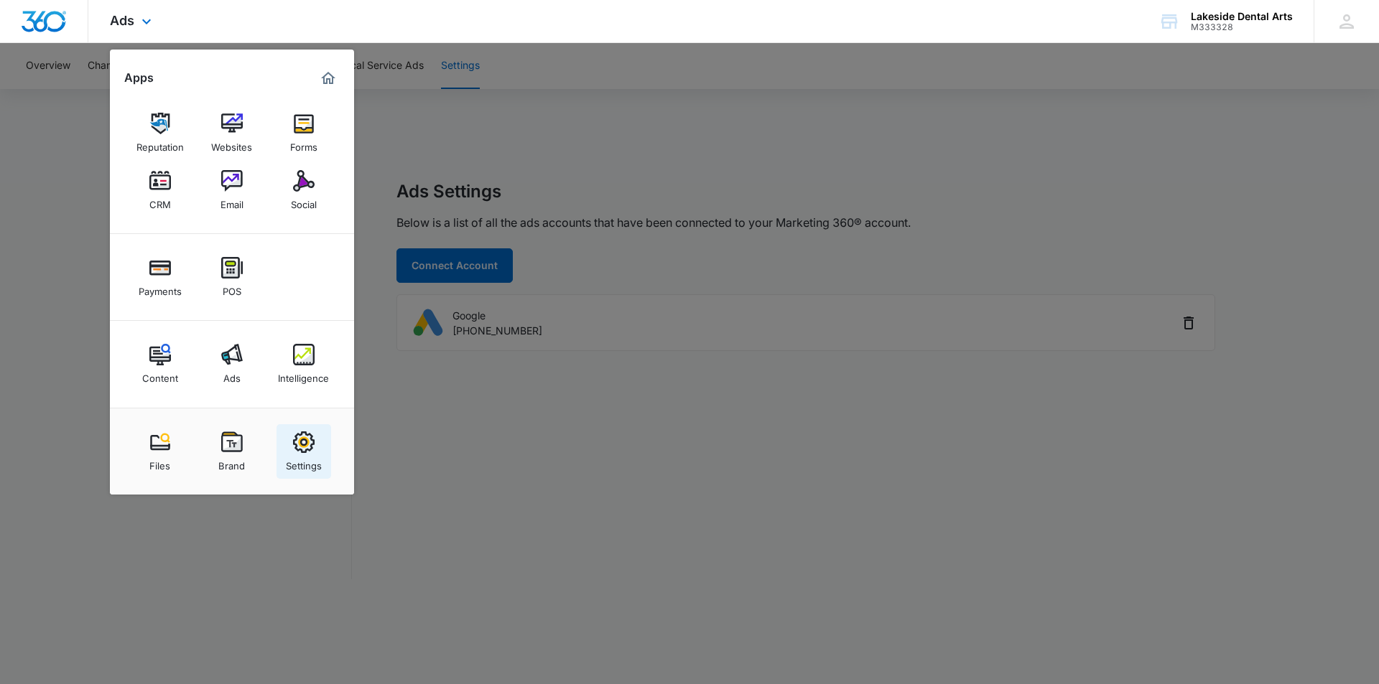
click at [309, 447] on img at bounding box center [304, 443] width 22 height 22
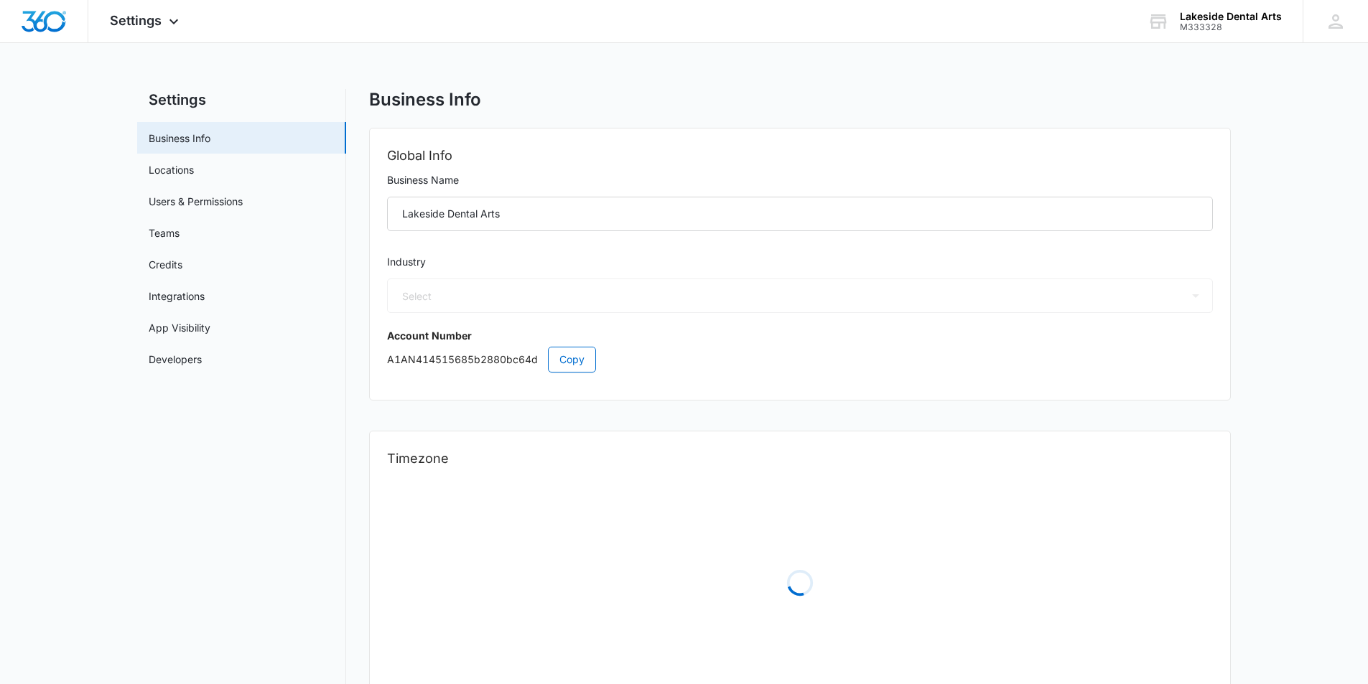
select select "15"
select select "US"
select select "America/New_York"
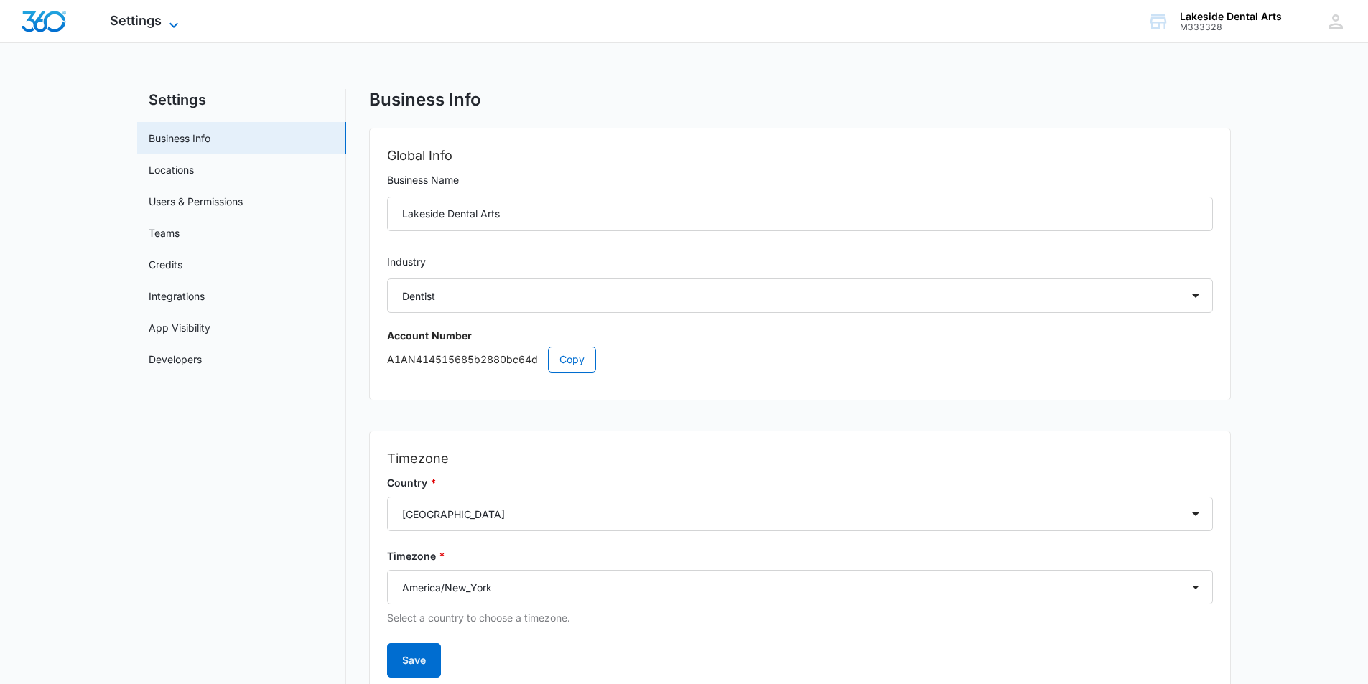
click at [168, 19] on icon at bounding box center [173, 25] width 17 height 17
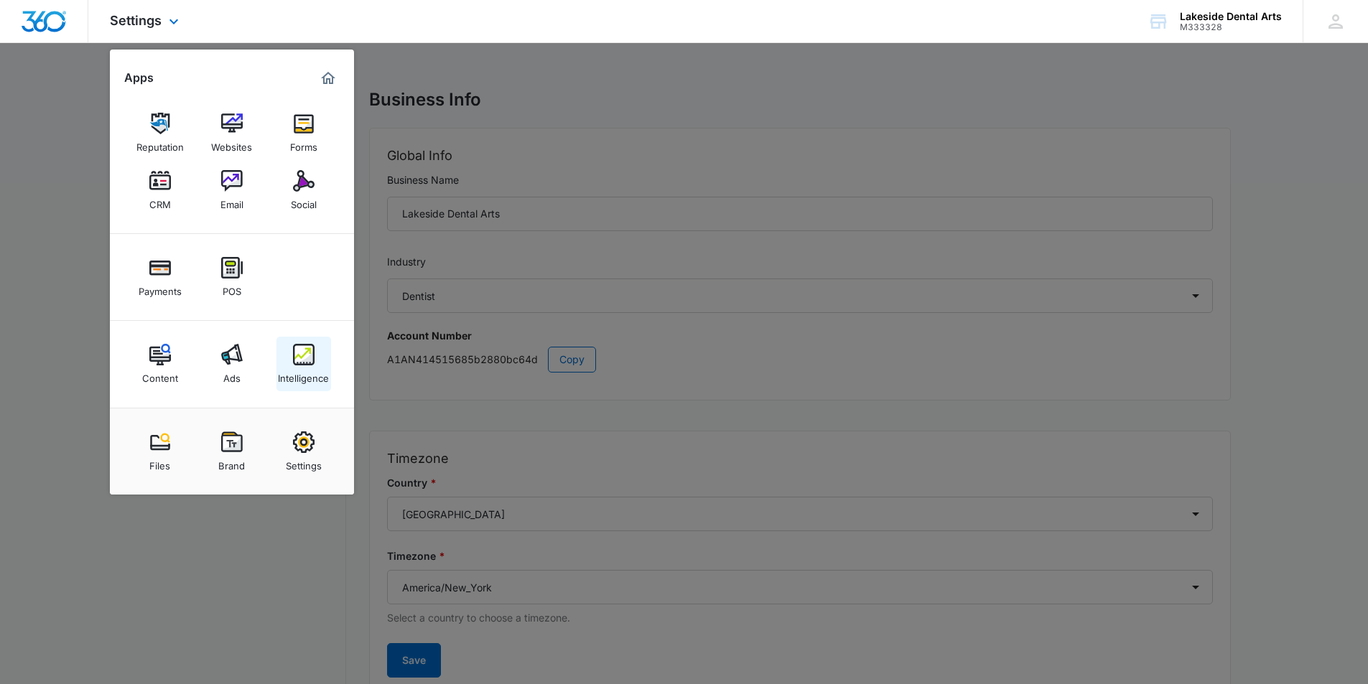
click at [297, 354] on img at bounding box center [304, 355] width 22 height 22
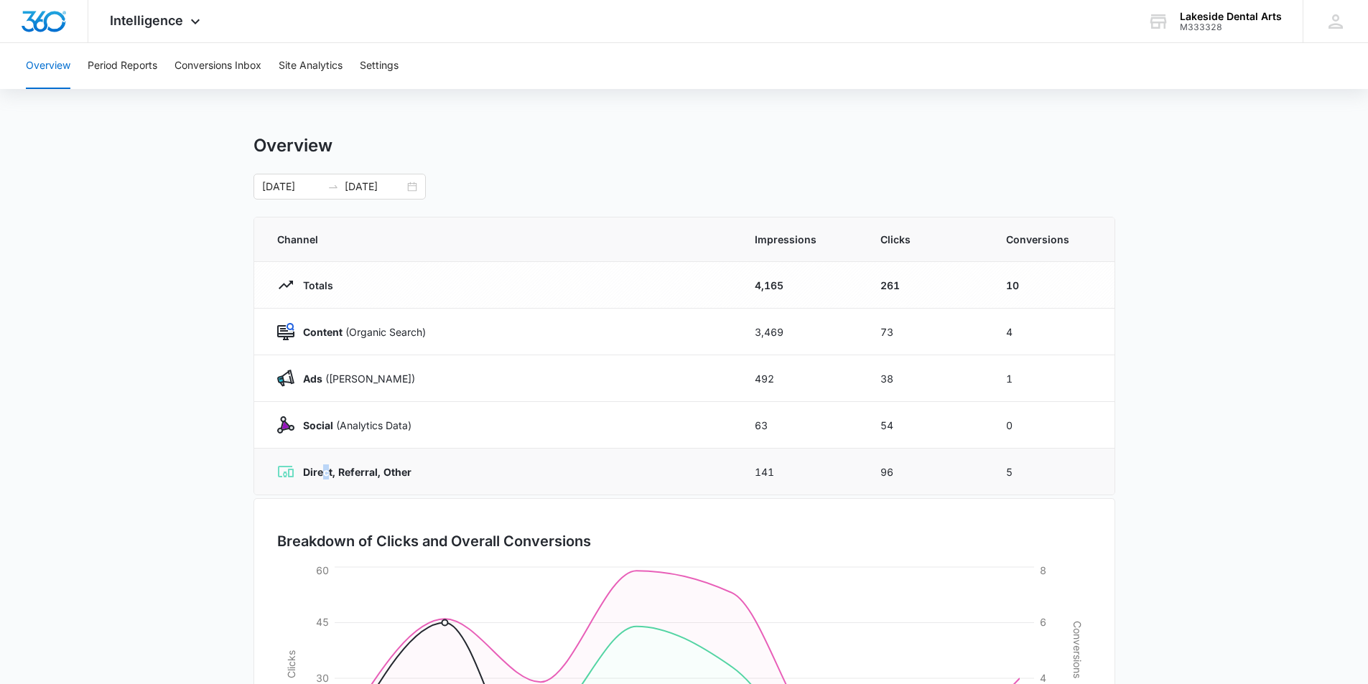
click at [329, 471] on strong "Direct, Referral, Other" at bounding box center [357, 472] width 108 height 12
click at [124, 62] on button "Period Reports" at bounding box center [123, 66] width 70 height 46
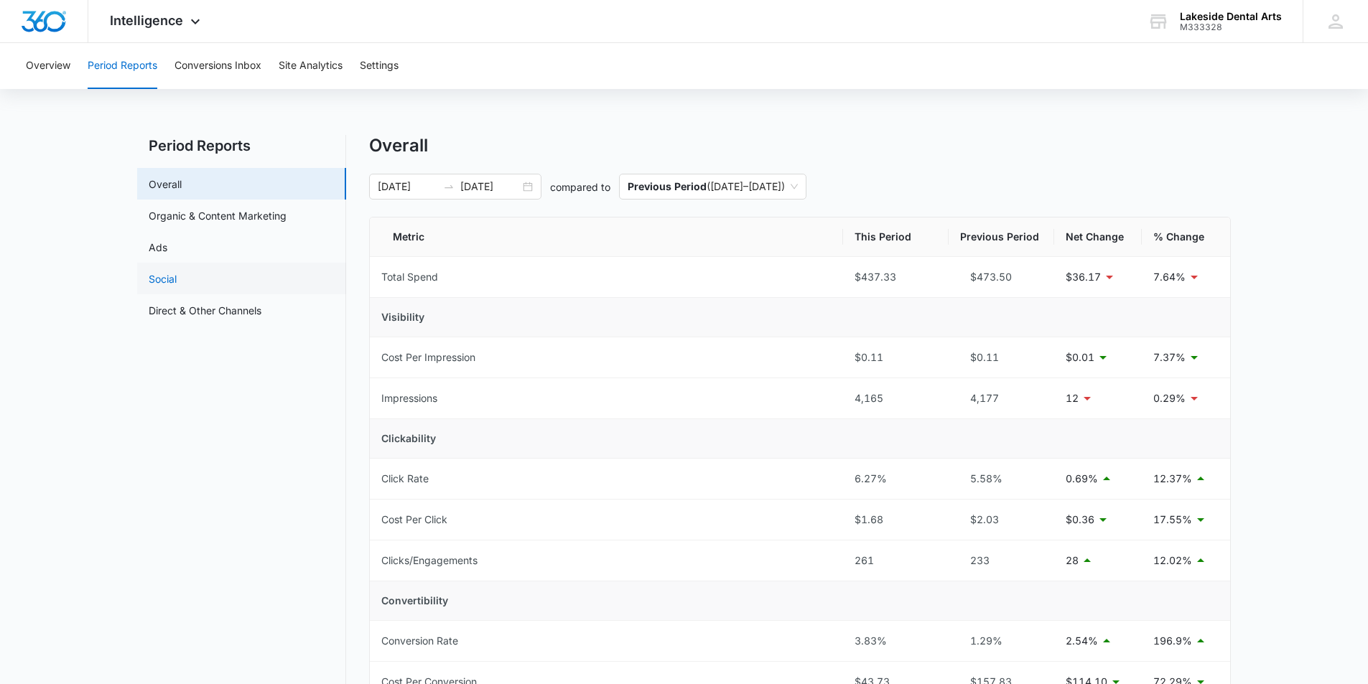
click at [168, 278] on link "Social" at bounding box center [163, 278] width 28 height 15
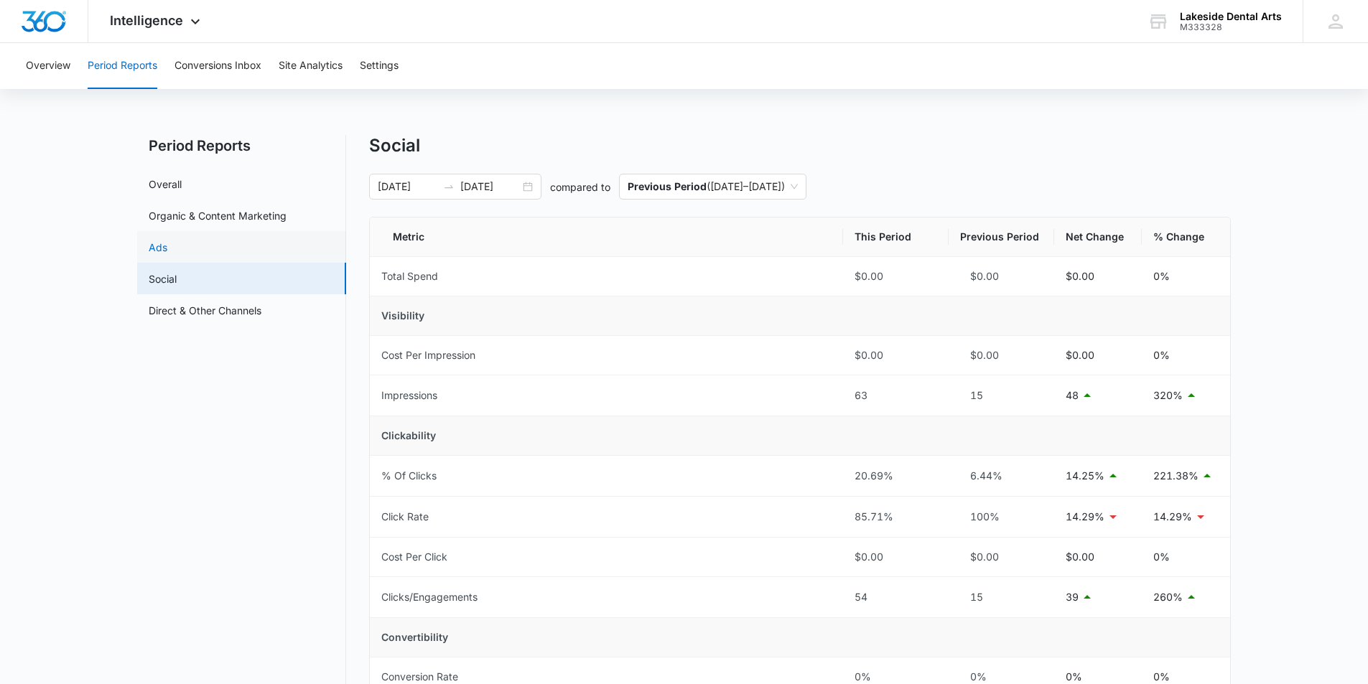
click at [164, 246] on link "Ads" at bounding box center [158, 247] width 19 height 15
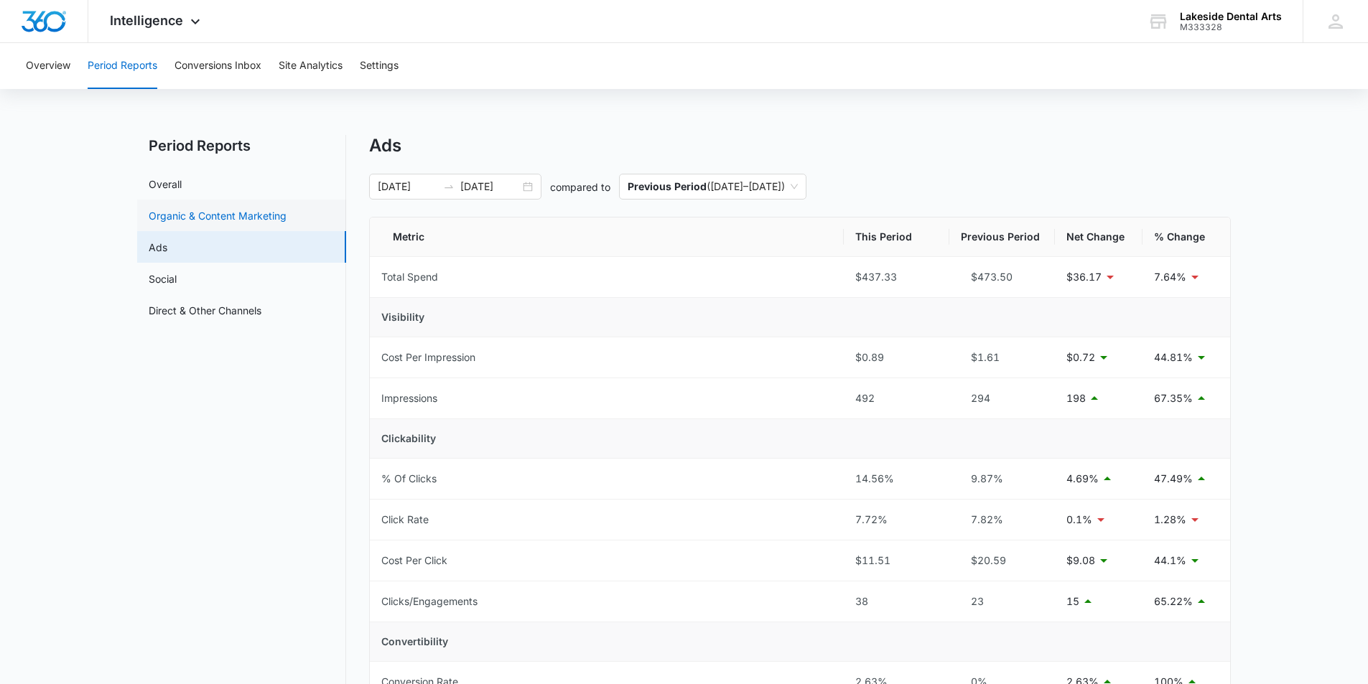
click at [227, 215] on link "Organic & Content Marketing" at bounding box center [218, 215] width 138 height 15
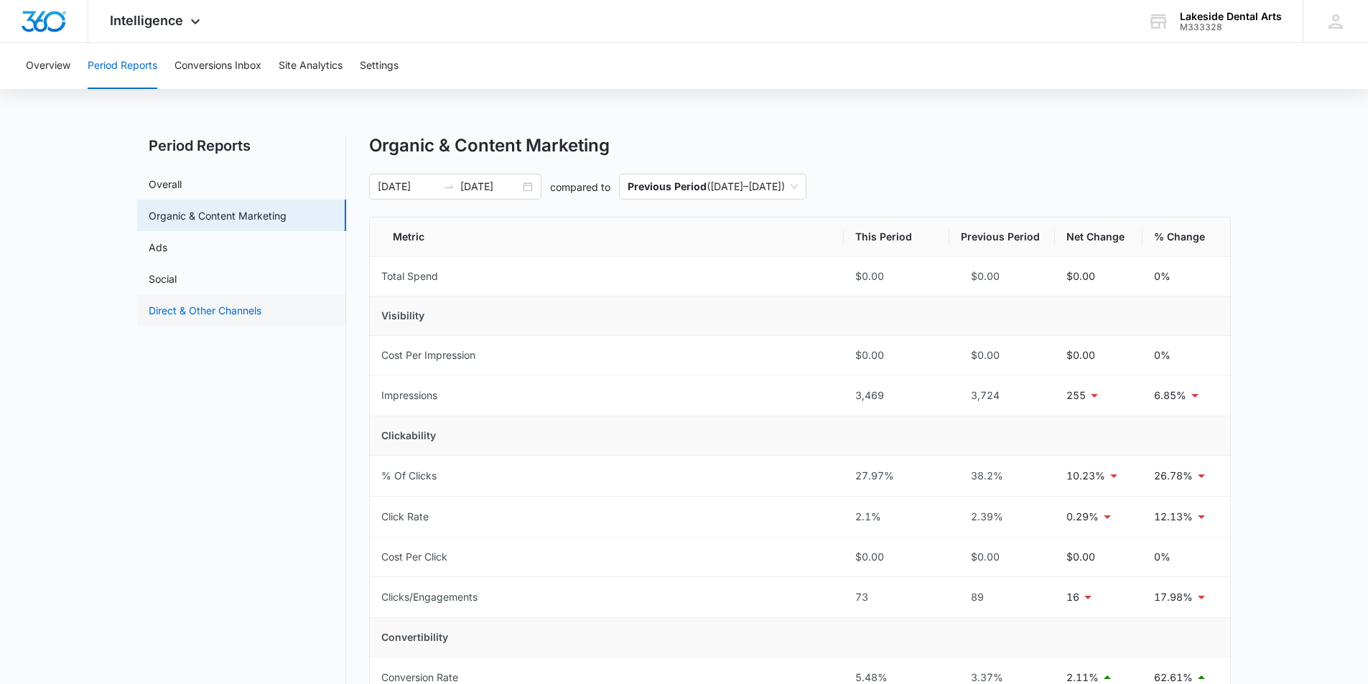
click at [217, 307] on link "Direct & Other Channels" at bounding box center [205, 310] width 113 height 15
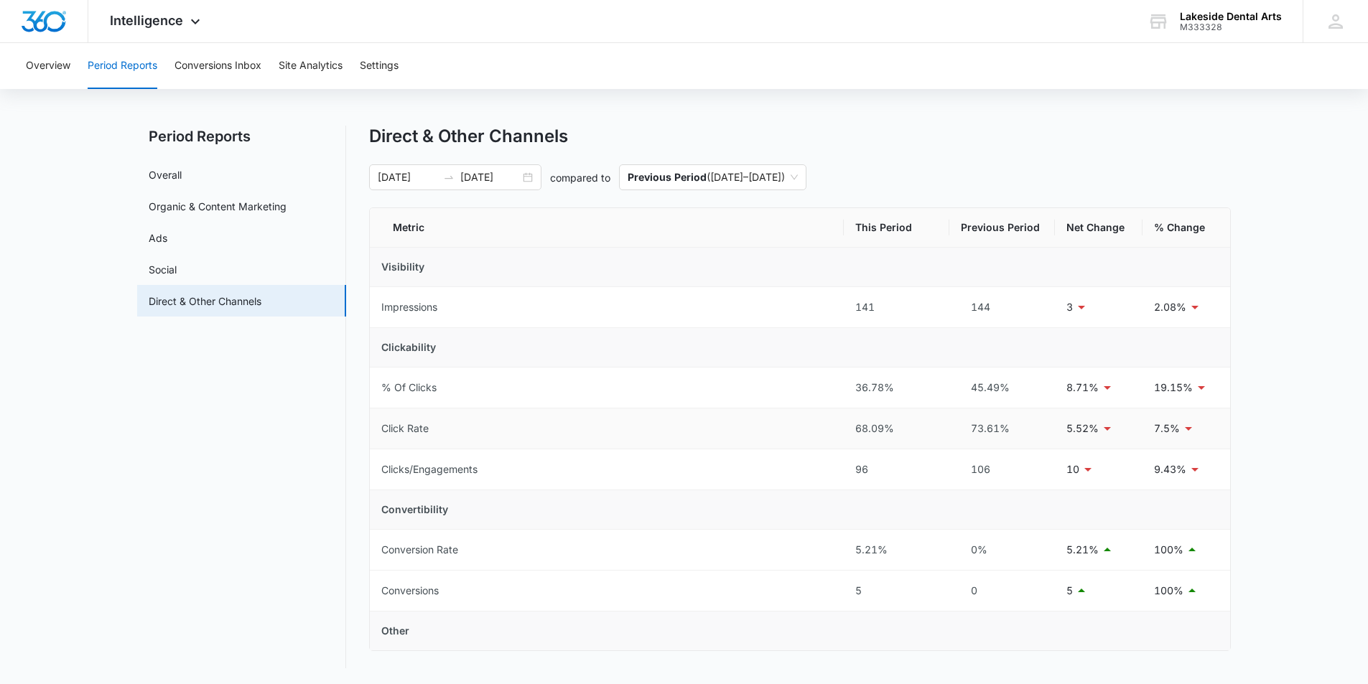
scroll to position [11, 0]
click at [55, 66] on button "Overview" at bounding box center [48, 66] width 45 height 46
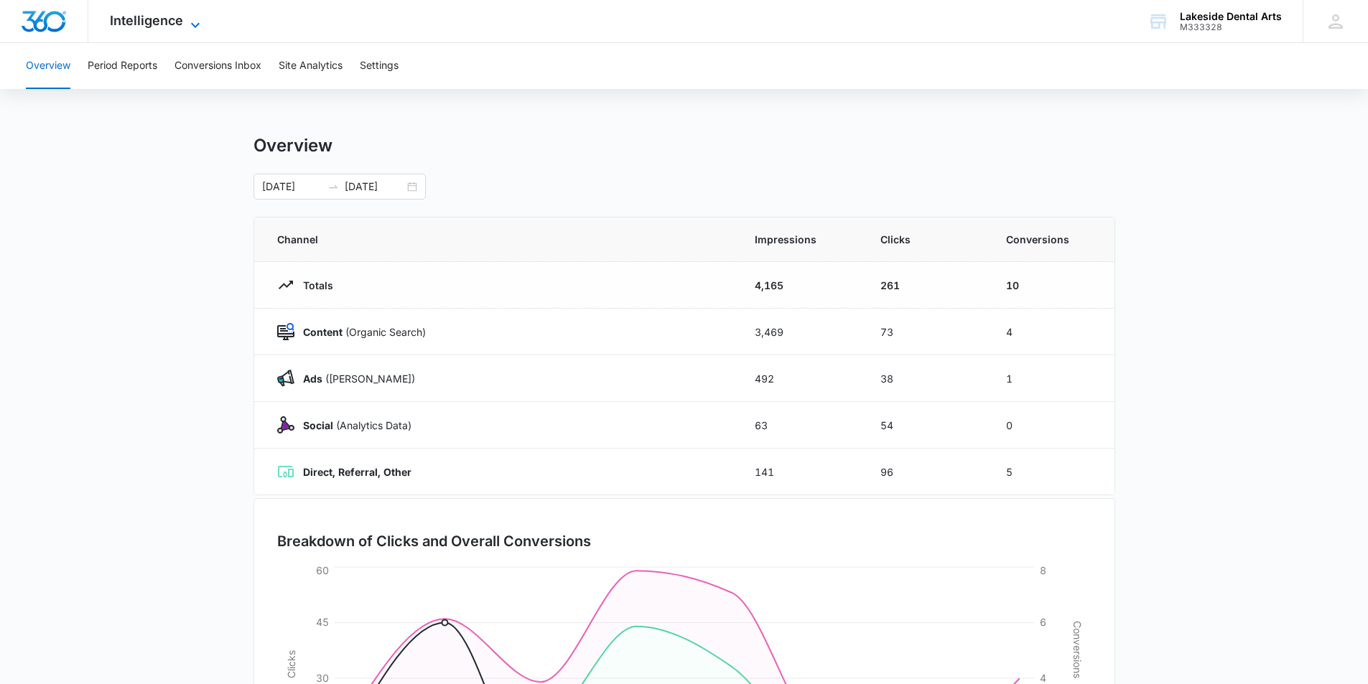
click at [192, 18] on icon at bounding box center [195, 25] width 17 height 17
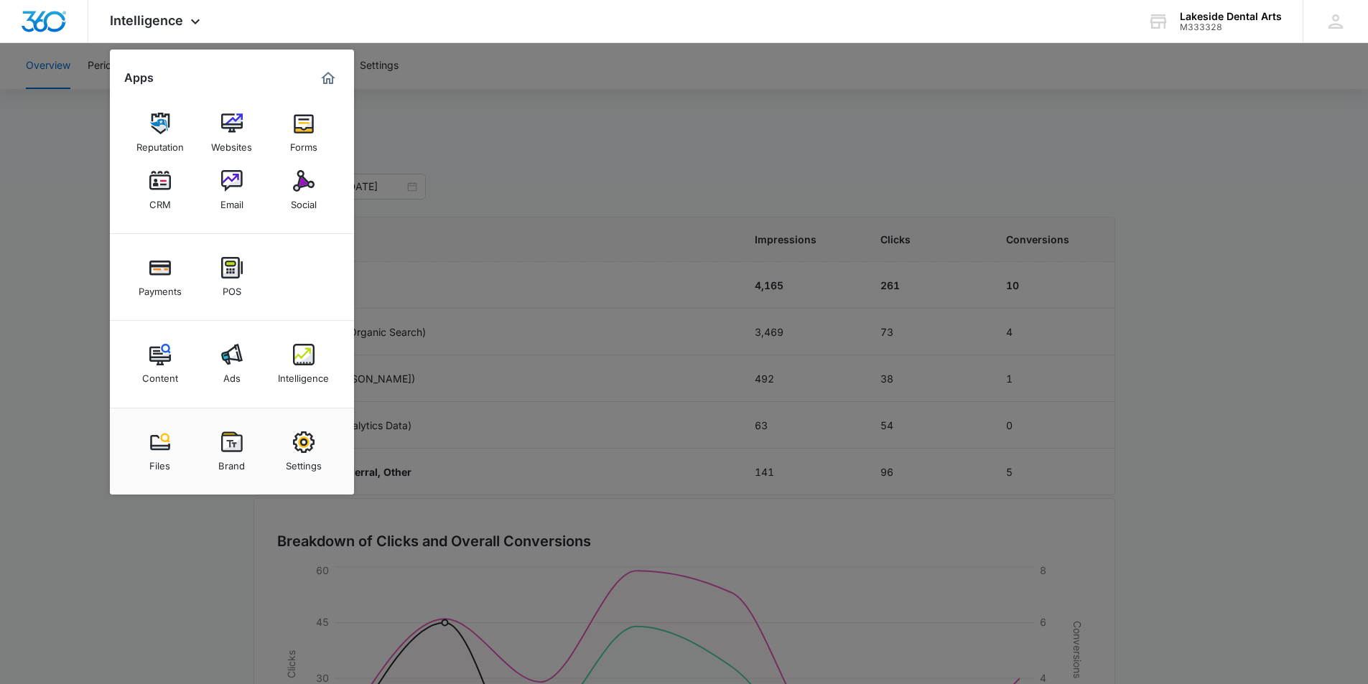
click at [474, 309] on div at bounding box center [684, 342] width 1368 height 684
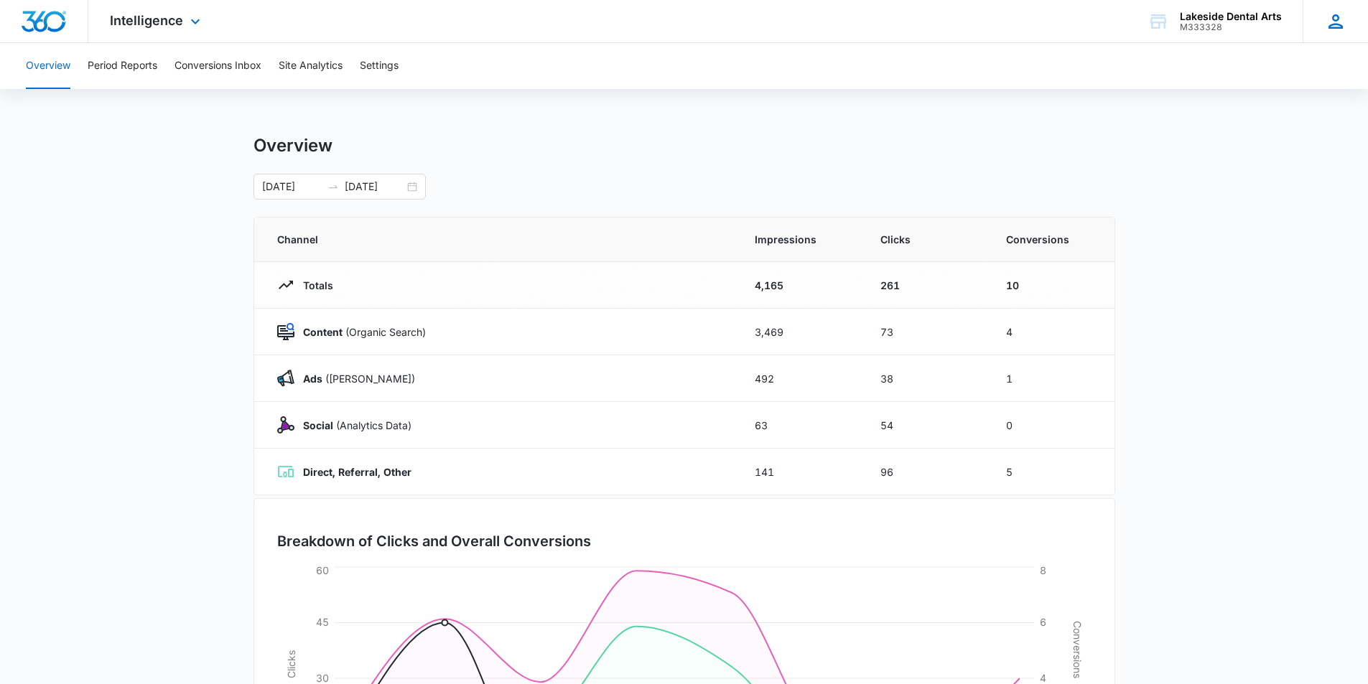
click at [1331, 17] on icon at bounding box center [1336, 22] width 22 height 22
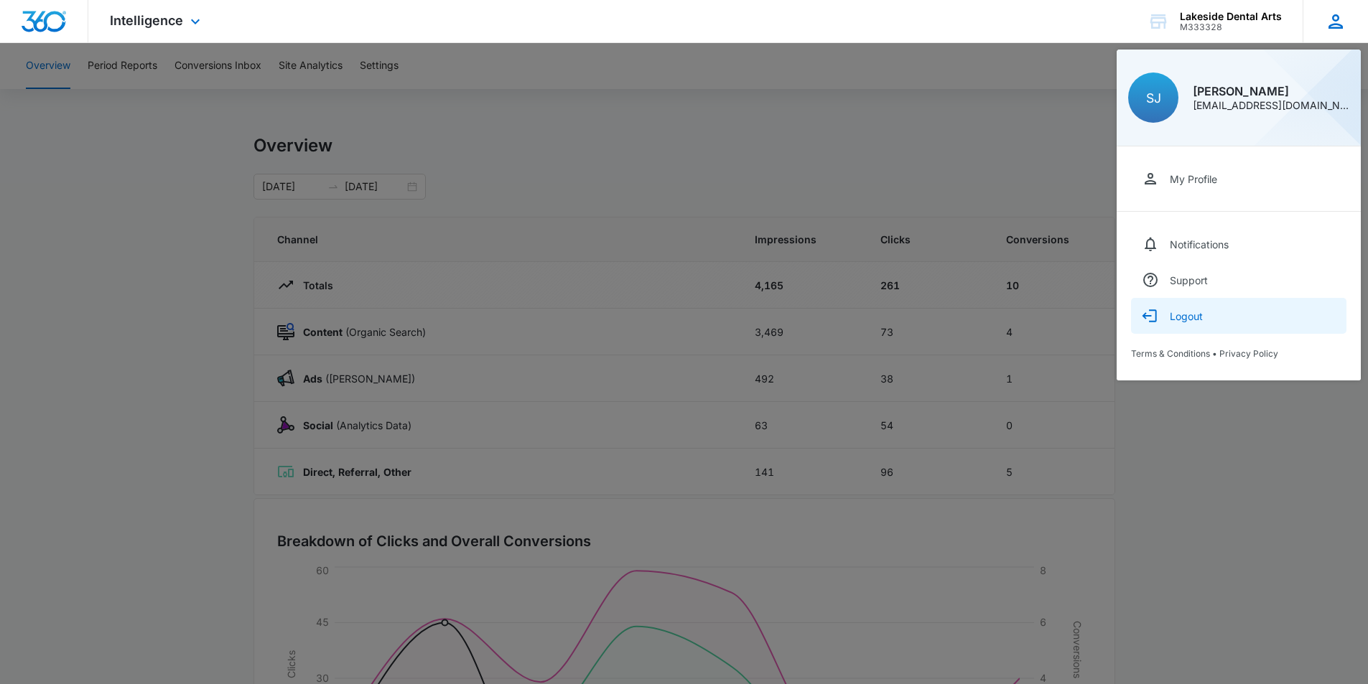
click at [1184, 310] on button "Logout" at bounding box center [1238, 316] width 215 height 36
